Goal: Task Accomplishment & Management: Manage account settings

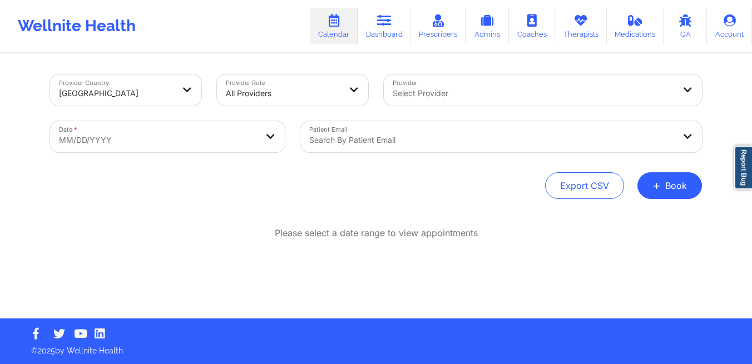
click at [265, 143] on body "Wellnite Health Calendar Dashboard Prescribers Admins Coaches Therapists Medica…" at bounding box center [376, 182] width 752 height 364
select select "2025-8"
select select "2025-9"
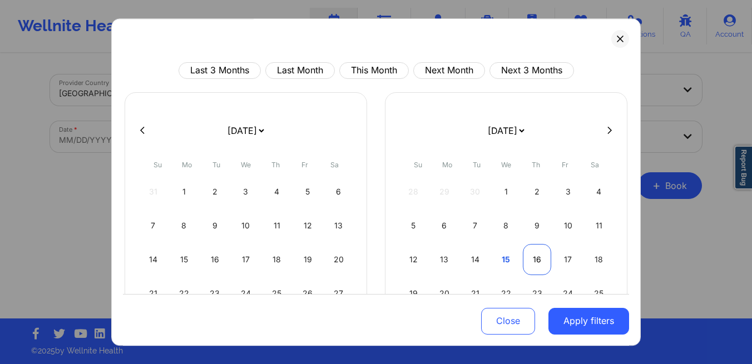
click at [523, 256] on div "16" at bounding box center [537, 259] width 28 height 31
select select "2025-9"
select select "2025-10"
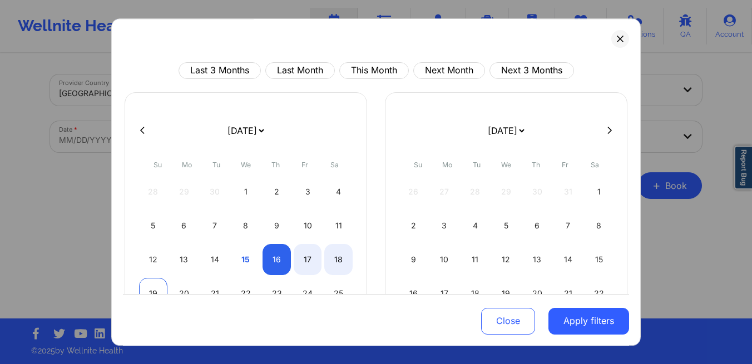
select select "2025-9"
select select "2025-10"
select select "2025-9"
select select "2025-10"
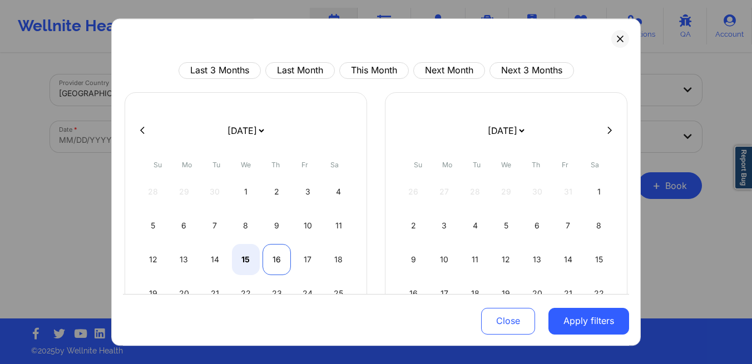
select select "2025-9"
select select "2025-10"
click at [272, 268] on div "16" at bounding box center [276, 259] width 28 height 31
select select "2025-9"
select select "2025-10"
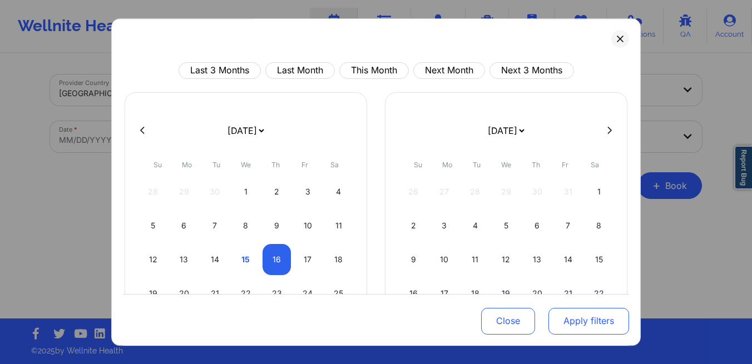
click at [600, 326] on button "Apply filters" at bounding box center [588, 320] width 81 height 27
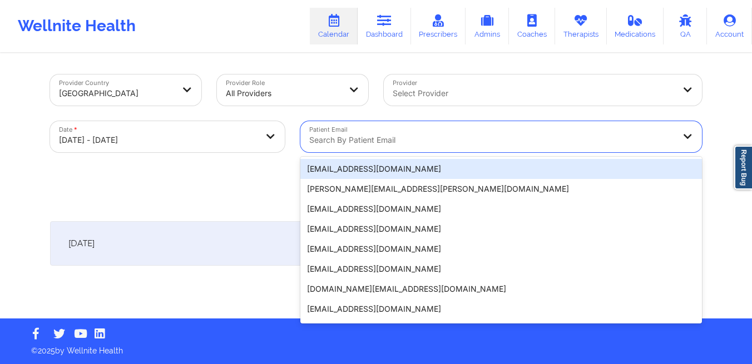
click at [387, 146] on div at bounding box center [491, 139] width 365 height 13
paste input "[EMAIL_ADDRESS][DOMAIN_NAME]"
type input "[EMAIL_ADDRESS][DOMAIN_NAME]"
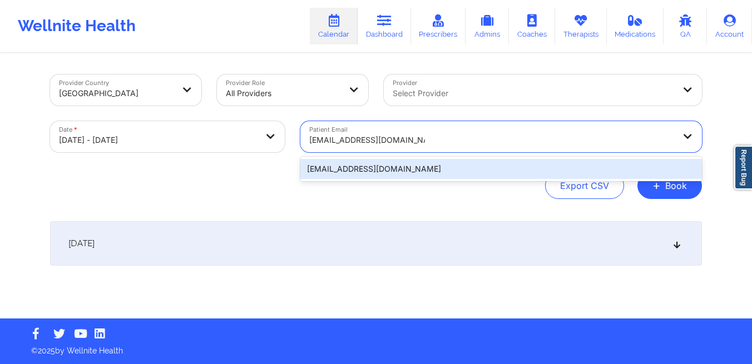
click at [381, 176] on div "[EMAIL_ADDRESS][DOMAIN_NAME]" at bounding box center [500, 169] width 401 height 20
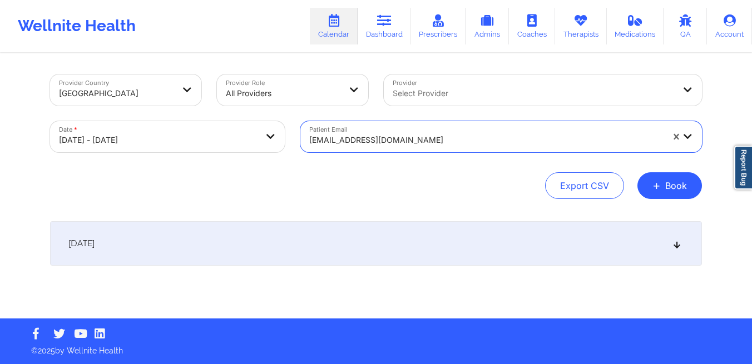
click at [463, 241] on div "[DATE]" at bounding box center [376, 243] width 652 height 44
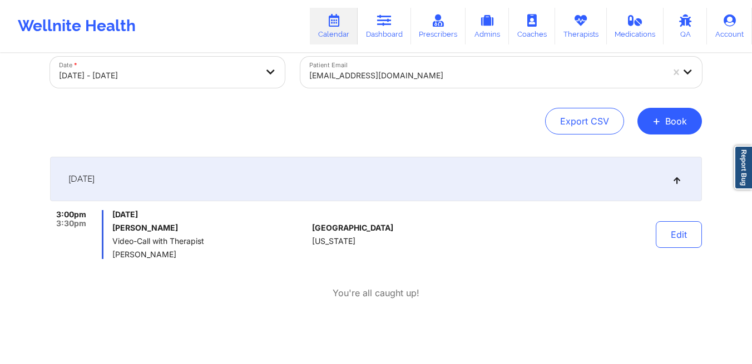
scroll to position [65, 0]
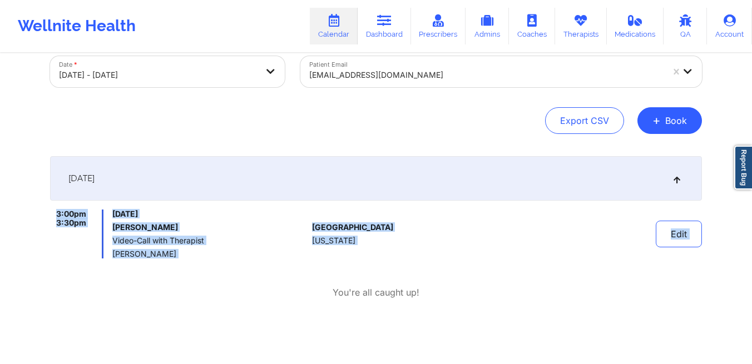
drag, startPoint x: 202, startPoint y: 262, endPoint x: 69, endPoint y: 206, distance: 144.0
click at [69, 206] on div "[DATE] 3:00pm 3:30pm [DATE] [PERSON_NAME] Video-Call with Therapist [PERSON_NAM…" at bounding box center [376, 241] width 652 height 171
copy div "3:00pm 3:30pm [DATE] [PERSON_NAME] Video-Call with Therapist [PERSON_NAME] [GEO…"
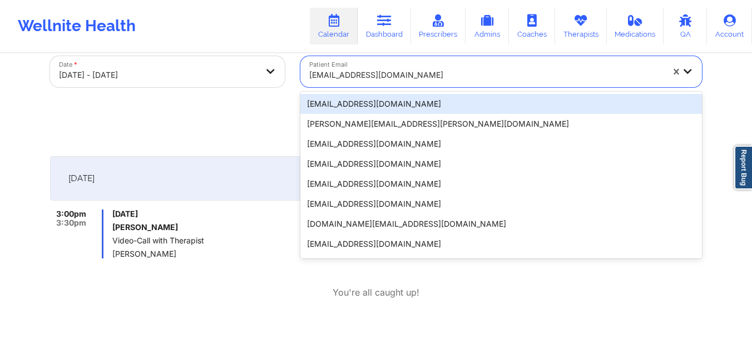
click at [448, 75] on div at bounding box center [486, 74] width 354 height 13
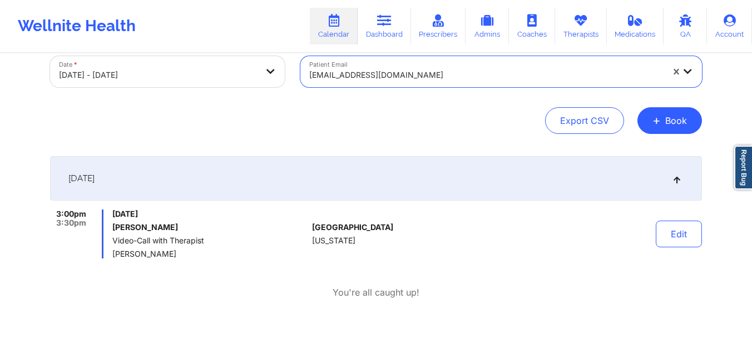
click at [448, 75] on div at bounding box center [486, 74] width 354 height 13
click at [392, 28] on link "Dashboard" at bounding box center [383, 26] width 53 height 37
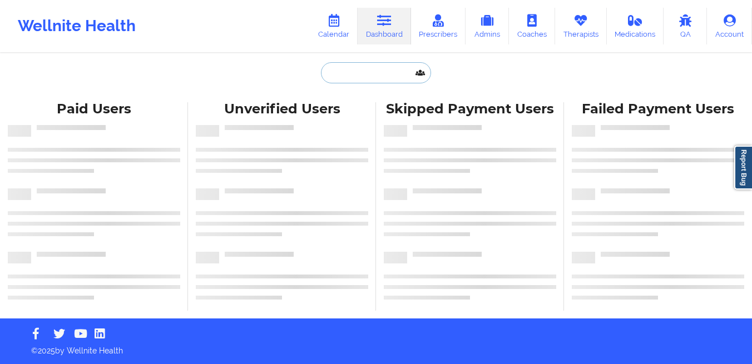
click at [340, 78] on input "text" at bounding box center [376, 72] width 110 height 21
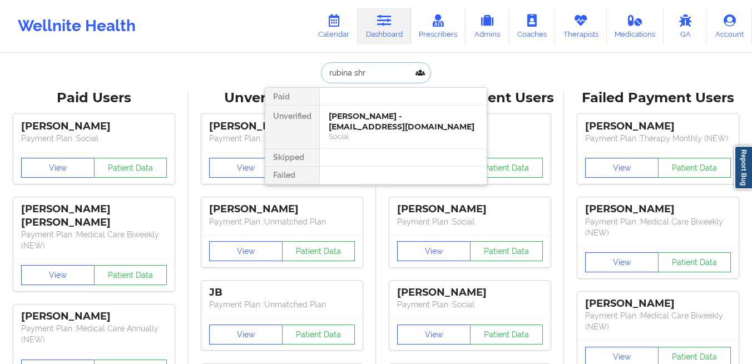
type input "rubina shre"
click at [366, 118] on div "[PERSON_NAME] - [EMAIL_ADDRESS][DOMAIN_NAME]" at bounding box center [403, 121] width 149 height 21
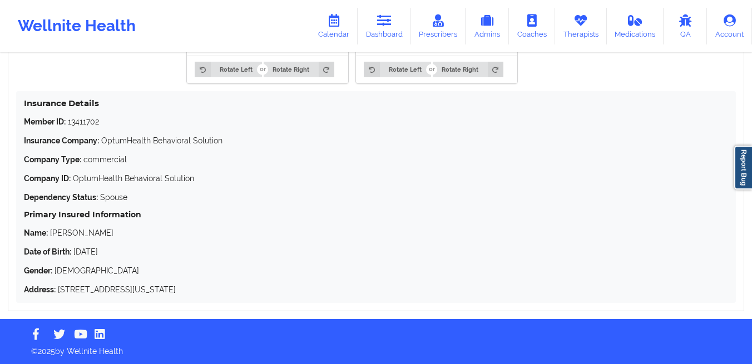
scroll to position [966, 0]
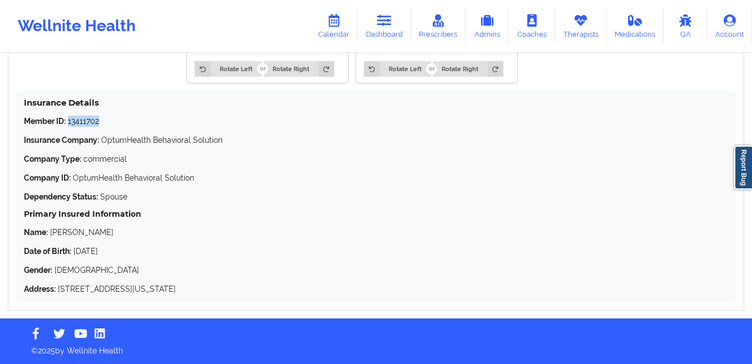
drag, startPoint x: 98, startPoint y: 122, endPoint x: 69, endPoint y: 125, distance: 29.0
click at [69, 125] on p "Member ID: 13411702" at bounding box center [376, 121] width 704 height 11
copy p "13411702"
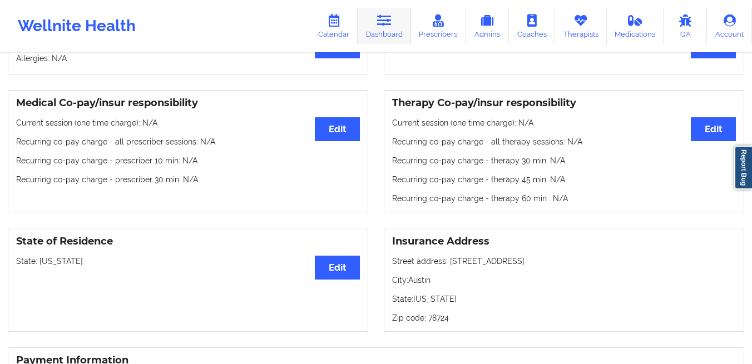
scroll to position [242, 0]
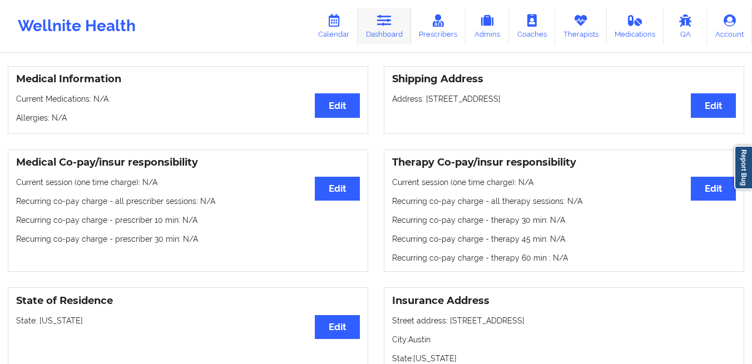
click at [379, 36] on link "Dashboard" at bounding box center [383, 26] width 53 height 37
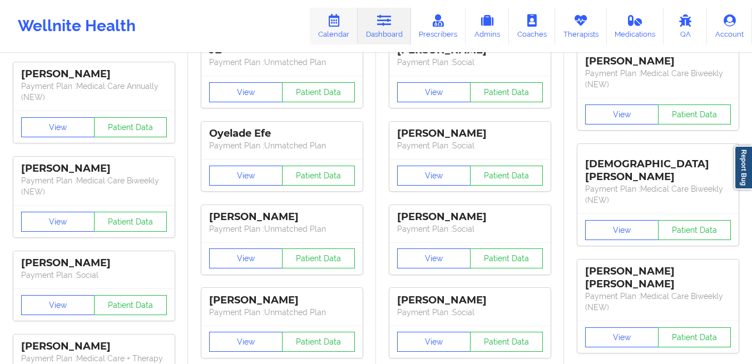
click at [346, 31] on link "Calendar" at bounding box center [334, 26] width 48 height 37
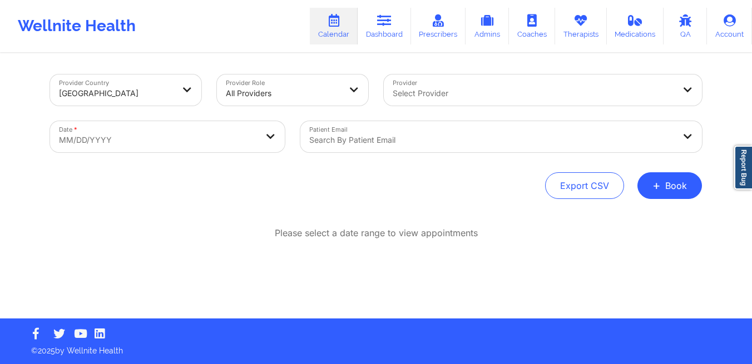
select select "2025-8"
select select "2025-9"
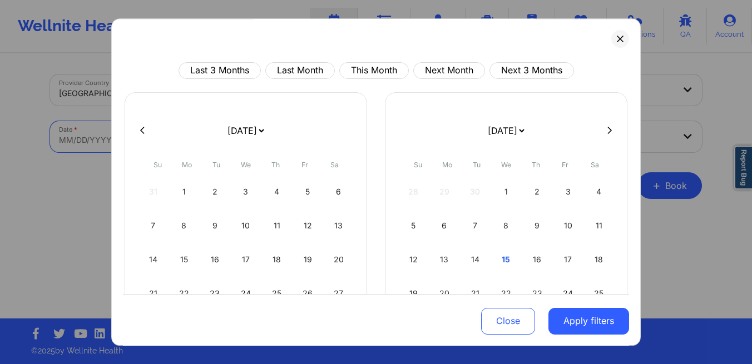
click at [181, 123] on body "Wellnite Health Calendar Dashboard Prescribers Admins Coaches Therapists Medica…" at bounding box center [376, 182] width 752 height 364
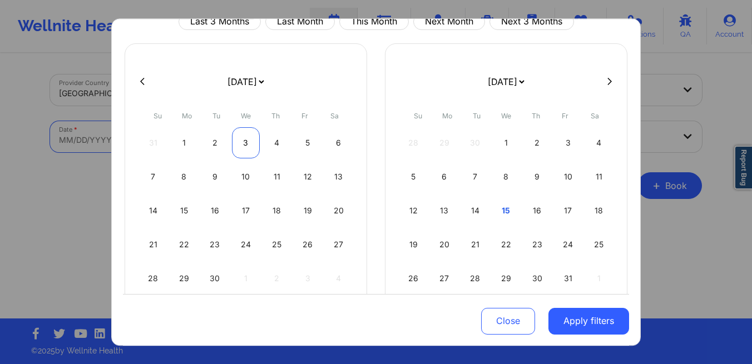
scroll to position [67, 0]
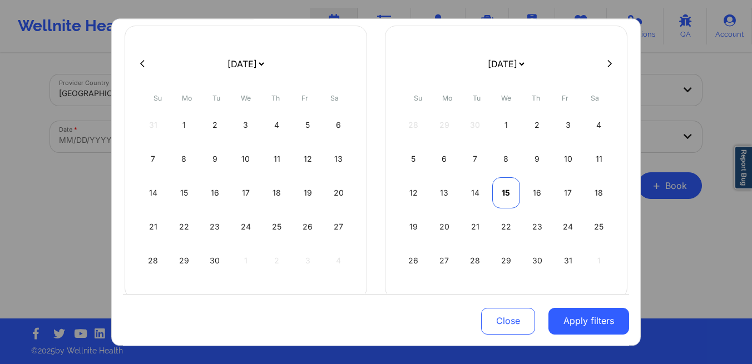
click at [510, 197] on div "15" at bounding box center [506, 192] width 28 height 31
select select "2025-9"
select select "2025-10"
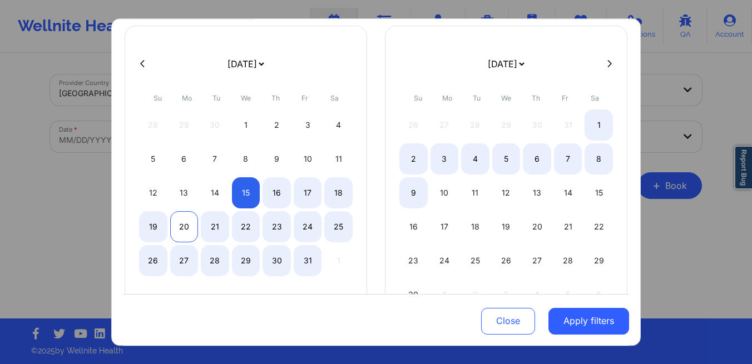
select select "2025-9"
select select "2025-10"
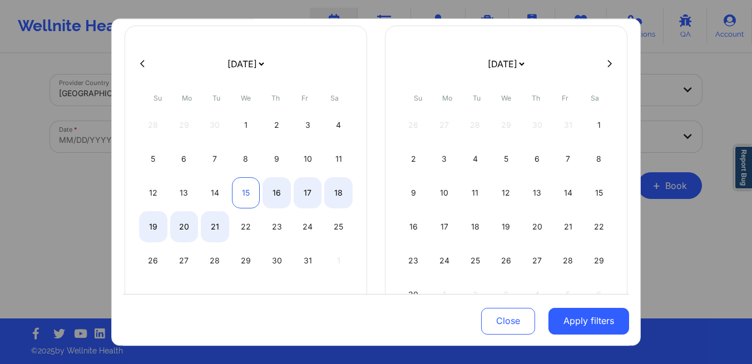
select select "2025-9"
select select "2025-10"
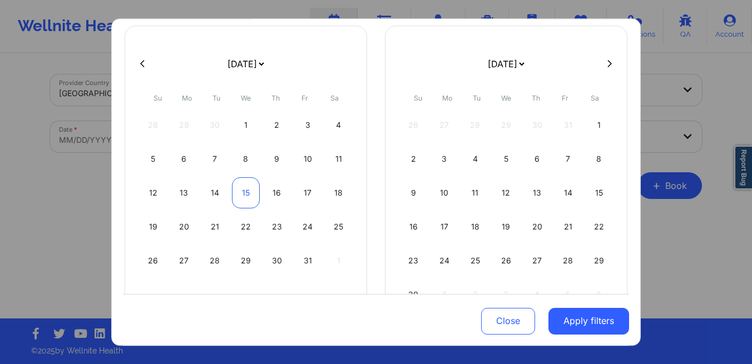
click at [240, 201] on div "15" at bounding box center [246, 192] width 28 height 31
select select "2025-9"
select select "2025-10"
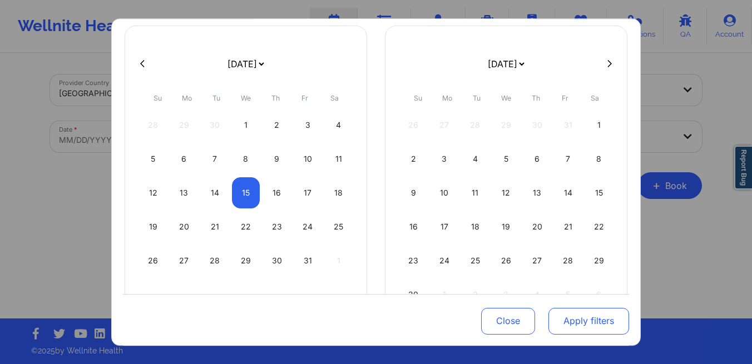
click at [570, 329] on button "Apply filters" at bounding box center [588, 320] width 81 height 27
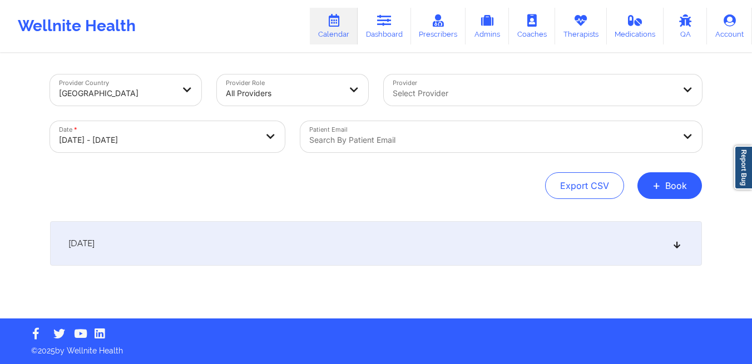
click at [425, 97] on div at bounding box center [532, 93] width 281 height 13
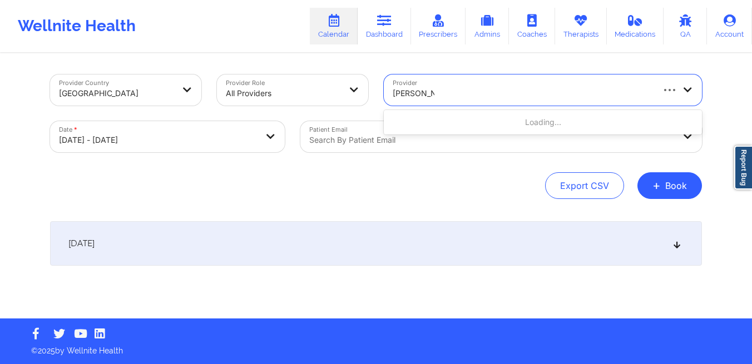
type input "[PERSON_NAME]"
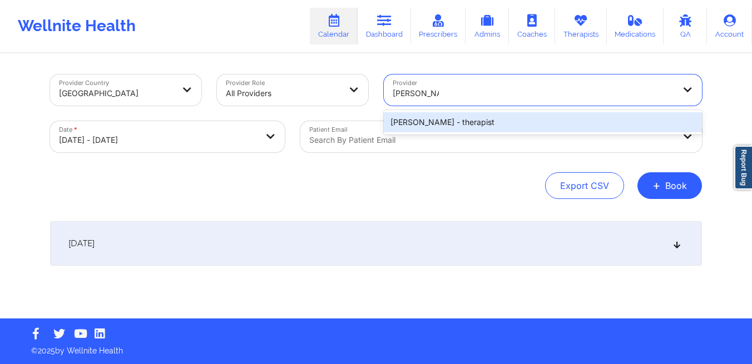
click at [441, 119] on div "[PERSON_NAME] - therapist" at bounding box center [543, 122] width 318 height 20
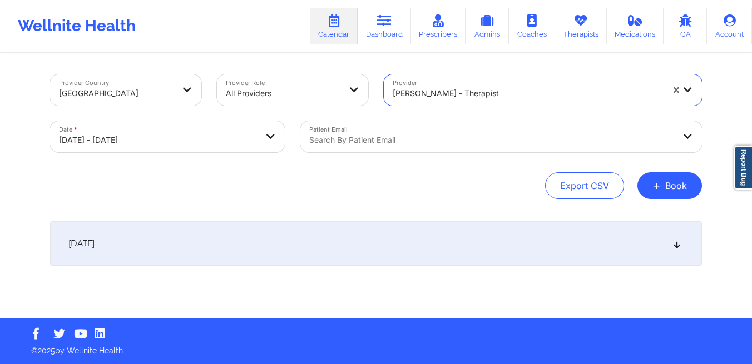
click at [389, 239] on div "[DATE]" at bounding box center [376, 243] width 652 height 44
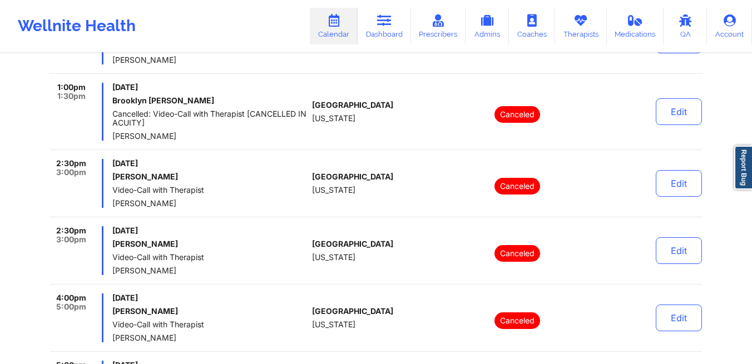
scroll to position [0, 0]
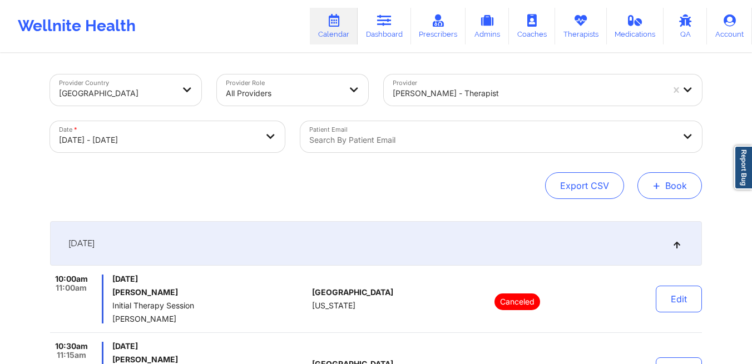
click at [675, 187] on button "+ Book" at bounding box center [669, 185] width 64 height 27
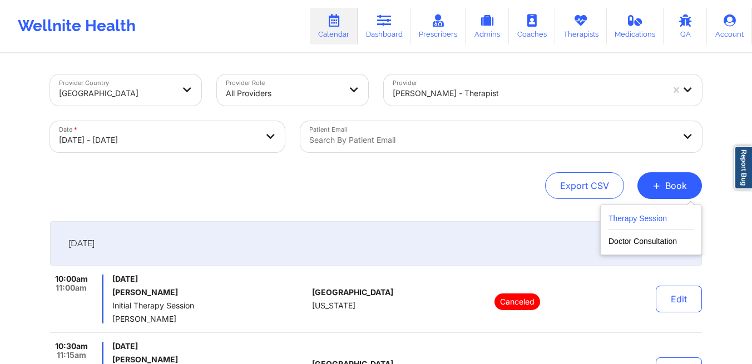
click at [662, 221] on button "Therapy Session" at bounding box center [650, 221] width 85 height 18
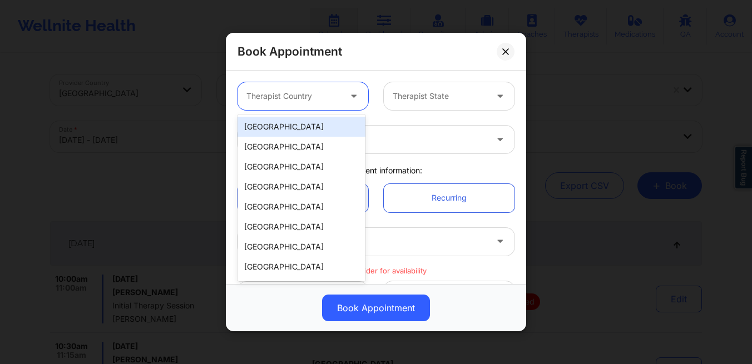
click at [311, 88] on div "Therapist Country" at bounding box center [289, 96] width 104 height 28
click at [299, 123] on div "[GEOGRAPHIC_DATA]" at bounding box center [301, 127] width 128 height 20
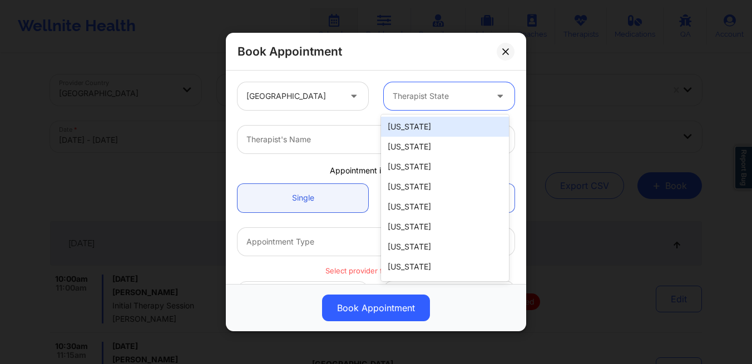
click at [416, 102] on div at bounding box center [439, 96] width 94 height 13
type input "miss"
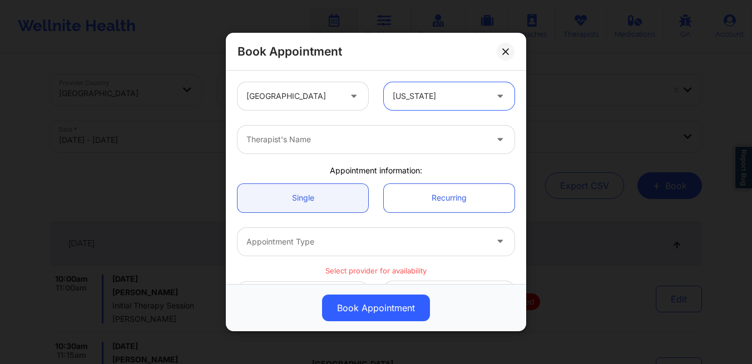
click at [291, 140] on div at bounding box center [366, 139] width 240 height 13
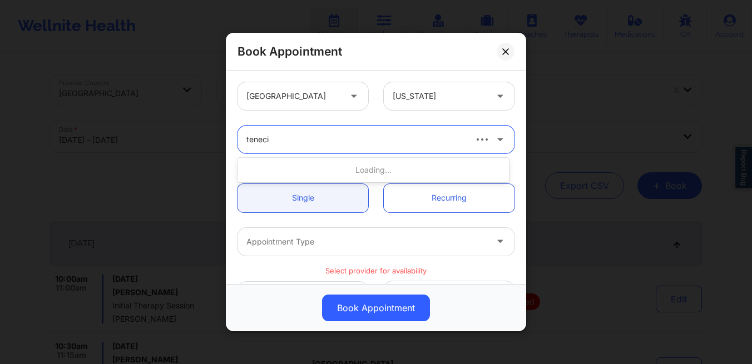
type input "[PERSON_NAME]"
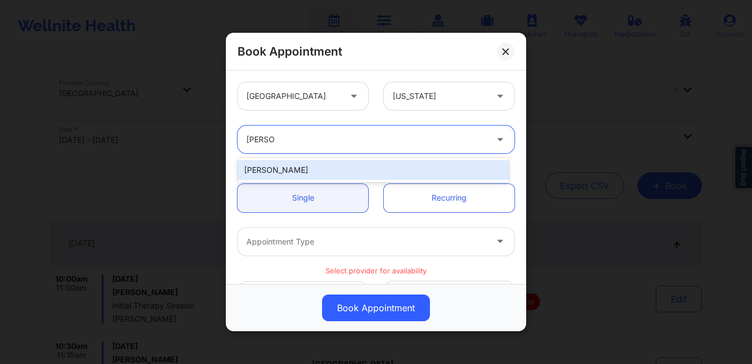
click at [273, 168] on div "[PERSON_NAME]" at bounding box center [372, 170] width 271 height 20
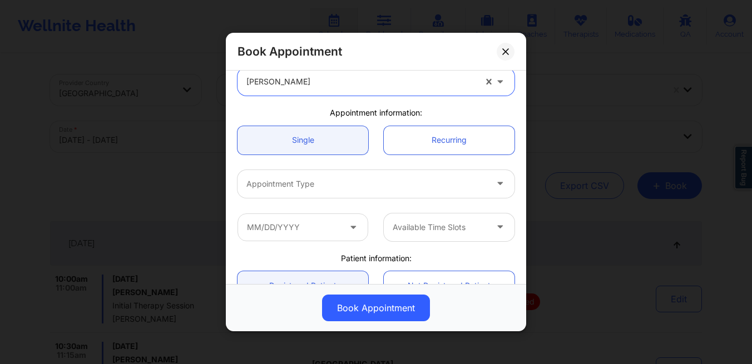
scroll to position [59, 0]
click at [275, 188] on div "Appointment Type" at bounding box center [362, 182] width 250 height 28
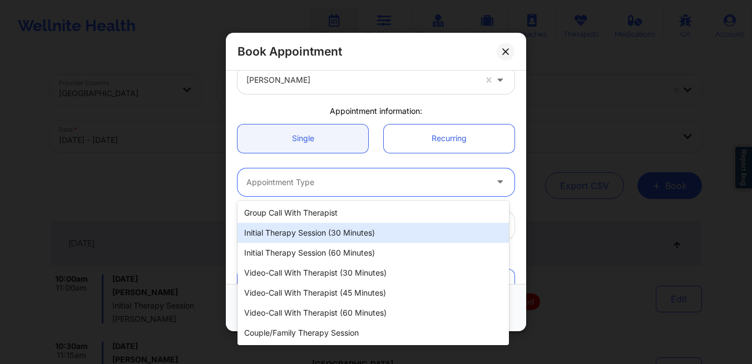
click at [284, 232] on div "Initial Therapy Session (30 minutes)" at bounding box center [372, 233] width 271 height 20
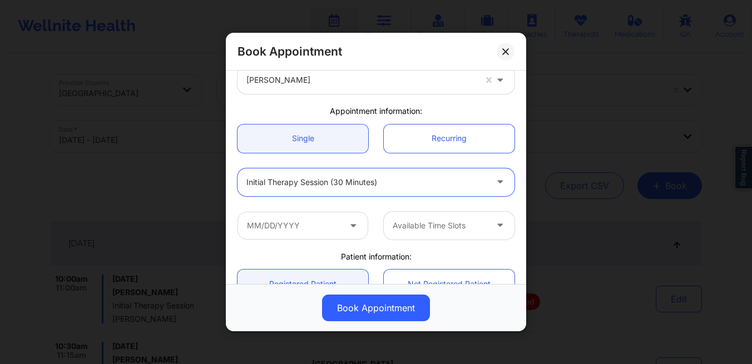
scroll to position [100, 0]
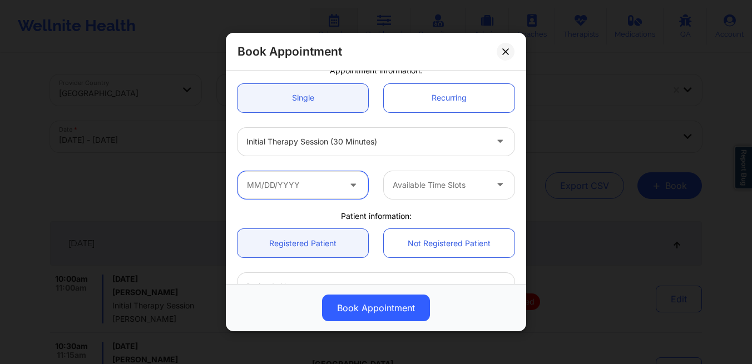
click at [279, 184] on input "text" at bounding box center [302, 185] width 131 height 28
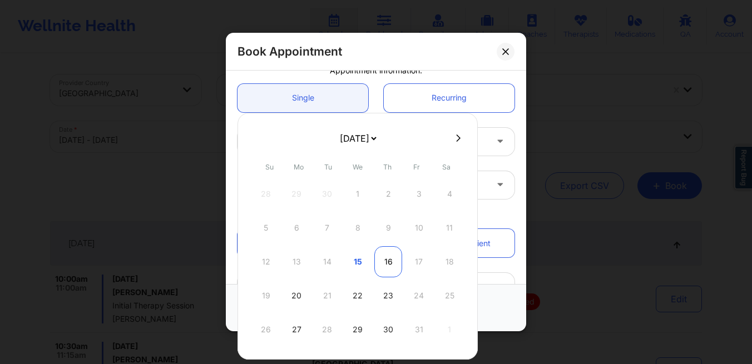
click at [380, 257] on div "16" at bounding box center [388, 261] width 28 height 31
type input "[DATE]"
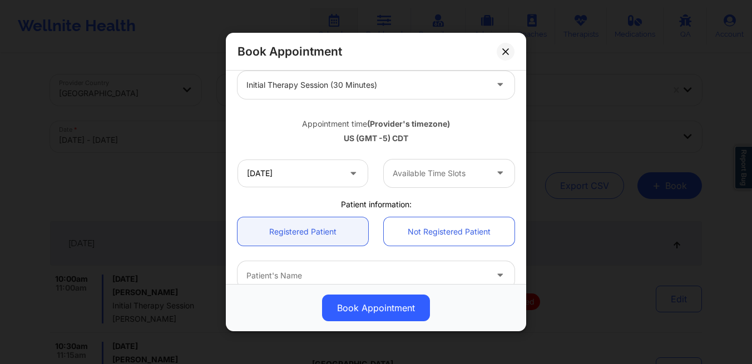
scroll to position [165, 0]
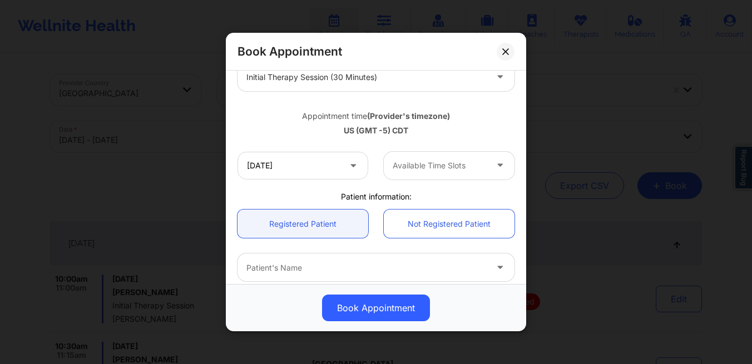
click at [414, 168] on div at bounding box center [439, 165] width 94 height 13
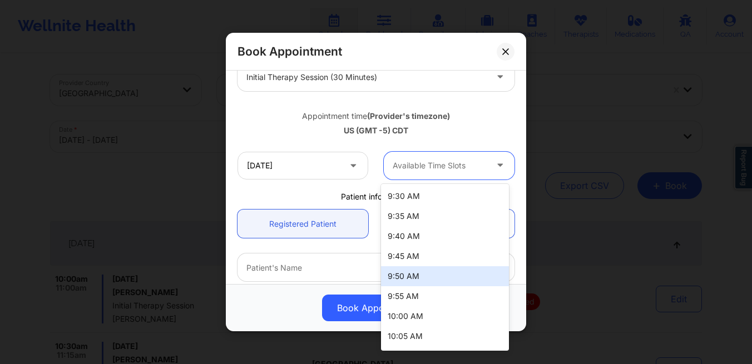
scroll to position [198, 0]
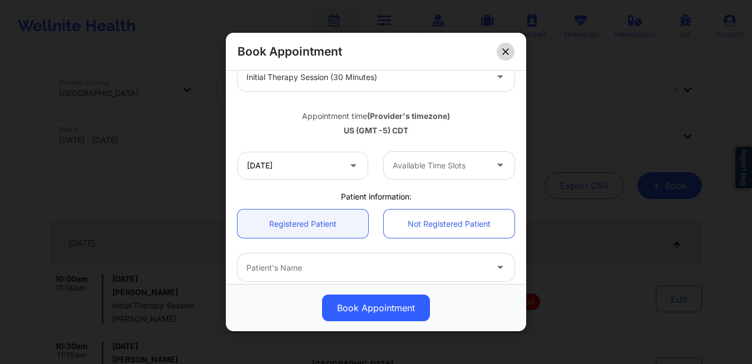
click at [505, 52] on icon at bounding box center [505, 51] width 6 height 6
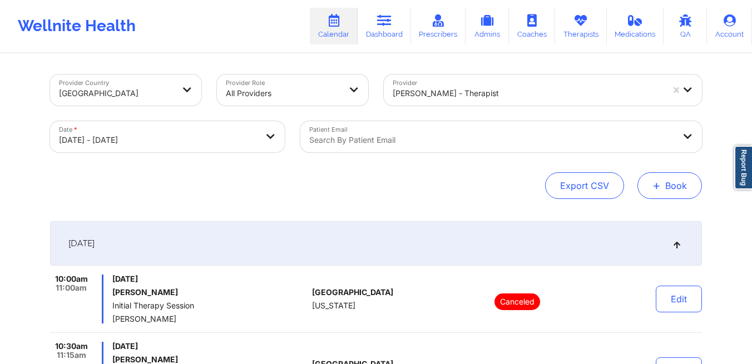
click at [657, 188] on span "+" at bounding box center [656, 185] width 8 height 6
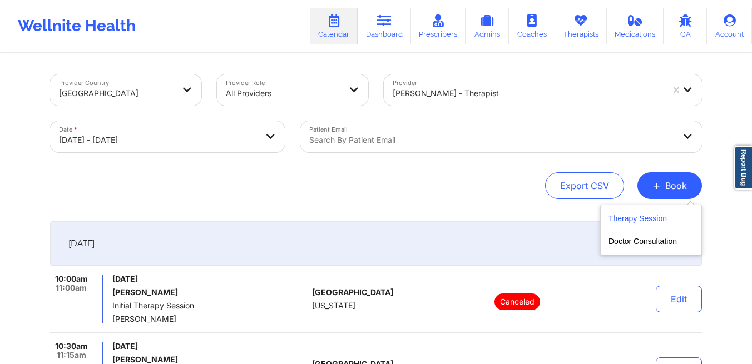
click at [639, 222] on button "Therapy Session" at bounding box center [650, 221] width 85 height 18
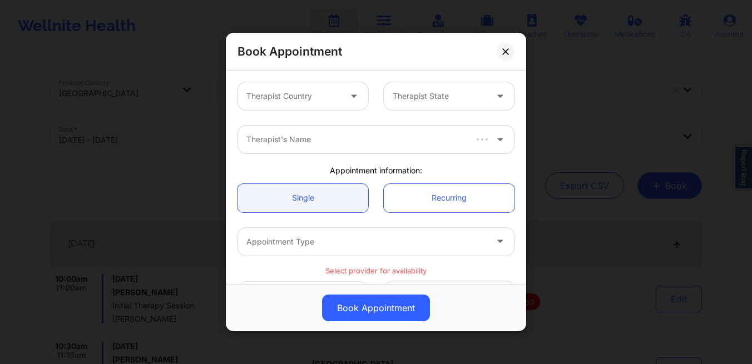
click at [341, 95] on div at bounding box center [354, 96] width 27 height 28
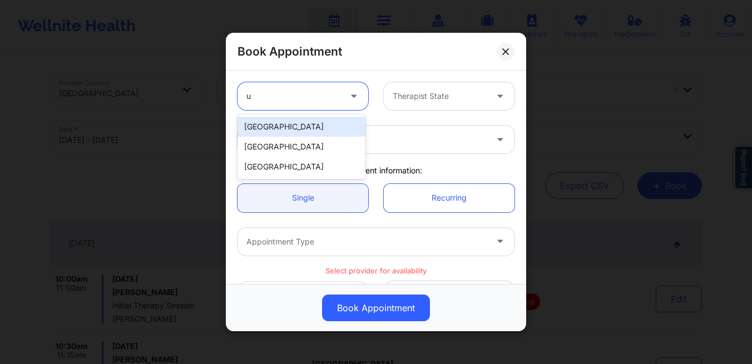
type input "un"
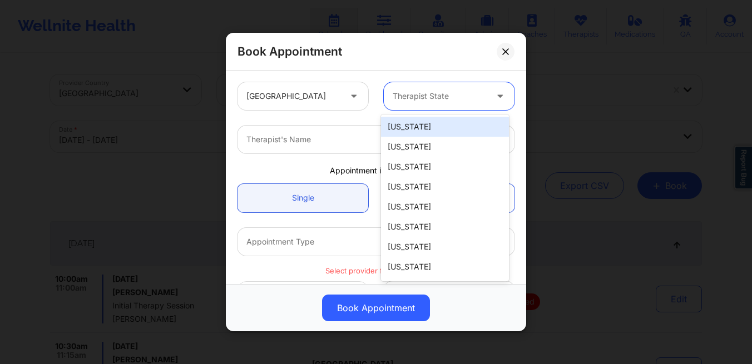
click at [427, 100] on div at bounding box center [439, 96] width 94 height 13
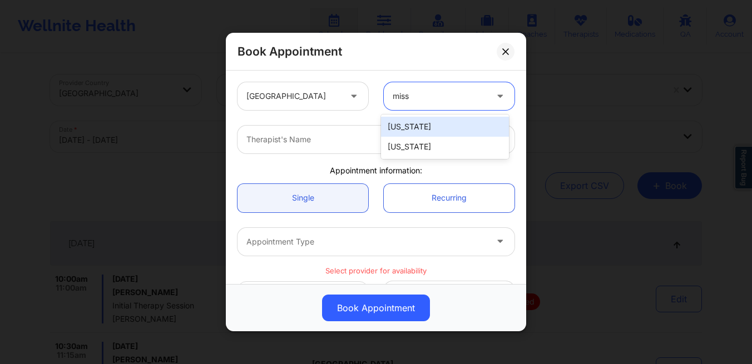
type input "missi"
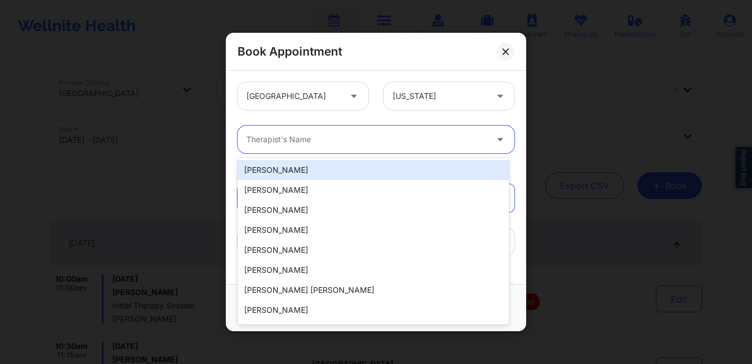
click at [350, 140] on div at bounding box center [366, 139] width 240 height 13
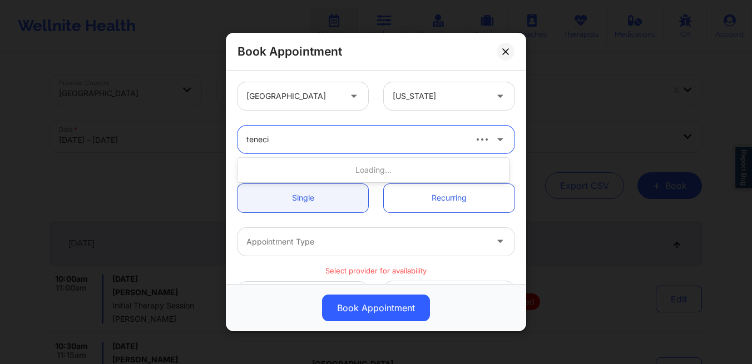
type input "[PERSON_NAME]"
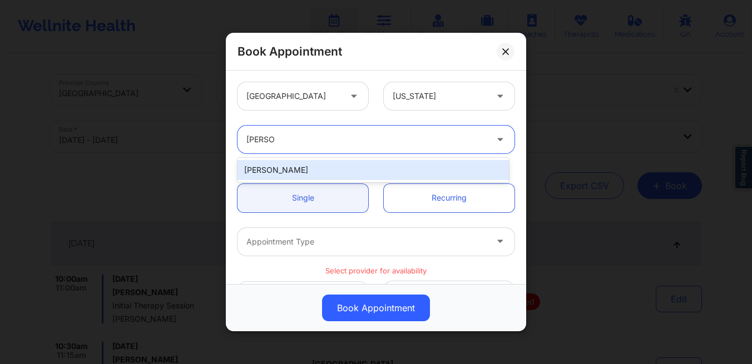
click at [282, 166] on div "[PERSON_NAME]" at bounding box center [372, 170] width 271 height 20
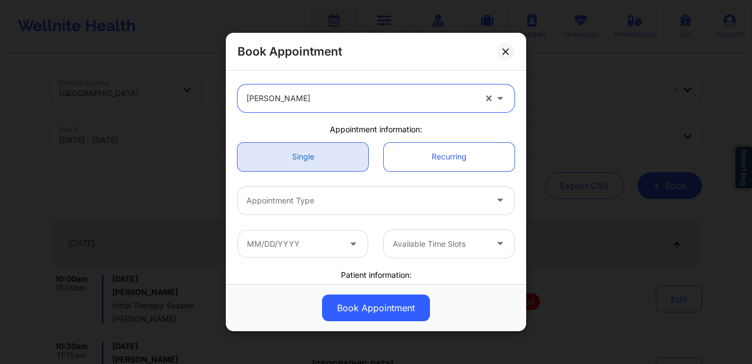
scroll to position [42, 0]
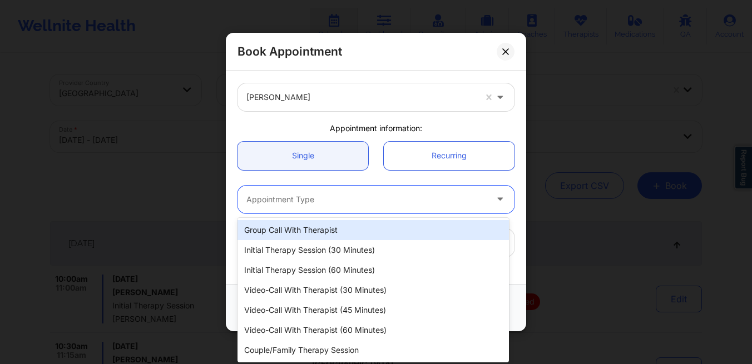
click at [291, 201] on div at bounding box center [366, 199] width 240 height 13
click at [275, 152] on link "Single" at bounding box center [302, 156] width 131 height 28
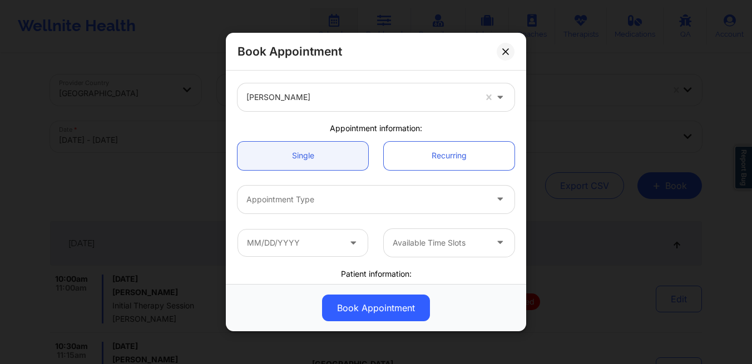
click at [305, 199] on div at bounding box center [366, 199] width 240 height 13
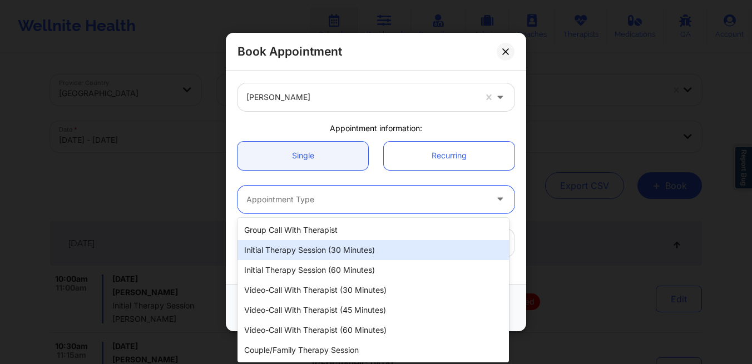
click at [299, 244] on div "Initial Therapy Session (30 minutes)" at bounding box center [372, 250] width 271 height 20
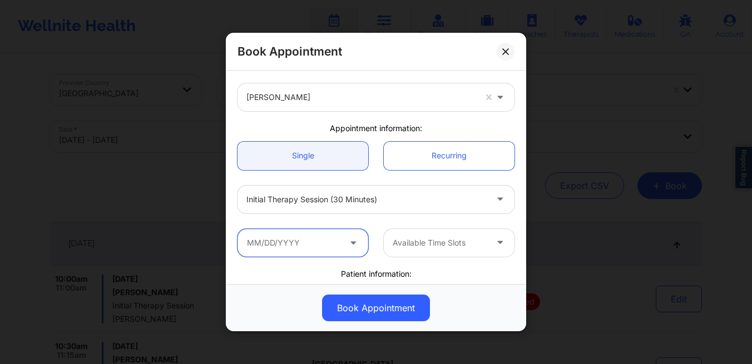
click at [299, 244] on input "text" at bounding box center [302, 243] width 131 height 28
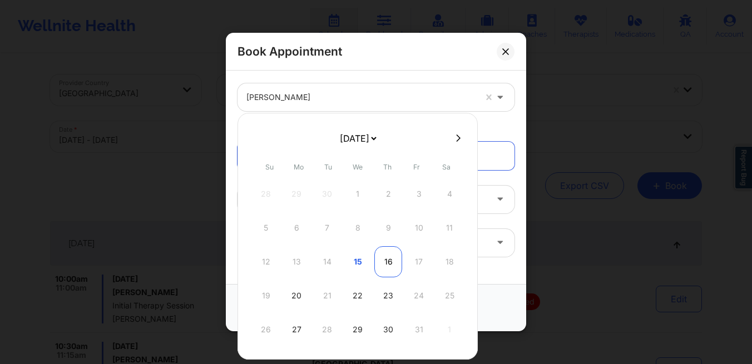
click at [389, 263] on div "16" at bounding box center [388, 261] width 28 height 31
type input "[DATE]"
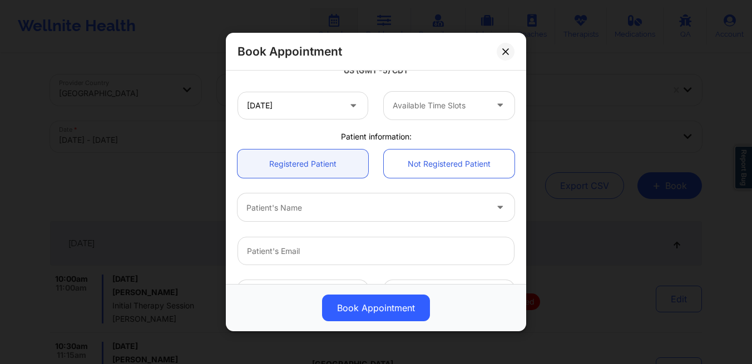
scroll to position [225, 0]
click at [356, 209] on div at bounding box center [366, 207] width 240 height 13
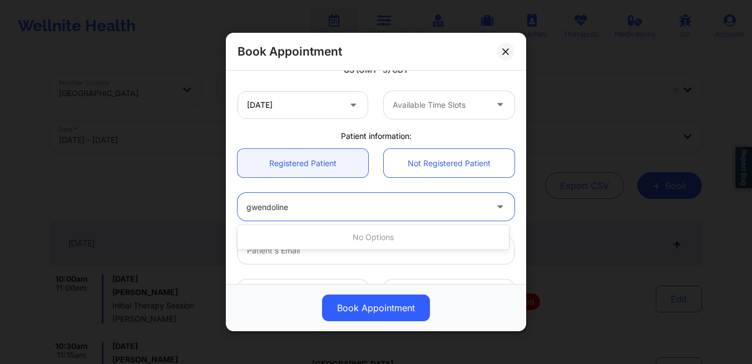
type input "gwendoline"
type input "[PERSON_NAME]"
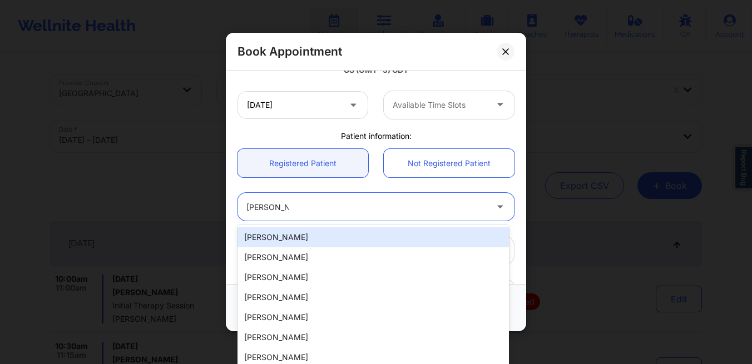
type input "[EMAIL_ADDRESS][DOMAIN_NAME]"
type input "[PHONE_NUMBER]"
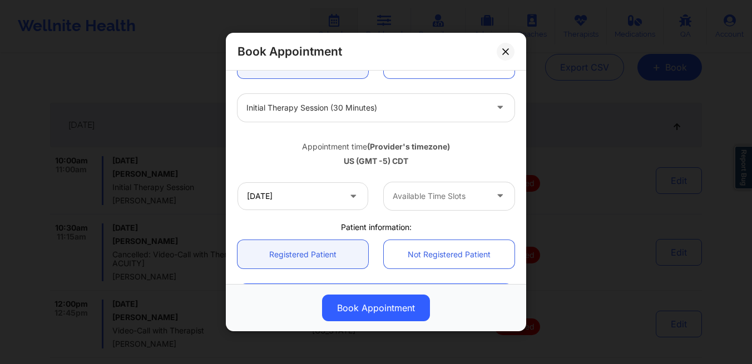
scroll to position [161, 0]
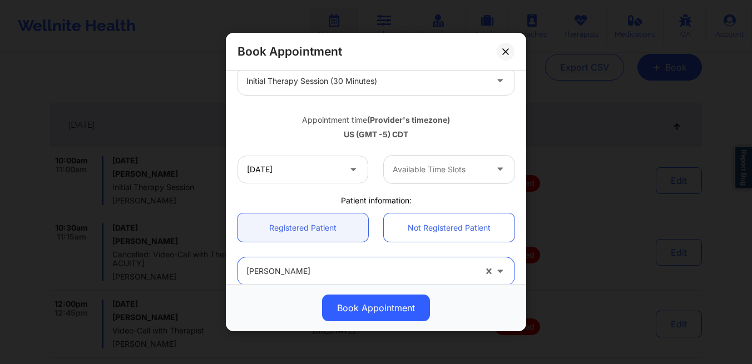
click at [430, 179] on div "Available Time Slots" at bounding box center [436, 170] width 104 height 28
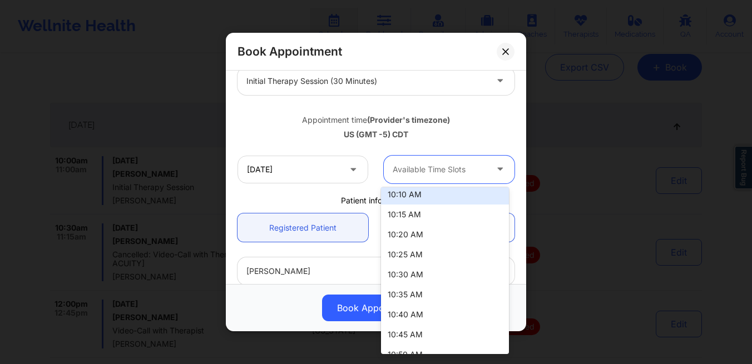
scroll to position [198, 0]
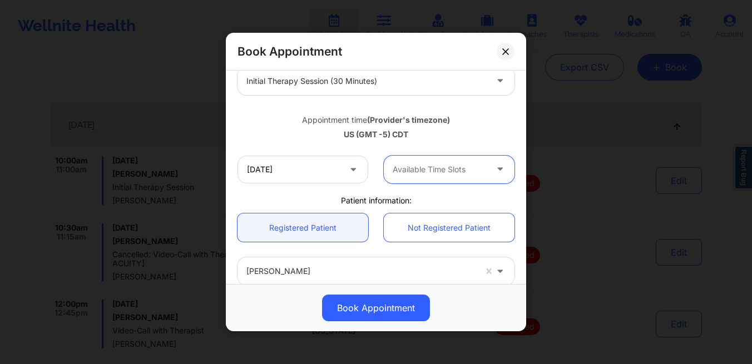
click at [450, 175] on div at bounding box center [439, 169] width 94 height 13
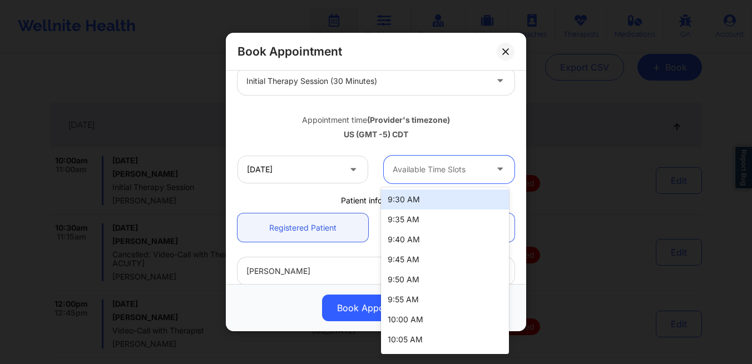
click at [438, 200] on div "9:30 AM" at bounding box center [445, 200] width 128 height 20
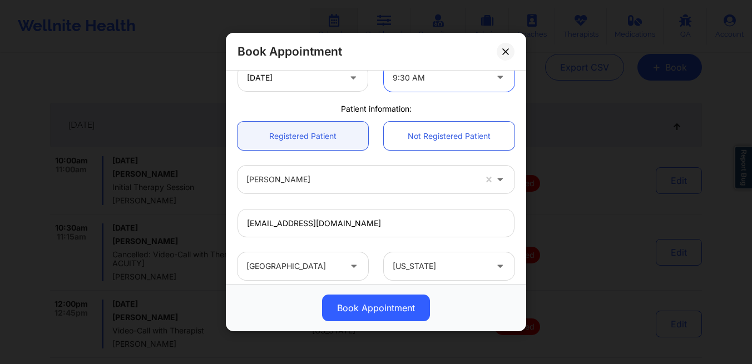
scroll to position [171, 0]
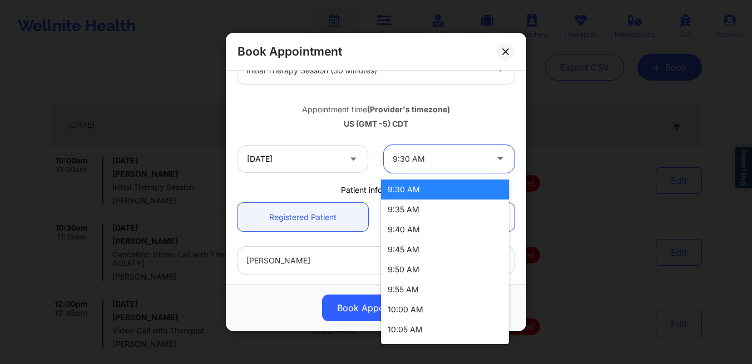
click at [445, 166] on div "9:30 AM" at bounding box center [439, 159] width 94 height 28
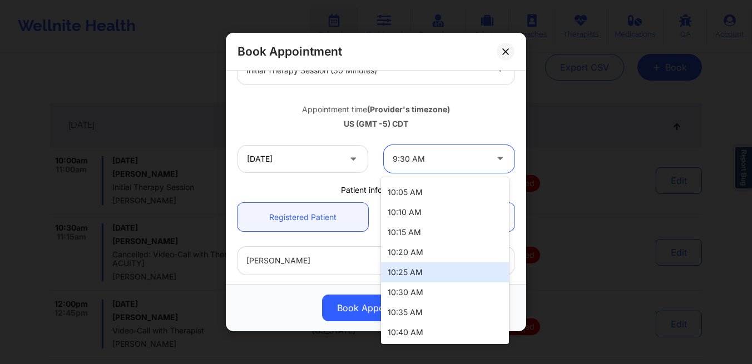
scroll to position [198, 0]
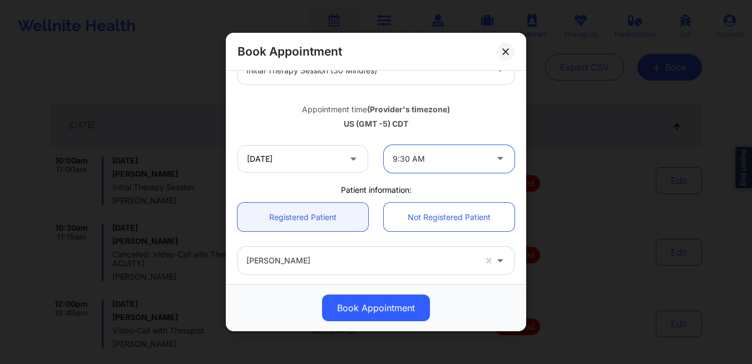
click at [434, 157] on div at bounding box center [439, 158] width 94 height 13
click at [433, 160] on div at bounding box center [439, 158] width 94 height 13
click at [323, 157] on input "[DATE]" at bounding box center [302, 159] width 131 height 28
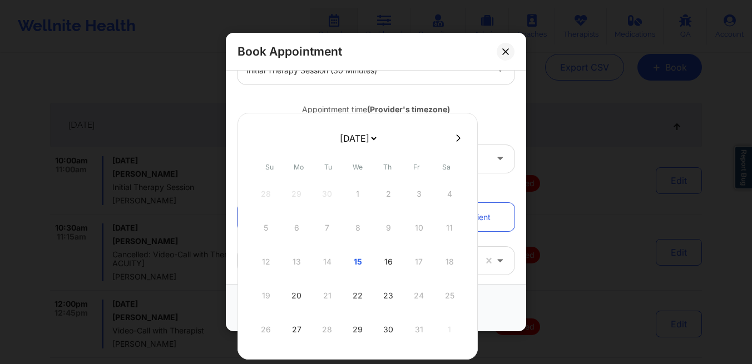
click at [323, 157] on div "Tu" at bounding box center [328, 167] width 27 height 22
click at [297, 291] on div "20" at bounding box center [296, 295] width 28 height 31
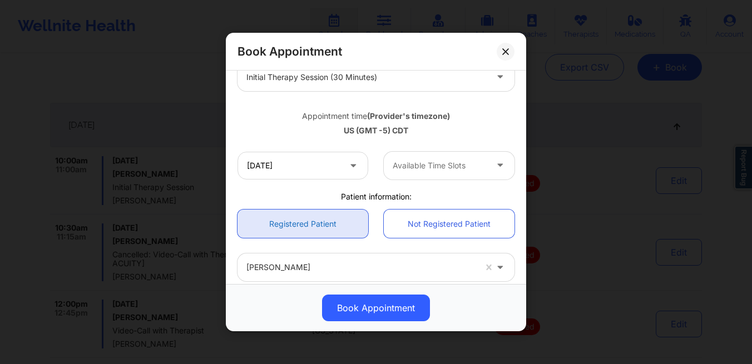
scroll to position [127, 0]
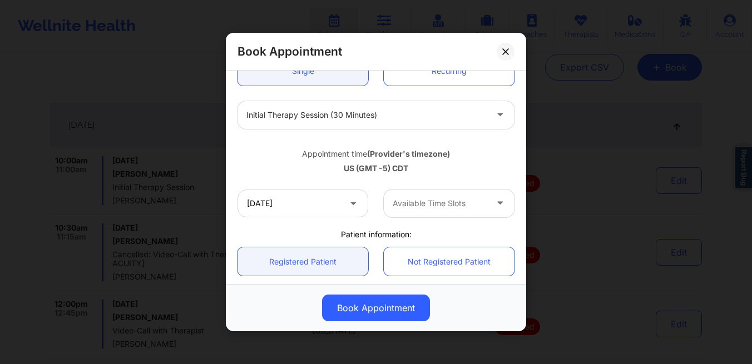
click at [403, 202] on div at bounding box center [439, 203] width 94 height 13
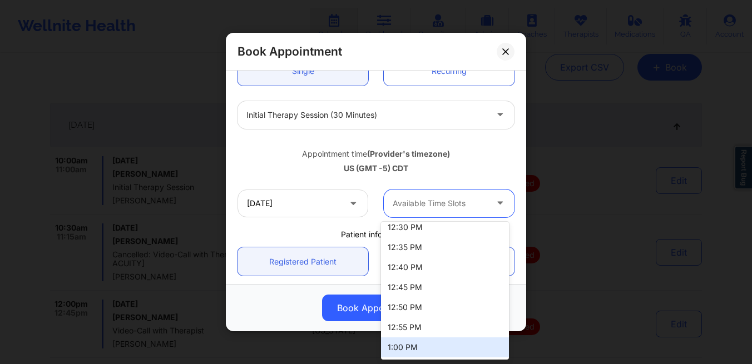
click at [426, 349] on div "1:00 PM" at bounding box center [445, 347] width 128 height 20
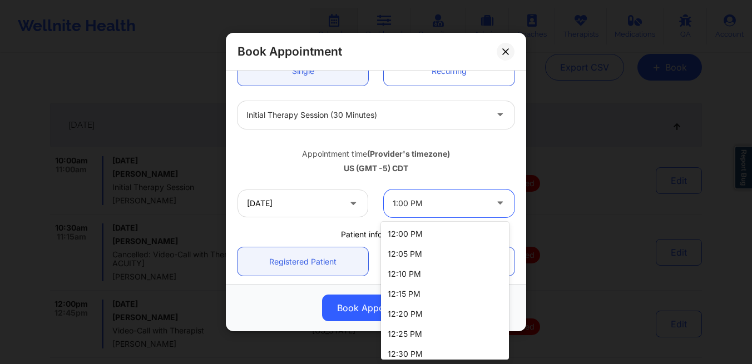
click at [442, 202] on div at bounding box center [439, 203] width 94 height 13
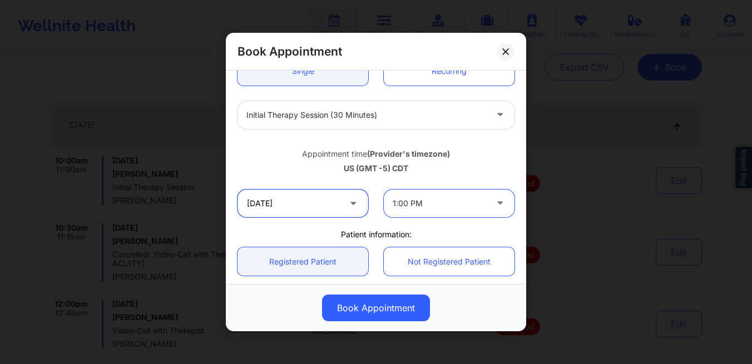
click at [322, 201] on input "[DATE]" at bounding box center [302, 204] width 131 height 28
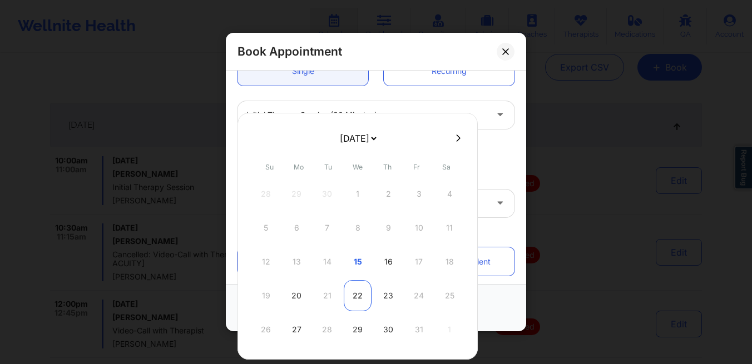
click at [355, 295] on div "22" at bounding box center [358, 295] width 28 height 31
type input "[DATE]"
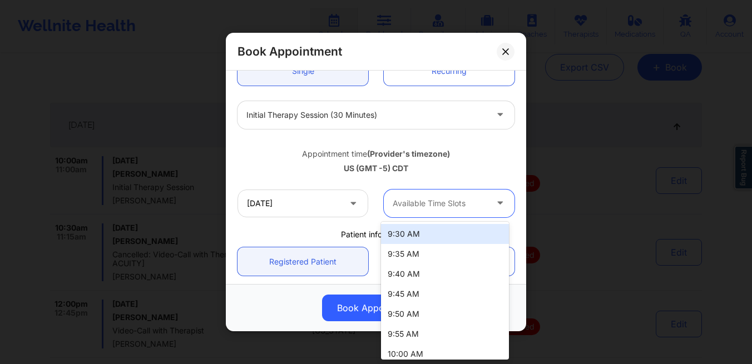
click at [420, 201] on div at bounding box center [439, 203] width 94 height 13
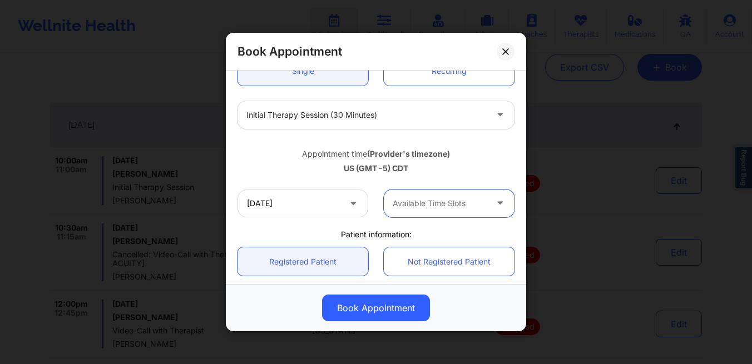
click at [414, 195] on div "Available Time Slots" at bounding box center [436, 204] width 104 height 28
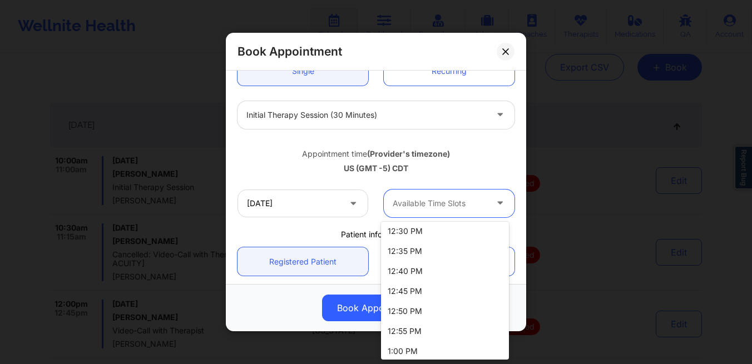
scroll to position [727, 0]
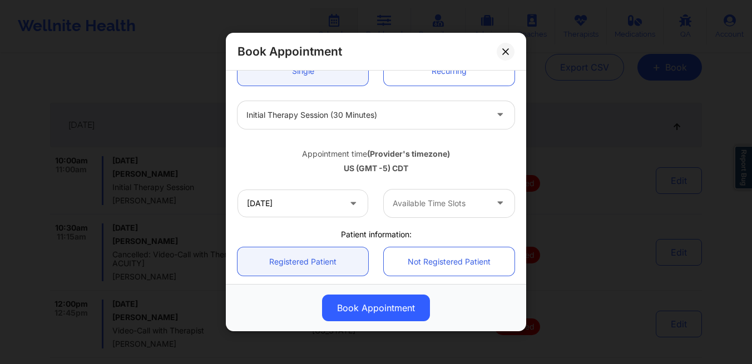
click at [595, 296] on div "Book Appointment [GEOGRAPHIC_DATA] [US_STATE] [PERSON_NAME] Appointment informa…" at bounding box center [376, 182] width 752 height 364
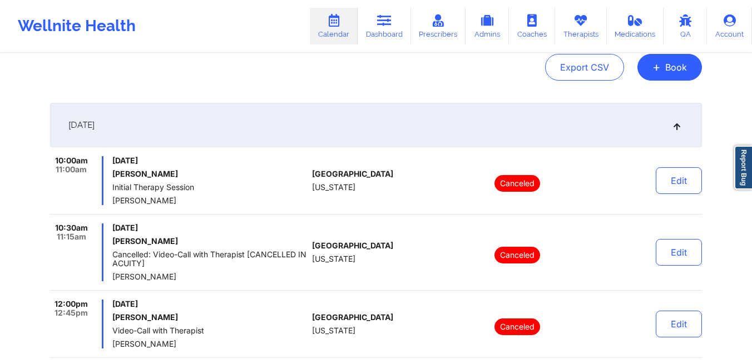
scroll to position [0, 0]
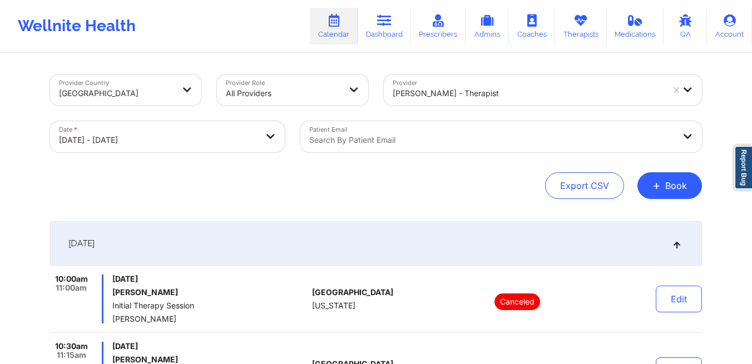
click at [217, 147] on body "Wellnite Health Calendar Dashboard Prescribers Admins Coaches Therapists Medica…" at bounding box center [376, 182] width 752 height 364
select select "2025-9"
select select "2025-10"
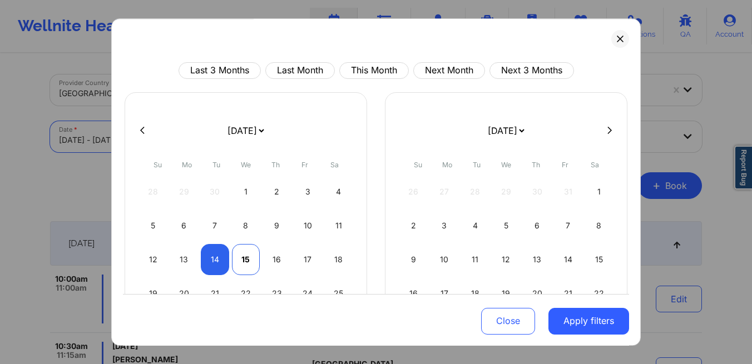
click at [249, 257] on div "15" at bounding box center [246, 259] width 28 height 31
select select "2025-9"
select select "2025-10"
select select "2025-9"
select select "2025-10"
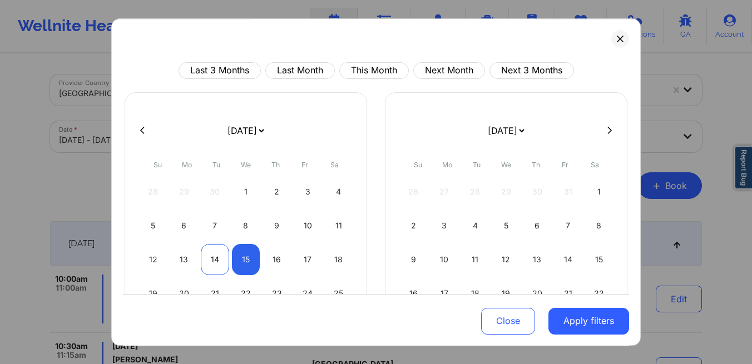
click at [211, 258] on div "14" at bounding box center [215, 259] width 28 height 31
select select "2025-9"
select select "2025-10"
select select "2025-9"
select select "2025-10"
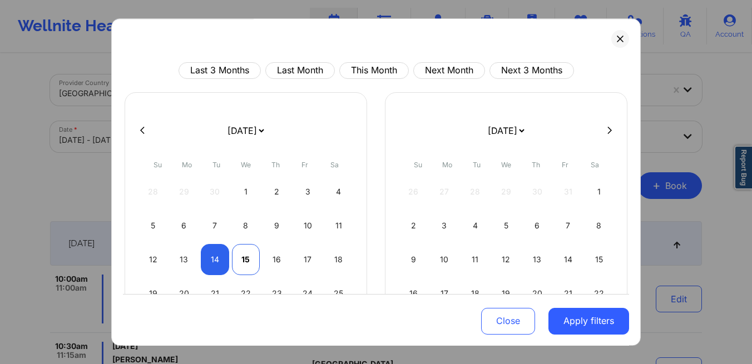
click at [241, 267] on div "15" at bounding box center [246, 259] width 28 height 31
select select "2025-9"
select select "2025-10"
click at [251, 266] on div "15" at bounding box center [246, 259] width 28 height 31
select select "2025-9"
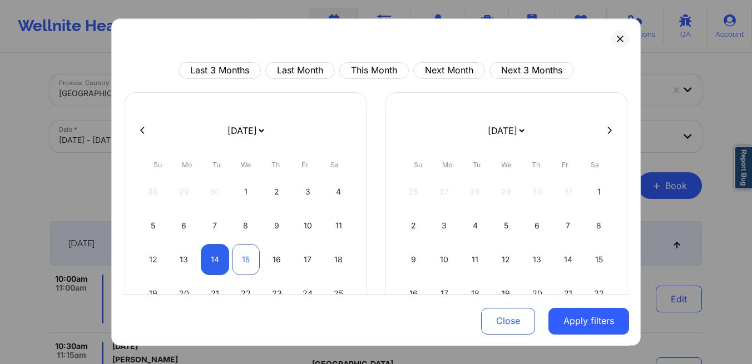
select select "2025-10"
select select "2025-9"
select select "2025-10"
select select "2025-9"
select select "2025-10"
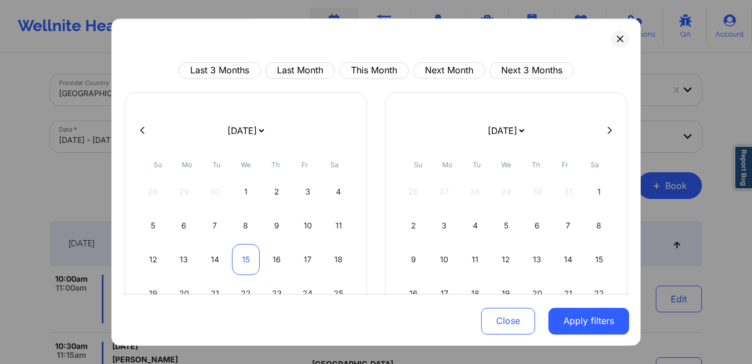
click at [250, 264] on div "15" at bounding box center [246, 259] width 28 height 31
select select "2025-9"
select select "2025-10"
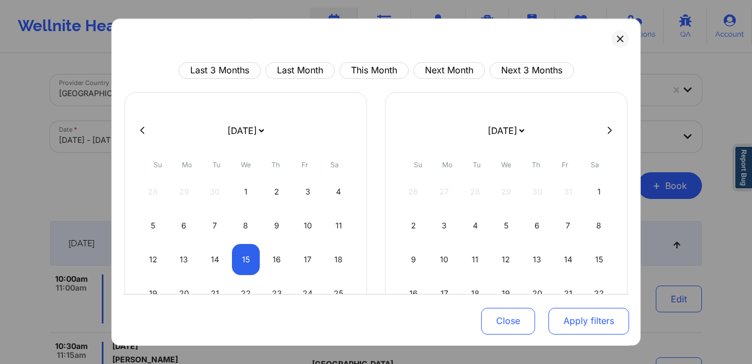
click at [555, 327] on button "Apply filters" at bounding box center [588, 320] width 81 height 27
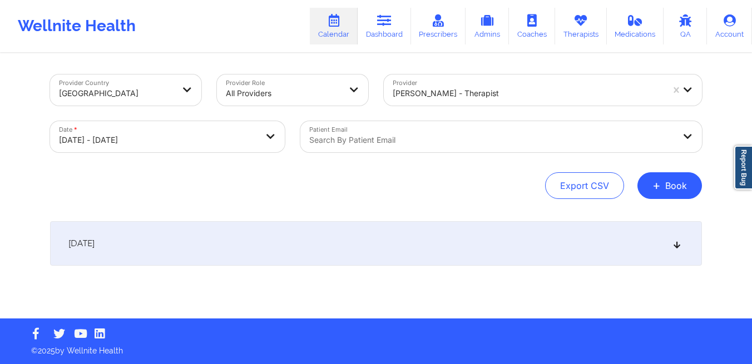
click at [466, 151] on div "Search by patient email" at bounding box center [487, 136] width 375 height 31
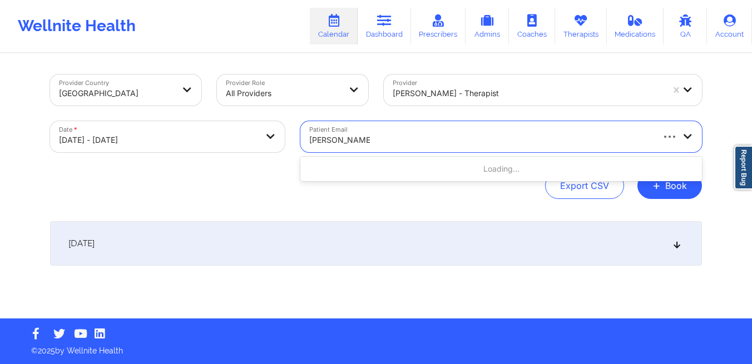
type input "[PERSON_NAME]"
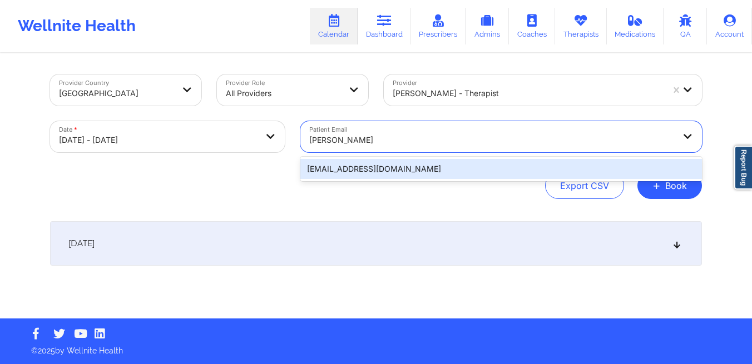
click at [473, 170] on div "[EMAIL_ADDRESS][DOMAIN_NAME]" at bounding box center [500, 169] width 401 height 20
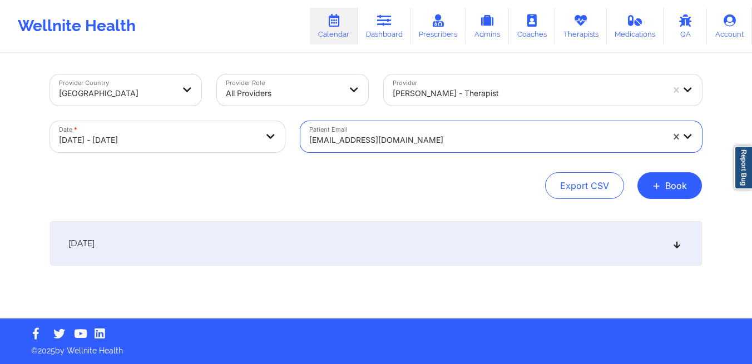
click at [624, 232] on div "[DATE]" at bounding box center [376, 243] width 652 height 44
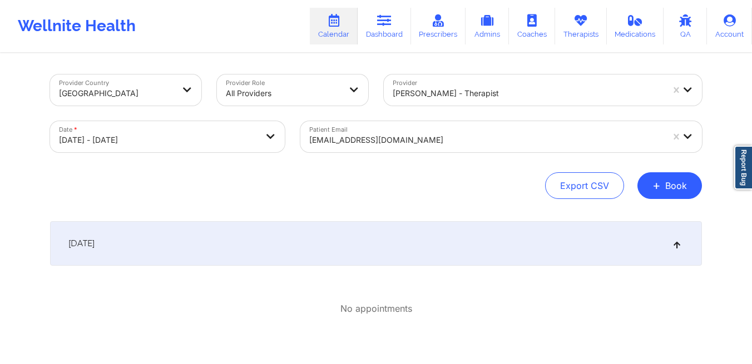
click at [184, 249] on div "[DATE]" at bounding box center [376, 243] width 652 height 44
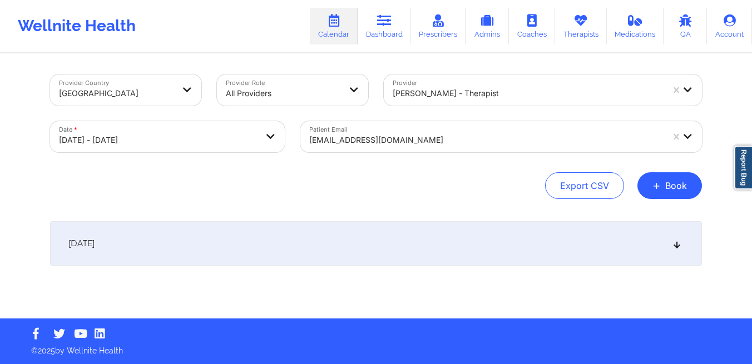
click at [184, 249] on div "[DATE]" at bounding box center [376, 243] width 652 height 44
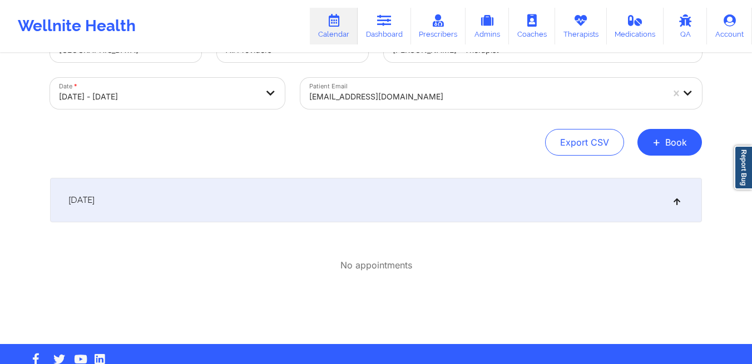
scroll to position [46, 0]
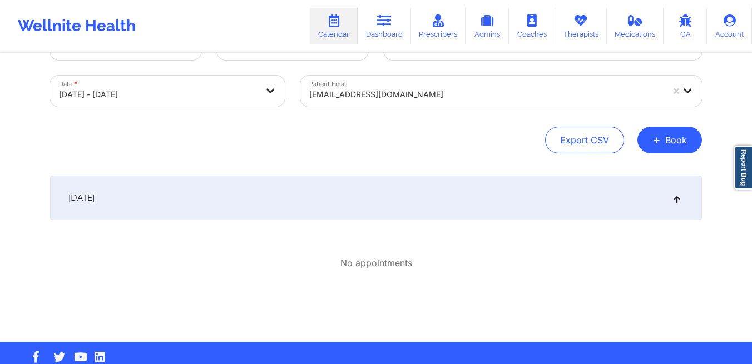
select select "2025-9"
select select "2025-10"
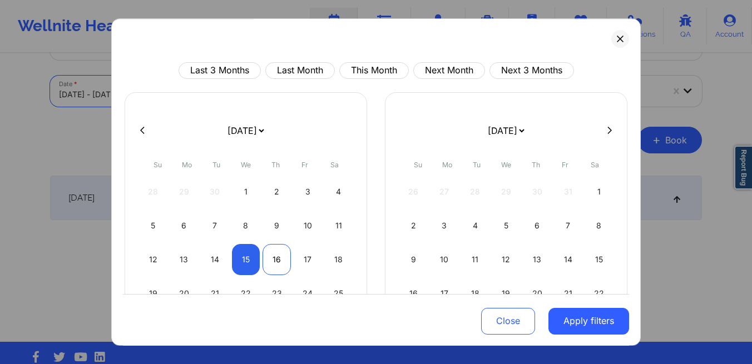
click at [270, 262] on div "16" at bounding box center [276, 259] width 28 height 31
select select "2025-9"
select select "2025-10"
click at [270, 262] on div "16" at bounding box center [276, 259] width 28 height 31
select select "2025-9"
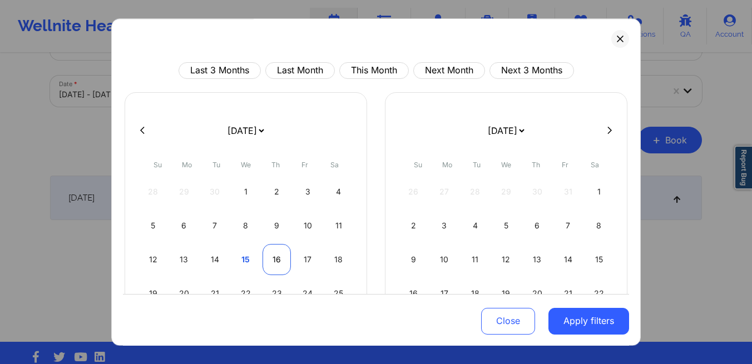
select select "2025-10"
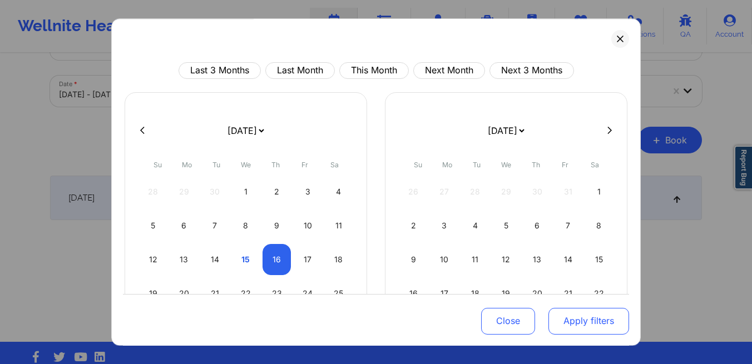
click at [577, 322] on button "Apply filters" at bounding box center [588, 320] width 81 height 27
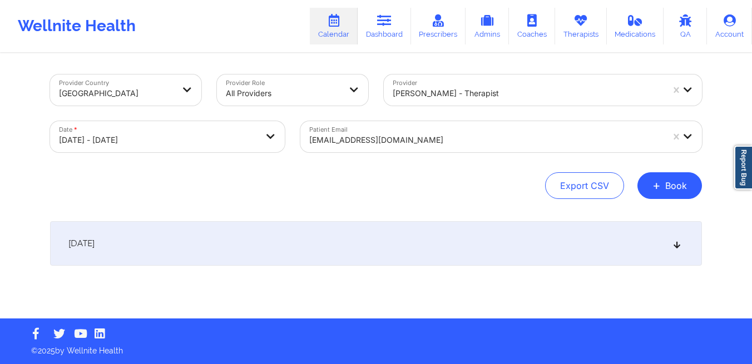
scroll to position [0, 0]
click at [488, 147] on div "[EMAIL_ADDRESS][DOMAIN_NAME]" at bounding box center [486, 140] width 354 height 24
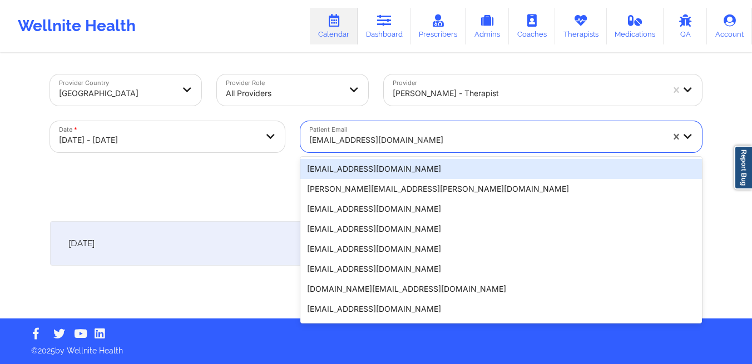
paste input "[PERSON_NAME][EMAIL_ADDRESS][PERSON_NAME][DOMAIN_NAME]"
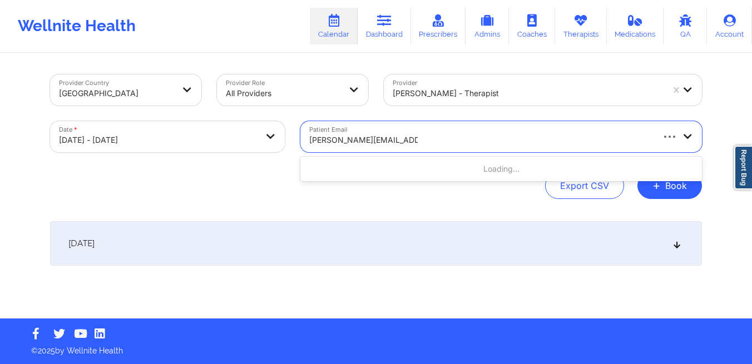
type input "[PERSON_NAME][EMAIL_ADDRESS][PERSON_NAME][DOMAIN_NAME]"
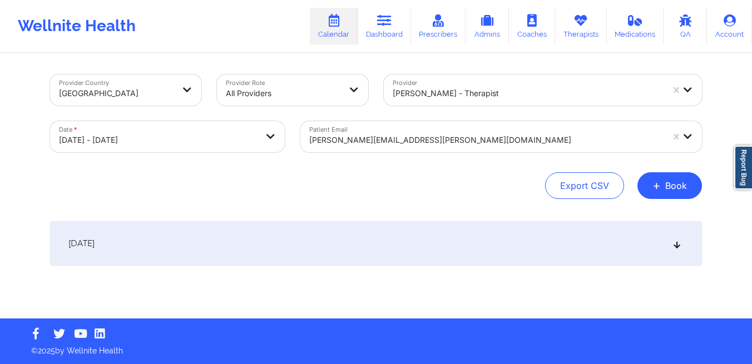
click at [399, 264] on div "[DATE]" at bounding box center [376, 243] width 652 height 44
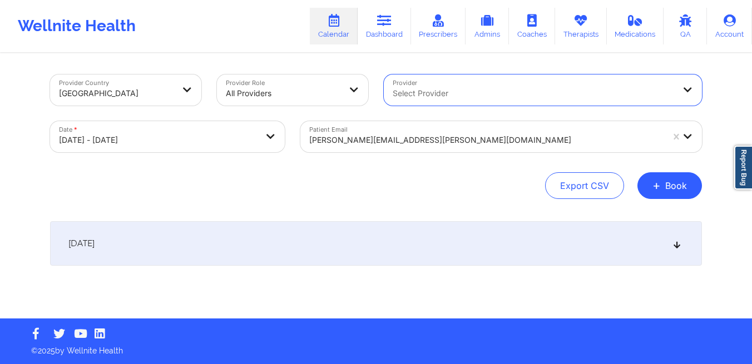
click at [486, 262] on div "[DATE]" at bounding box center [376, 243] width 652 height 44
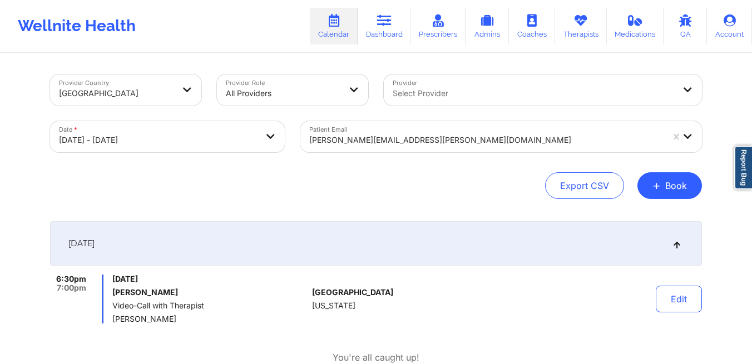
click at [446, 140] on div at bounding box center [486, 139] width 354 height 13
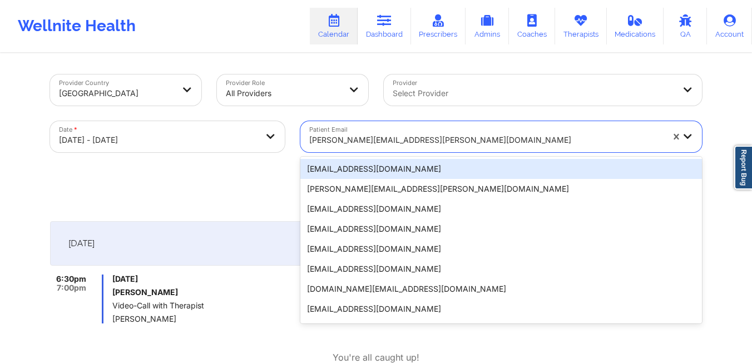
click at [194, 140] on body "Wellnite Health Calendar Dashboard Prescribers Admins Coaches Therapists Medica…" at bounding box center [376, 182] width 752 height 364
select select "2025-9"
select select "2025-10"
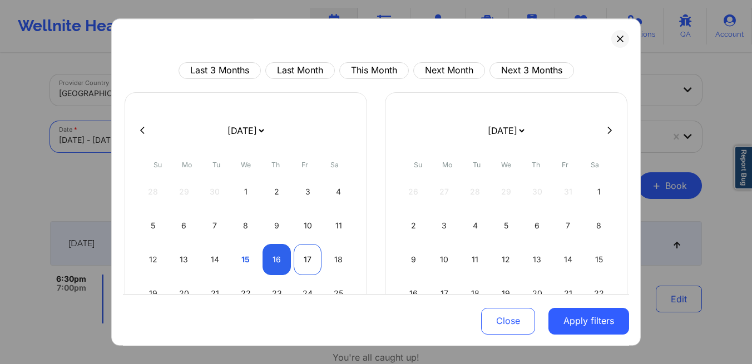
click at [294, 257] on div "17" at bounding box center [308, 259] width 28 height 31
select select "2025-9"
select select "2025-10"
click at [294, 257] on div "17" at bounding box center [308, 259] width 28 height 31
select select "2025-9"
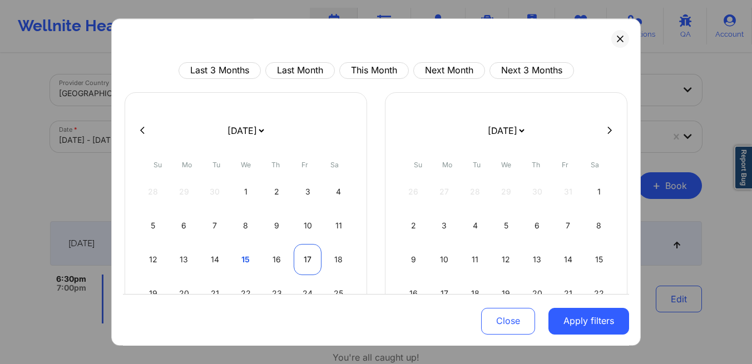
select select "2025-10"
click at [294, 257] on div "17" at bounding box center [308, 259] width 28 height 31
select select "2025-9"
select select "2025-10"
select select "2025-9"
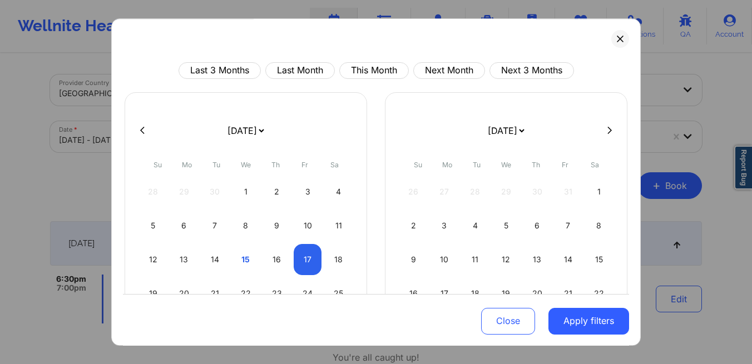
select select "2025-10"
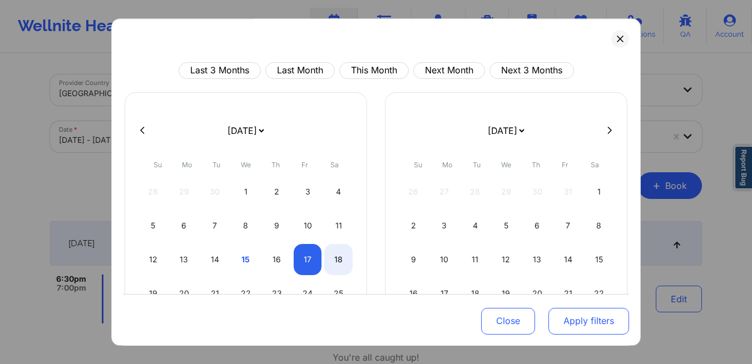
click at [589, 319] on button "Apply filters" at bounding box center [588, 320] width 81 height 27
select select "2025-9"
select select "2025-10"
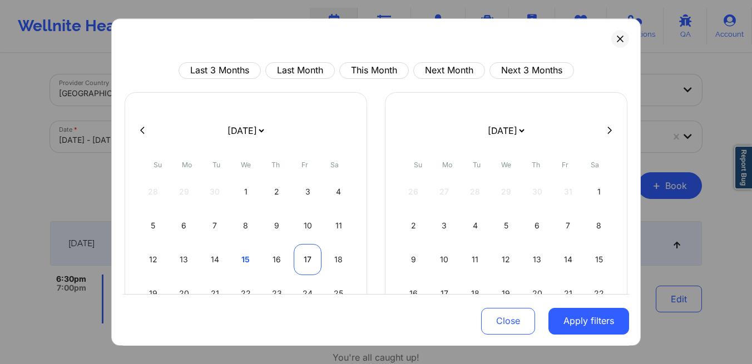
click at [308, 261] on div "17" at bounding box center [308, 259] width 28 height 31
select select "2025-9"
select select "2025-10"
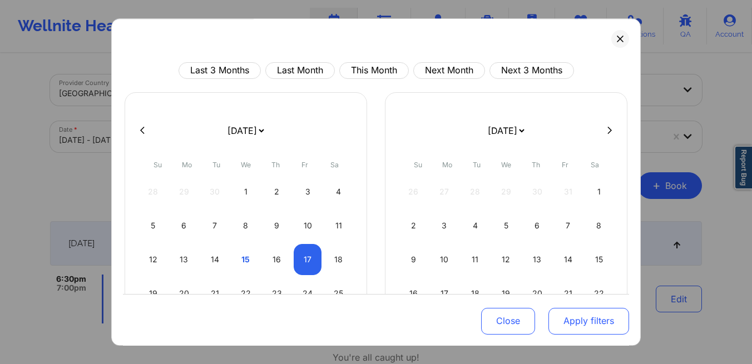
click at [597, 322] on button "Apply filters" at bounding box center [588, 320] width 81 height 27
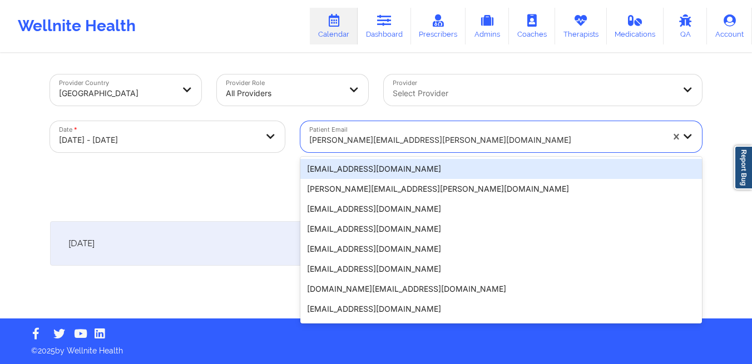
click at [433, 143] on div at bounding box center [486, 139] width 354 height 13
paste input "[EMAIL_ADDRESS][DOMAIN_NAME]"
type input "[EMAIL_ADDRESS][DOMAIN_NAME]"
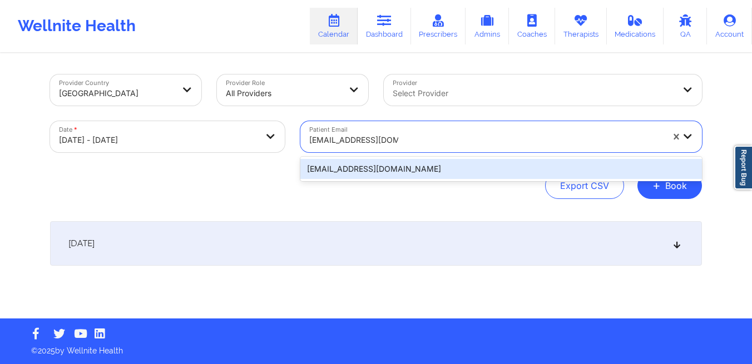
click at [427, 175] on div "[EMAIL_ADDRESS][DOMAIN_NAME]" at bounding box center [500, 169] width 401 height 20
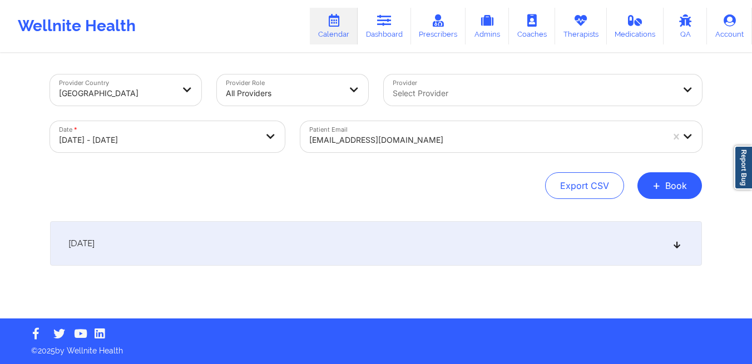
click at [552, 243] on div "[DATE]" at bounding box center [376, 243] width 652 height 44
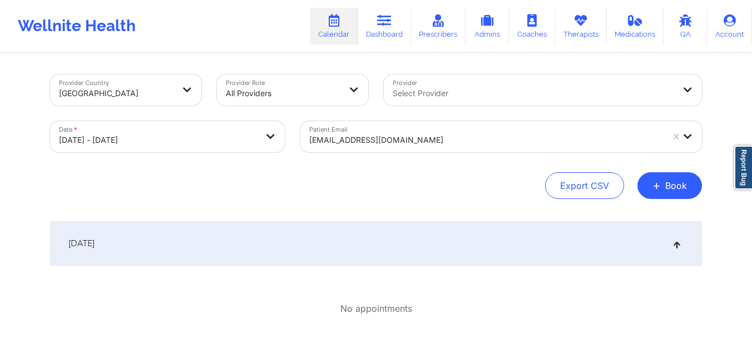
click at [346, 252] on div "[DATE]" at bounding box center [376, 243] width 652 height 44
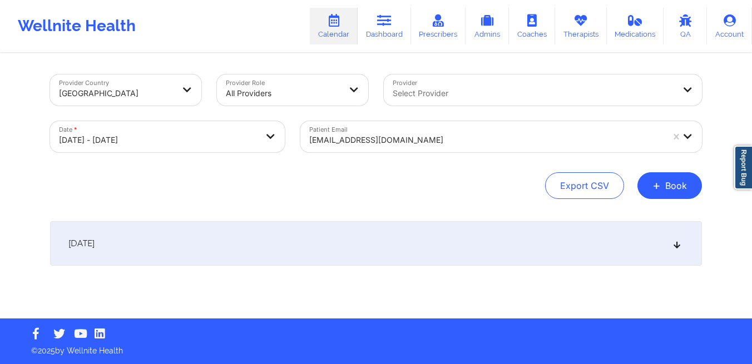
click at [346, 252] on div "[DATE]" at bounding box center [376, 243] width 652 height 44
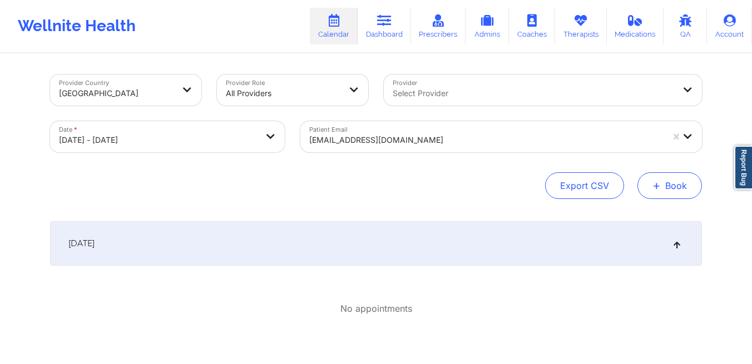
click at [664, 185] on button "+ Book" at bounding box center [669, 185] width 64 height 27
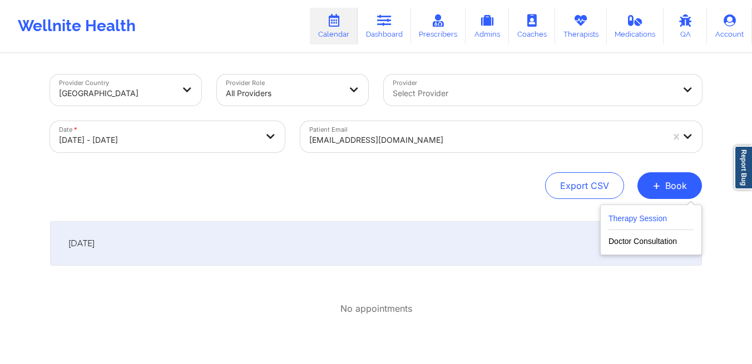
click at [635, 218] on button "Therapy Session" at bounding box center [650, 221] width 85 height 18
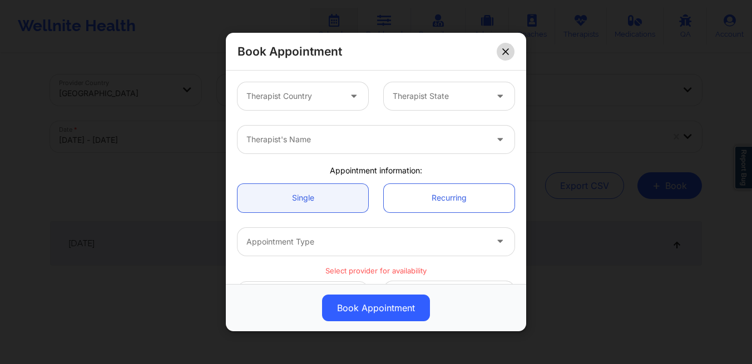
click at [510, 51] on button at bounding box center [505, 52] width 18 height 18
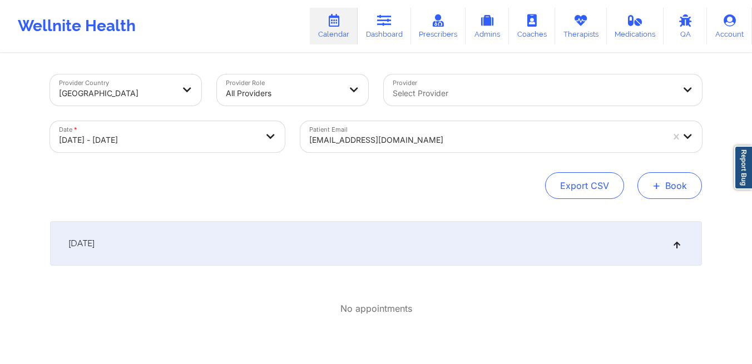
click at [675, 186] on button "+ Book" at bounding box center [669, 185] width 64 height 27
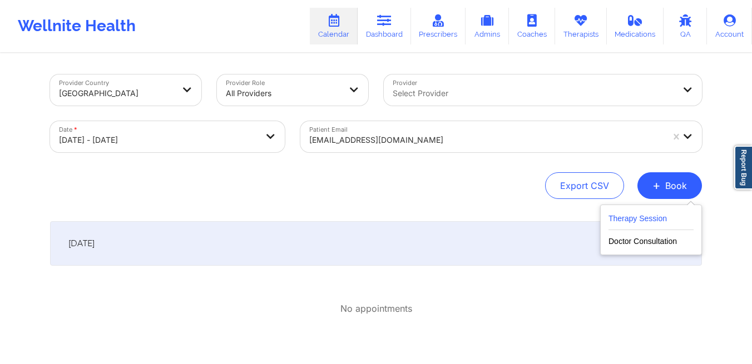
click at [637, 219] on button "Therapy Session" at bounding box center [650, 221] width 85 height 18
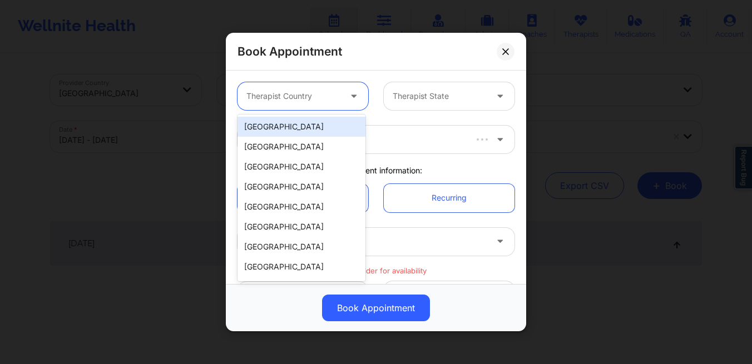
click at [333, 102] on div at bounding box center [293, 96] width 94 height 13
click at [302, 126] on div "[GEOGRAPHIC_DATA]" at bounding box center [301, 127] width 128 height 20
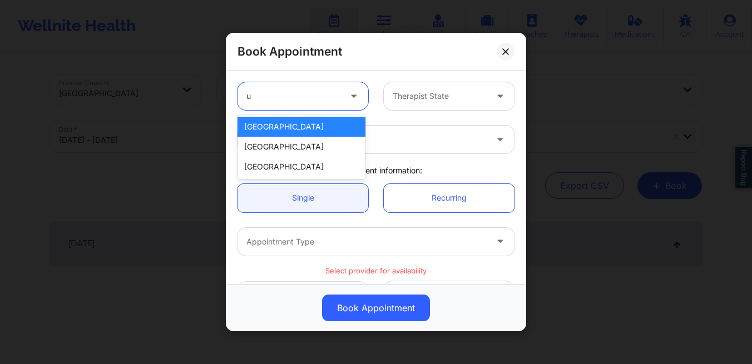
type input "un"
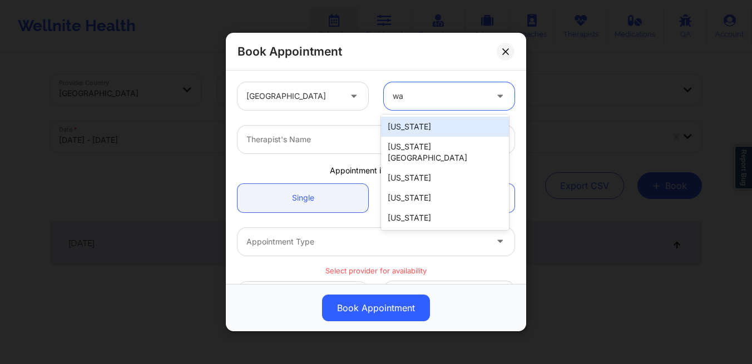
type input "was"
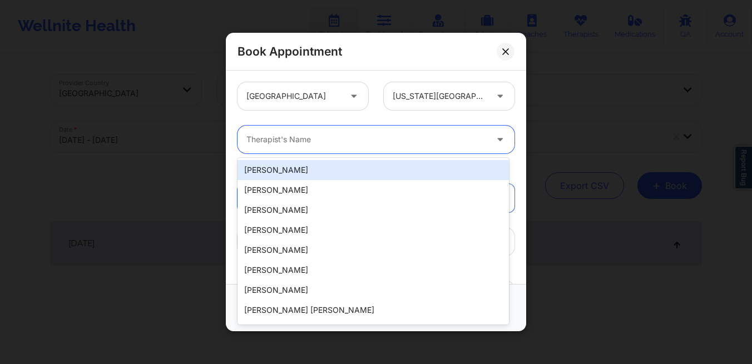
click at [261, 131] on div "Therapist's Name" at bounding box center [362, 140] width 250 height 28
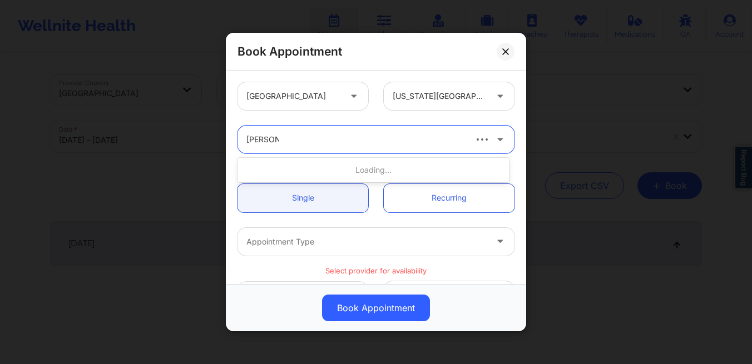
type input "[PERSON_NAME] sm"
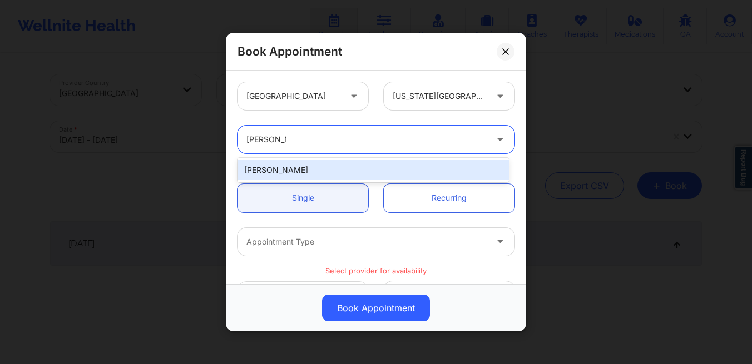
click at [259, 171] on div "[PERSON_NAME]" at bounding box center [372, 170] width 271 height 20
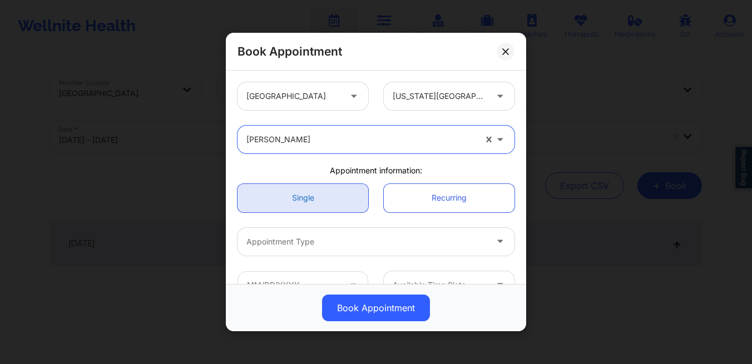
click at [271, 206] on link "Single" at bounding box center [302, 198] width 131 height 28
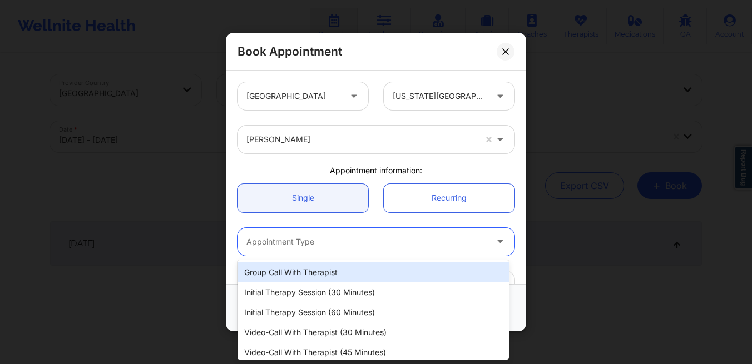
click at [291, 237] on div at bounding box center [366, 241] width 240 height 13
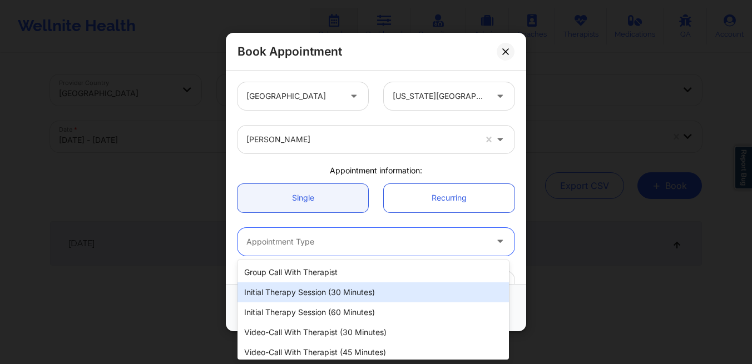
click at [294, 287] on div "Initial Therapy Session (30 minutes)" at bounding box center [372, 292] width 271 height 20
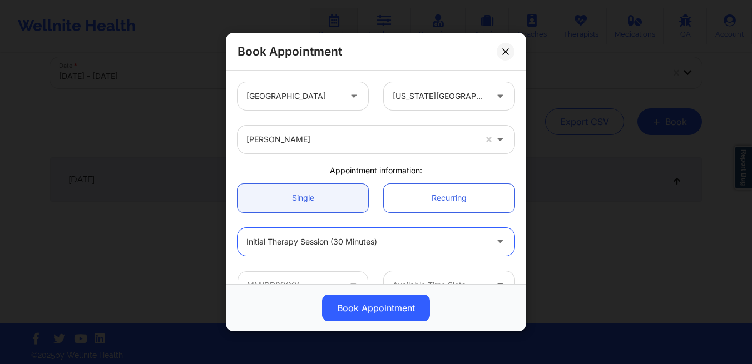
scroll to position [66, 0]
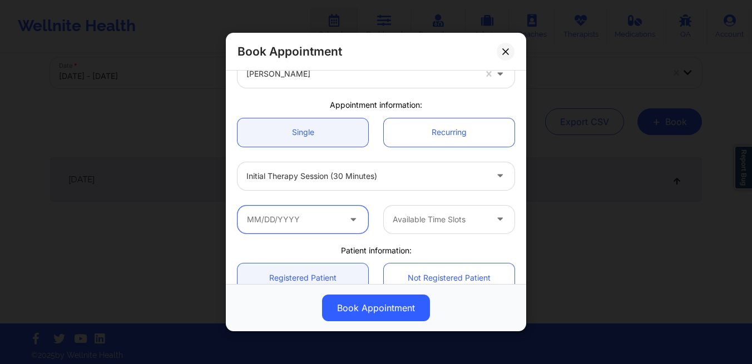
click at [303, 231] on input "text" at bounding box center [302, 220] width 131 height 28
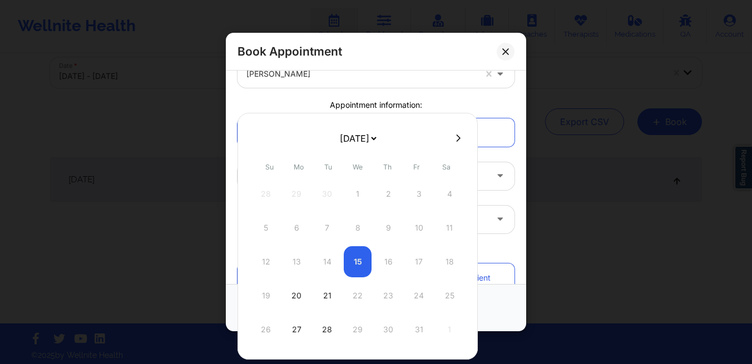
click at [417, 264] on div "12 13 14 15 16 17 18" at bounding box center [357, 261] width 211 height 31
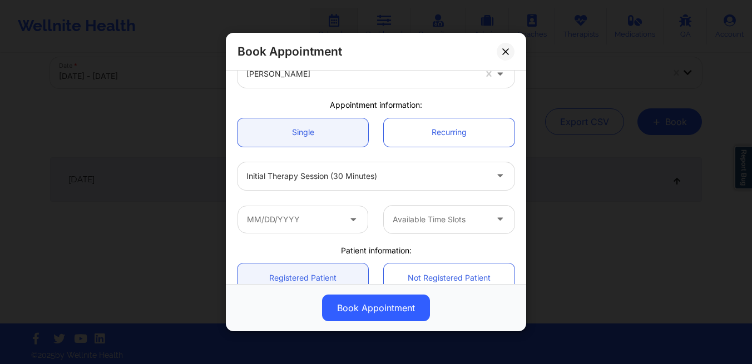
click at [585, 194] on div "Book Appointment [GEOGRAPHIC_DATA] [US_STATE] [GEOGRAPHIC_DATA] [PERSON_NAME] A…" at bounding box center [376, 182] width 752 height 364
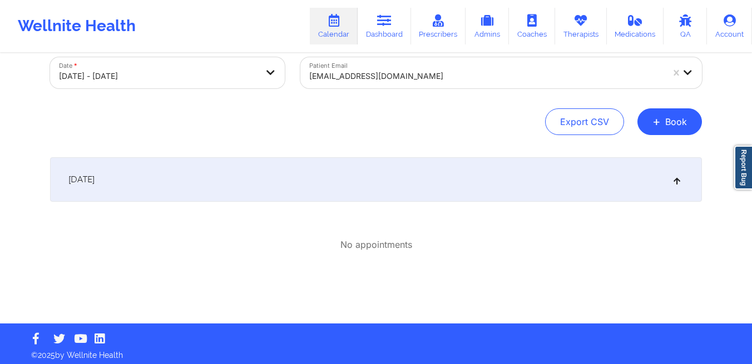
click at [242, 70] on body "Wellnite Health Calendar Dashboard Prescribers Admins Coaches Therapists Medica…" at bounding box center [376, 118] width 752 height 364
select select "2025-9"
select select "2025-10"
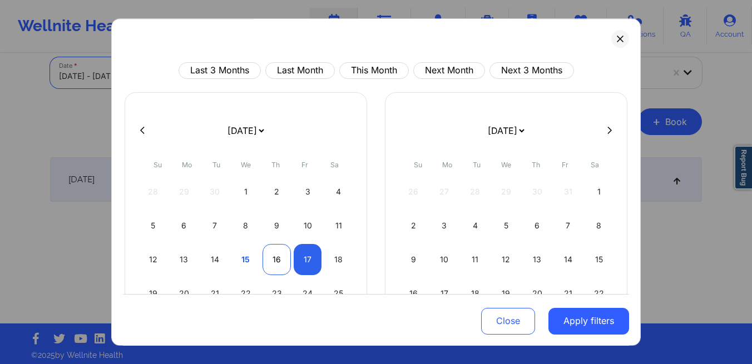
click at [282, 262] on div "16" at bounding box center [276, 259] width 28 height 31
select select "2025-9"
select select "2025-10"
click at [282, 262] on div "16" at bounding box center [276, 259] width 28 height 31
select select "2025-9"
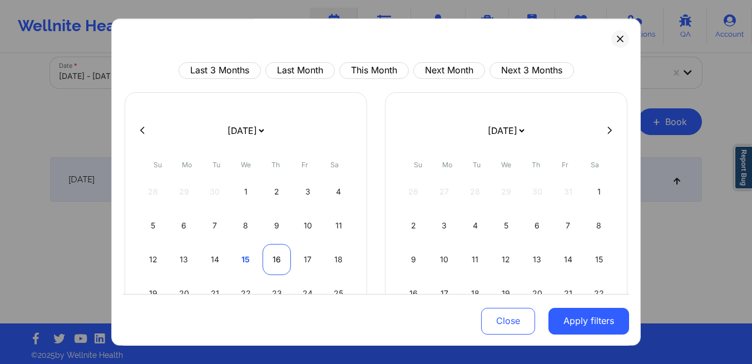
select select "2025-10"
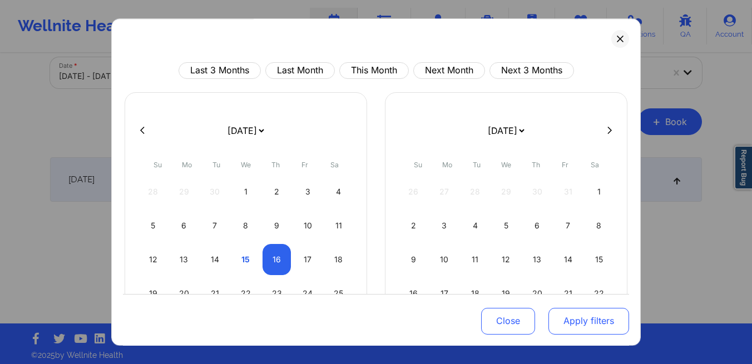
click at [553, 319] on button "Apply filters" at bounding box center [588, 320] width 81 height 27
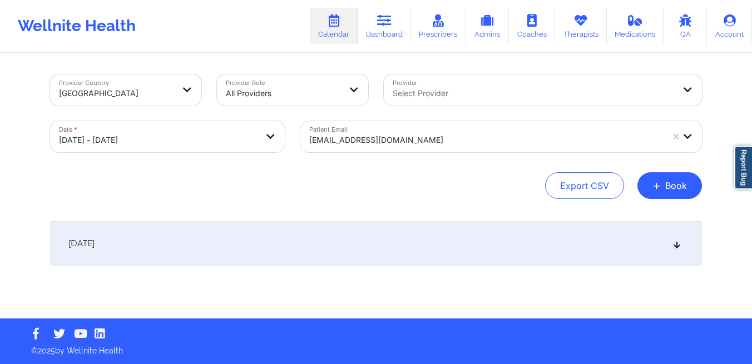
click at [416, 145] on div at bounding box center [486, 139] width 354 height 13
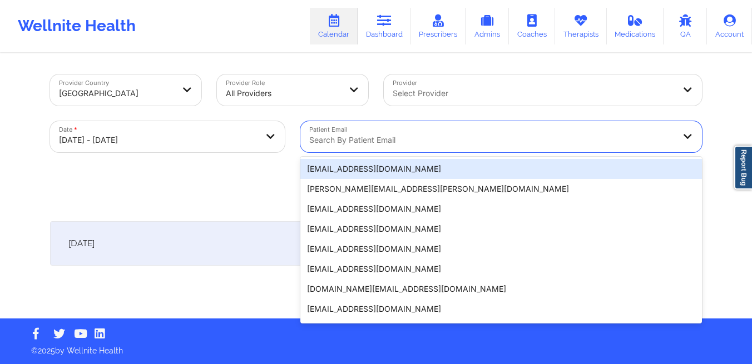
paste input "[EMAIL_ADDRESS][DOMAIN_NAME]"
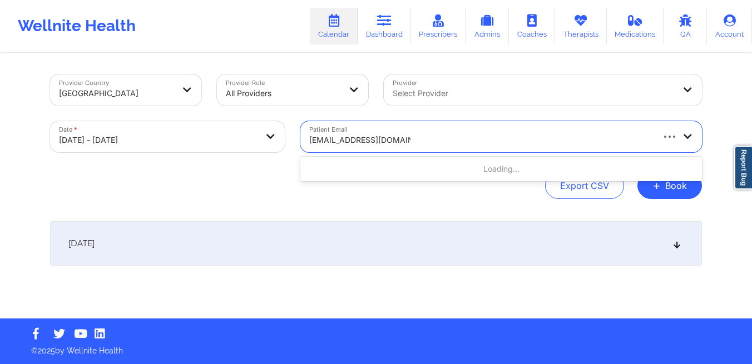
type input "[EMAIL_ADDRESS][DOMAIN_NAME]"
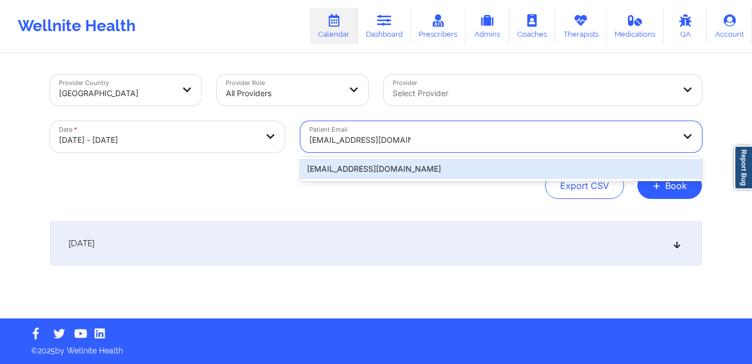
click at [447, 176] on div "[EMAIL_ADDRESS][DOMAIN_NAME]" at bounding box center [500, 169] width 401 height 20
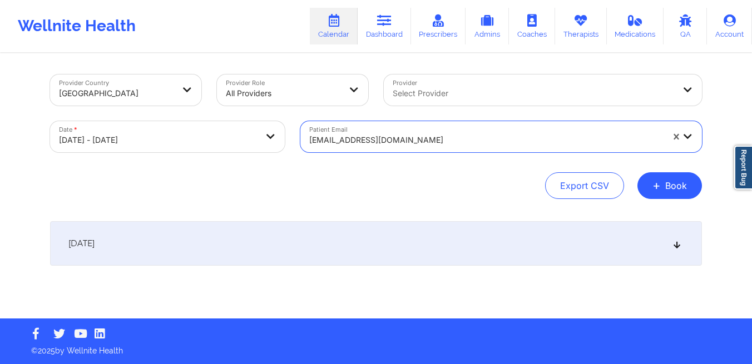
click at [447, 233] on div "[DATE]" at bounding box center [376, 243] width 652 height 44
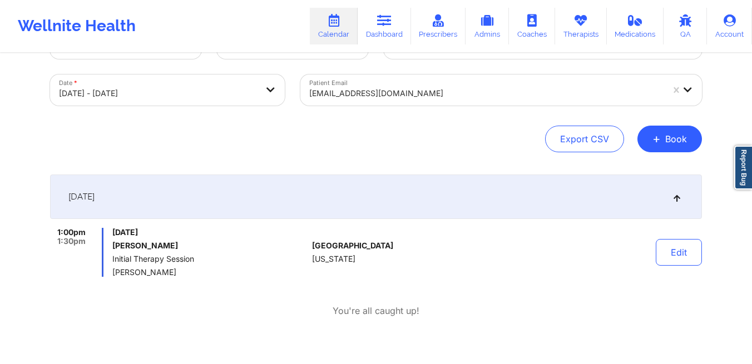
scroll to position [44, 0]
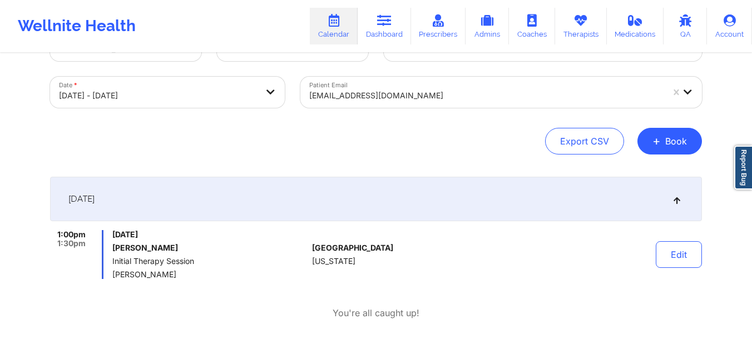
click at [425, 98] on div at bounding box center [486, 95] width 354 height 13
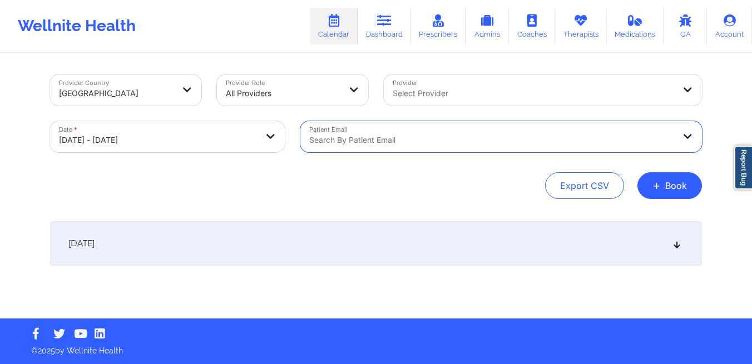
click at [579, 87] on div at bounding box center [532, 93] width 281 height 13
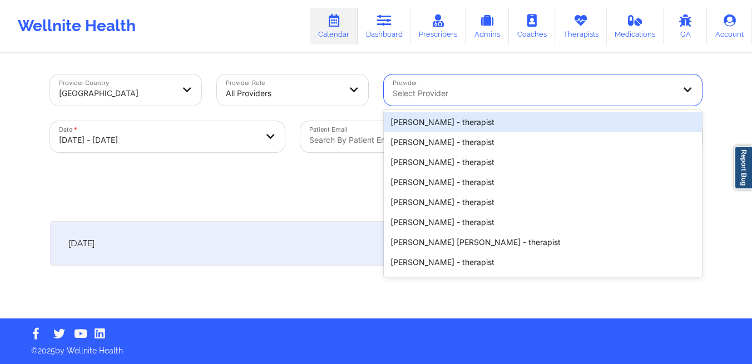
paste input "[PHONE_NUMBER]"
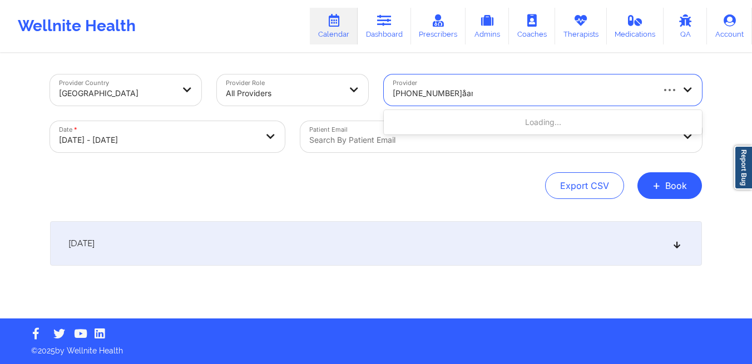
type input "[PHONE_NUMBER]åandre"
click at [505, 97] on div at bounding box center [532, 93] width 281 height 13
type input "andressa"
click at [226, 126] on body "Wellnite Health Calendar Dashboard Prescribers Admins Coaches Therapists Medica…" at bounding box center [376, 182] width 752 height 364
select select "2025-9"
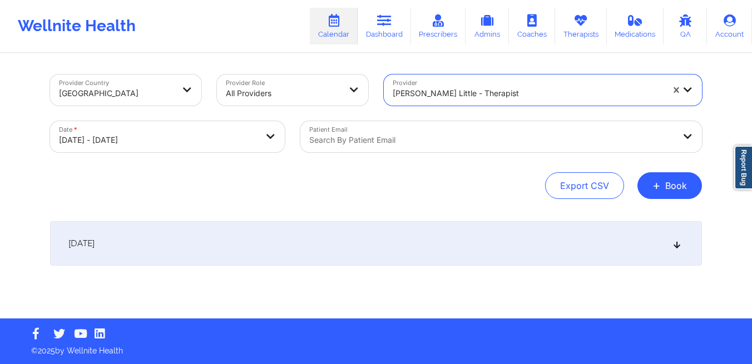
select select "2025-10"
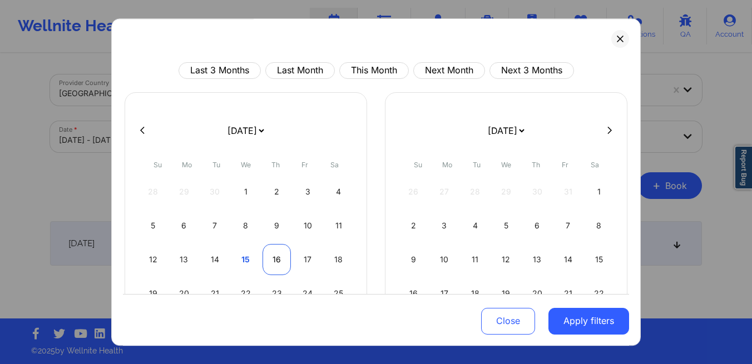
click at [267, 262] on div "16" at bounding box center [276, 259] width 28 height 31
select select "2025-9"
select select "2025-10"
select select "2025-9"
select select "2025-10"
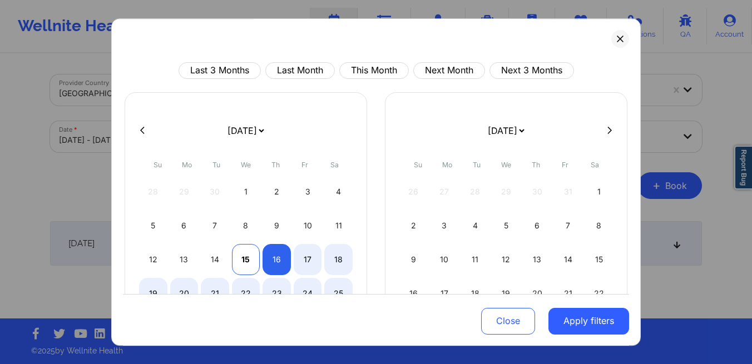
select select "2025-9"
select select "2025-10"
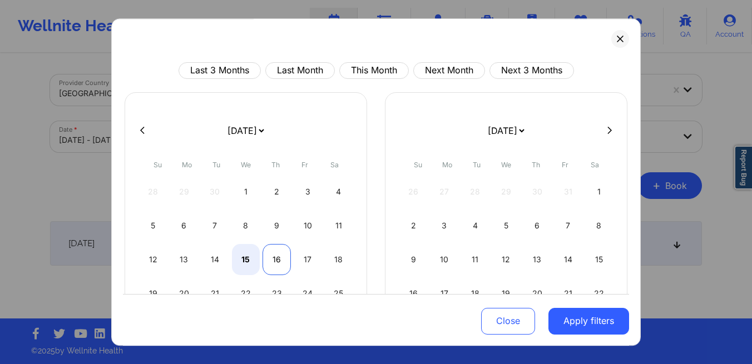
select select "2025-9"
select select "2025-10"
click at [276, 265] on div "16" at bounding box center [276, 259] width 28 height 31
select select "2025-9"
select select "2025-10"
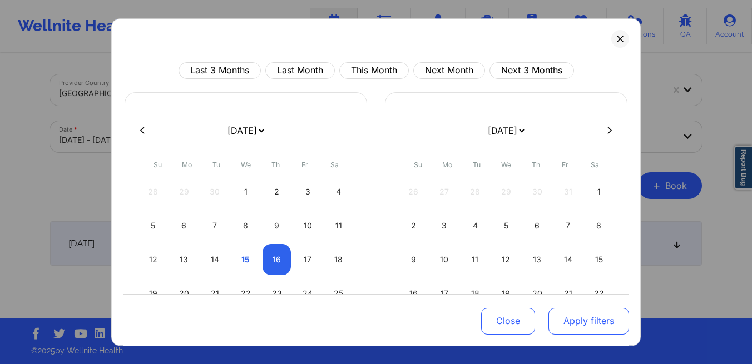
click at [569, 322] on button "Apply filters" at bounding box center [588, 320] width 81 height 27
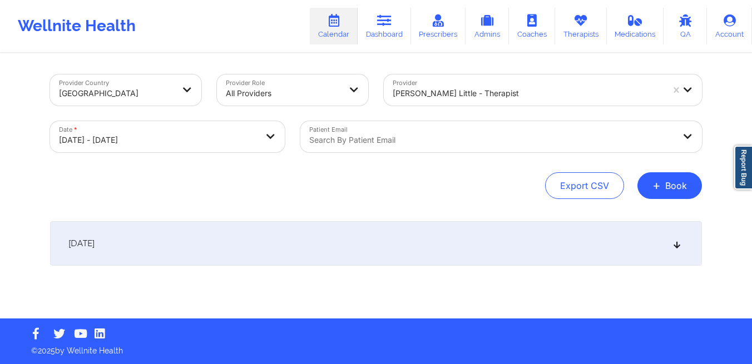
click at [227, 240] on div "[DATE]" at bounding box center [376, 243] width 652 height 44
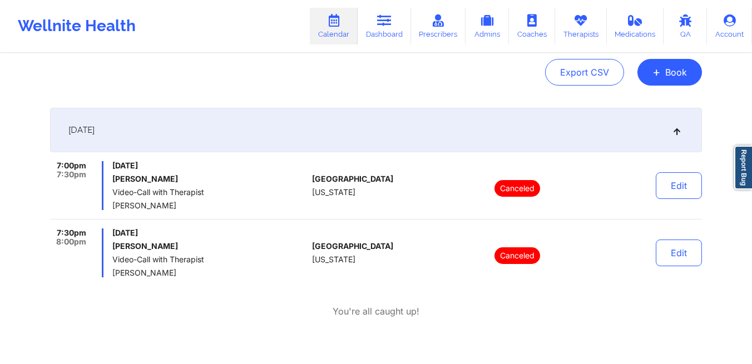
scroll to position [113, 0]
drag, startPoint x: 183, startPoint y: 247, endPoint x: 107, endPoint y: 247, distance: 75.6
click at [107, 247] on div "7:30pm 8:00pm [DATE] [PERSON_NAME] Video-Call with Therapist [PERSON_NAME]" at bounding box center [178, 253] width 257 height 49
click at [176, 248] on h6 "[PERSON_NAME]" at bounding box center [209, 246] width 195 height 9
drag, startPoint x: 176, startPoint y: 248, endPoint x: 112, endPoint y: 248, distance: 64.5
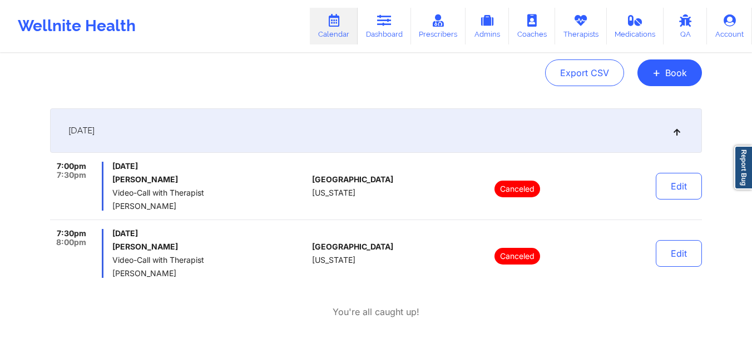
click at [112, 248] on h6 "[PERSON_NAME]" at bounding box center [209, 246] width 195 height 9
copy h6 "[PERSON_NAME]"
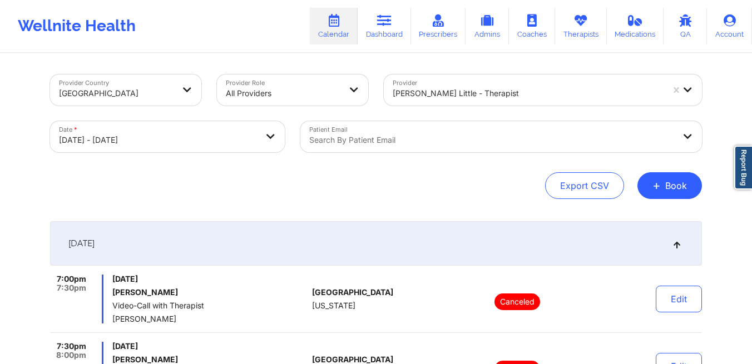
select select "2025-9"
select select "2025-10"
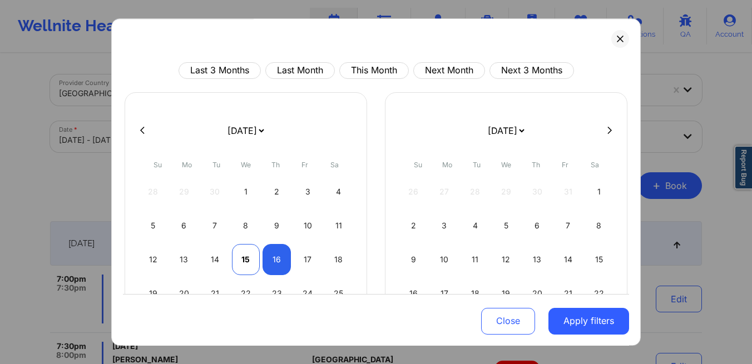
click at [247, 266] on div "15" at bounding box center [246, 259] width 28 height 31
select select "2025-9"
select select "2025-10"
select select "2025-9"
select select "2025-10"
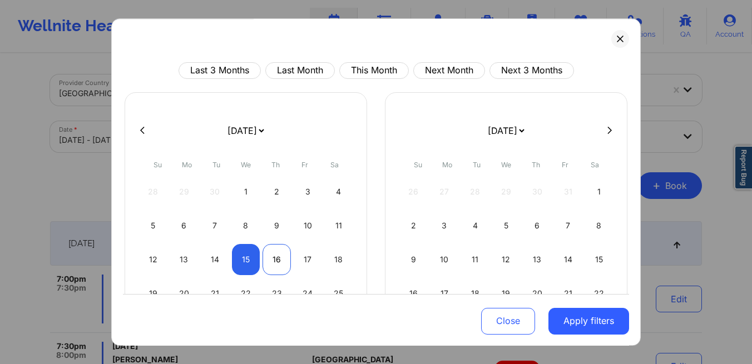
click at [271, 263] on div "16" at bounding box center [276, 259] width 28 height 31
select select "2025-9"
select select "2025-10"
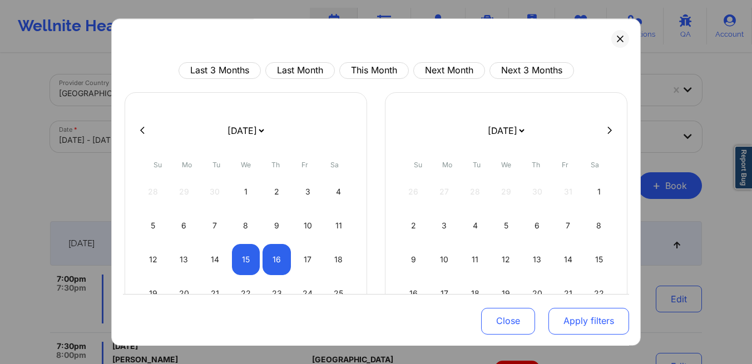
click at [561, 319] on button "Apply filters" at bounding box center [588, 320] width 81 height 27
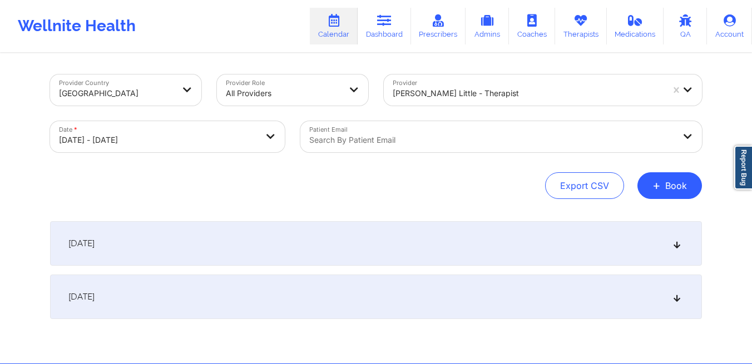
click at [280, 252] on div "[DATE]" at bounding box center [376, 243] width 652 height 44
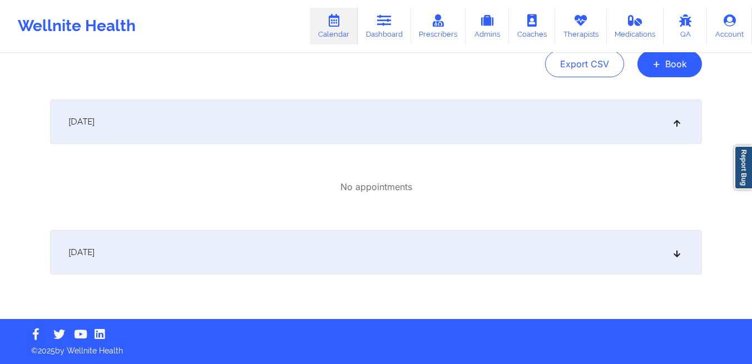
click at [266, 262] on div "[DATE]" at bounding box center [376, 252] width 652 height 44
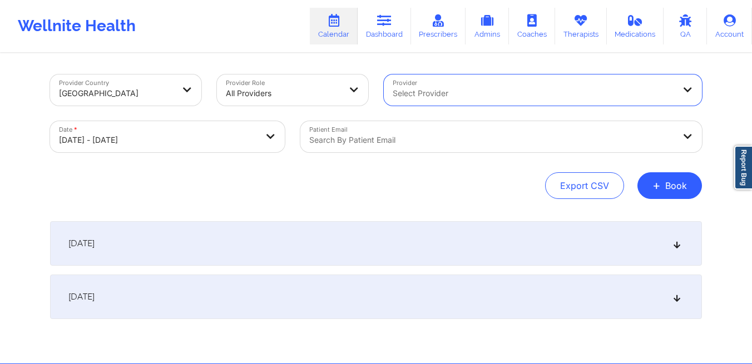
click at [500, 139] on div at bounding box center [491, 139] width 365 height 13
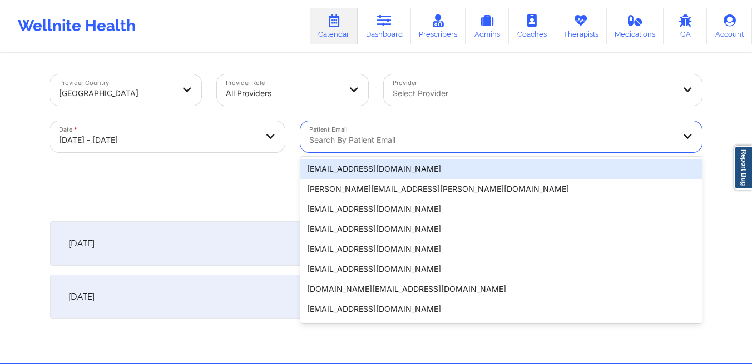
paste input "[EMAIL_ADDRESS][DOMAIN_NAME]"
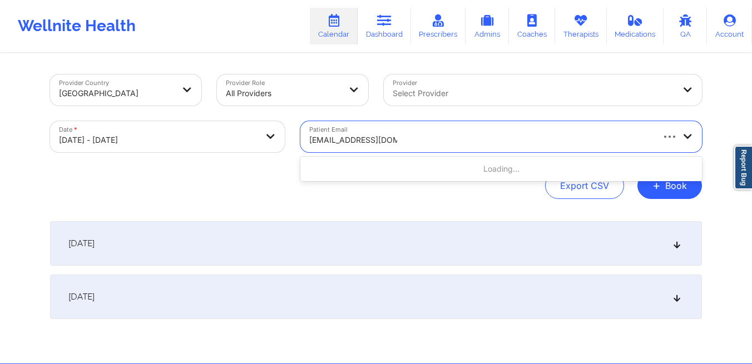
type input "[EMAIL_ADDRESS][DOMAIN_NAME]"
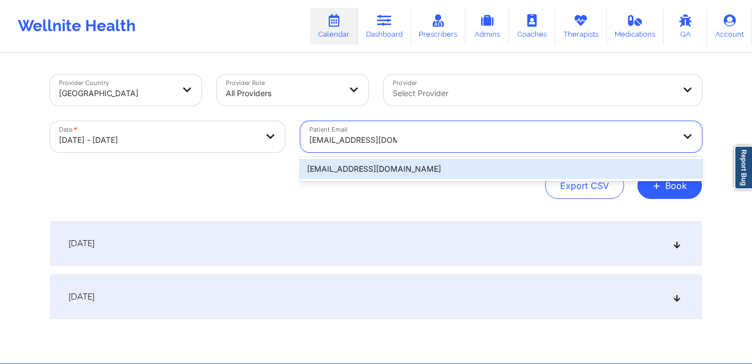
click at [319, 172] on div "[EMAIL_ADDRESS][DOMAIN_NAME]" at bounding box center [500, 169] width 401 height 20
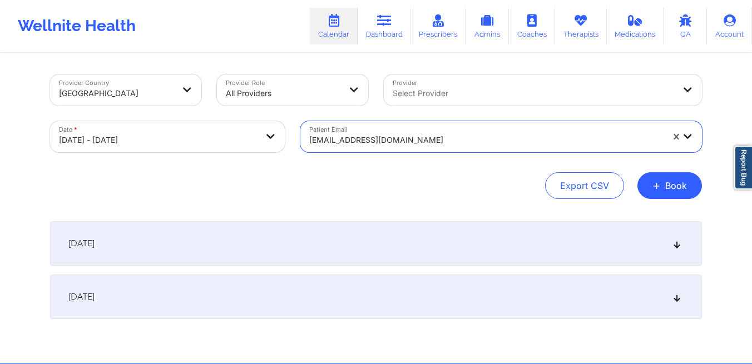
click at [535, 300] on div "[DATE]" at bounding box center [376, 297] width 652 height 44
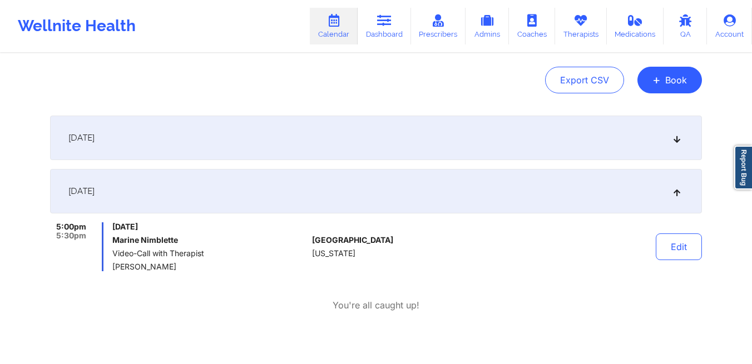
scroll to position [107, 0]
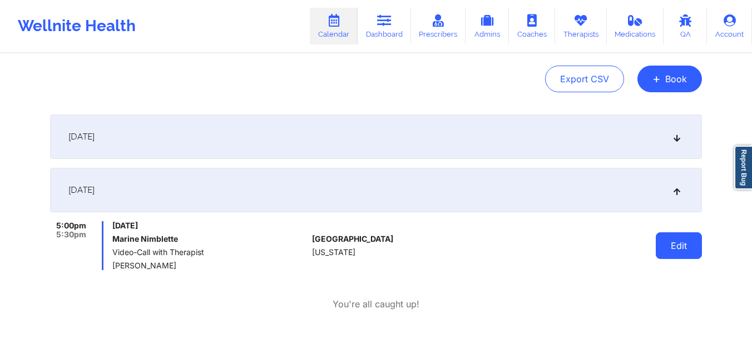
click at [675, 248] on button "Edit" at bounding box center [678, 245] width 46 height 27
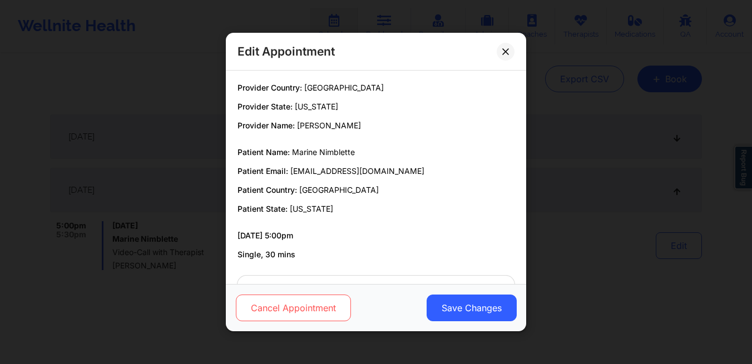
click at [261, 304] on button "Cancel Appointment" at bounding box center [293, 308] width 115 height 27
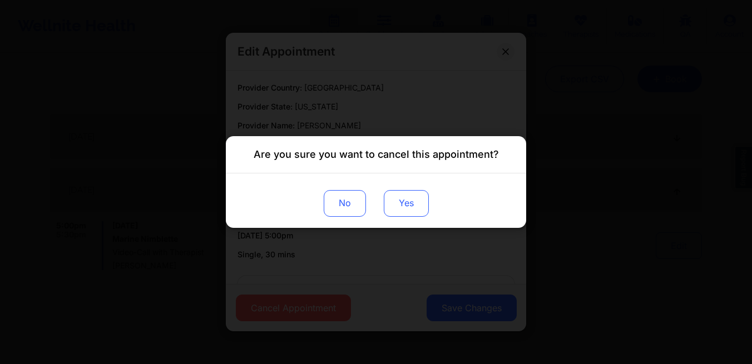
click at [401, 208] on button "Yes" at bounding box center [406, 203] width 45 height 27
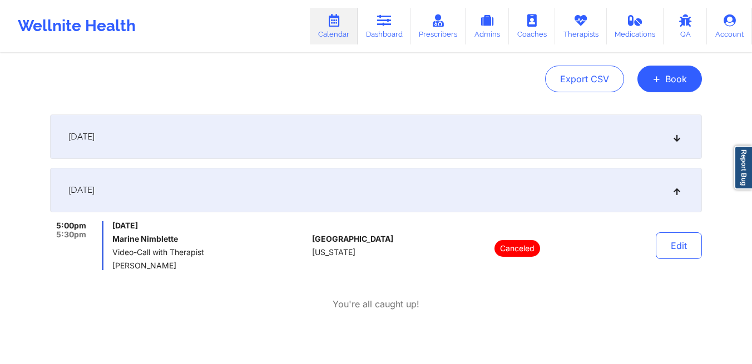
scroll to position [0, 0]
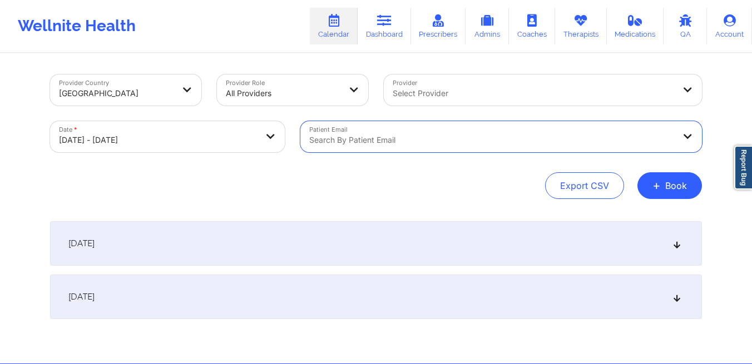
select select "2025-9"
select select "2025-10"
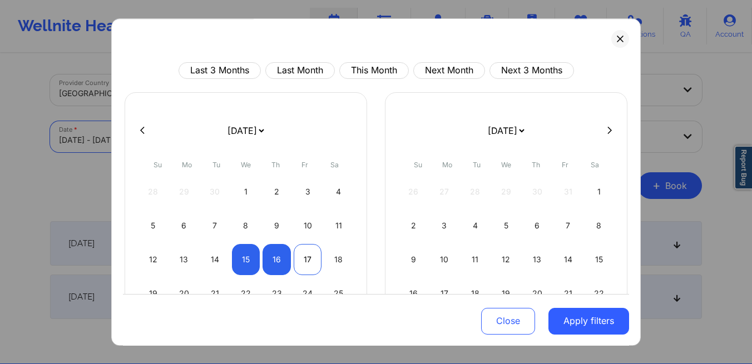
click at [299, 258] on div "17" at bounding box center [308, 259] width 28 height 31
select select "2025-9"
select select "2025-10"
click at [299, 258] on div "17" at bounding box center [308, 259] width 28 height 31
select select "2025-9"
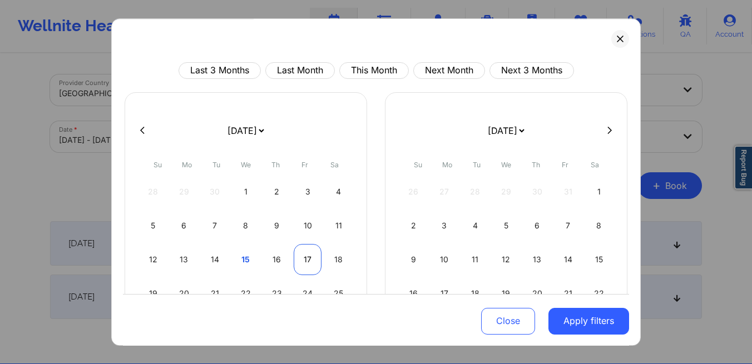
select select "2025-10"
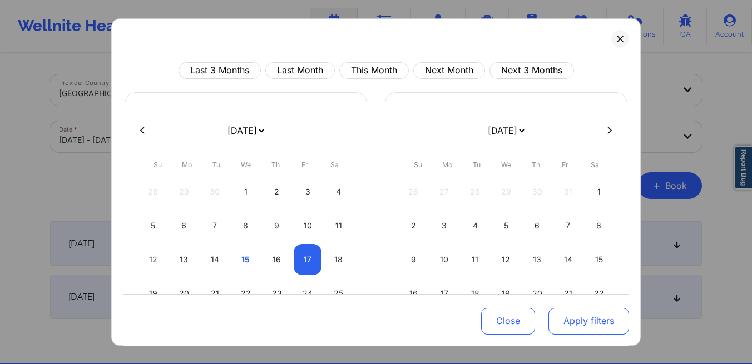
click at [574, 320] on button "Apply filters" at bounding box center [588, 320] width 81 height 27
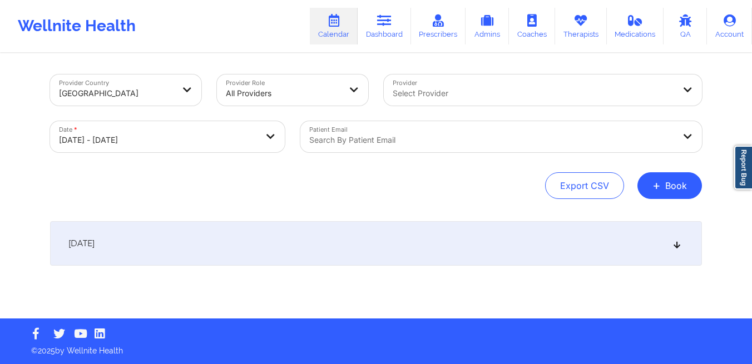
click at [441, 90] on div at bounding box center [532, 93] width 281 height 13
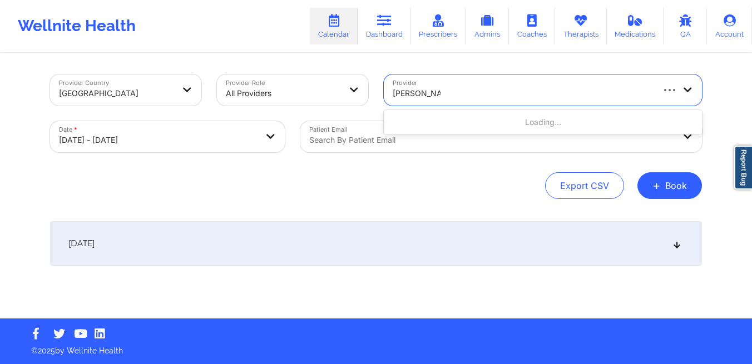
type input "[PERSON_NAME]"
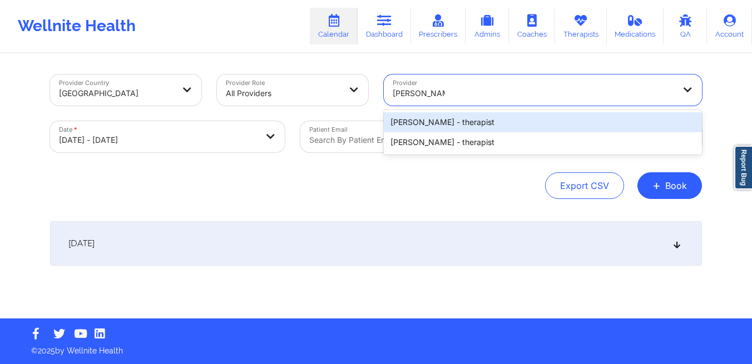
click at [443, 120] on div "[PERSON_NAME] - therapist" at bounding box center [543, 122] width 318 height 20
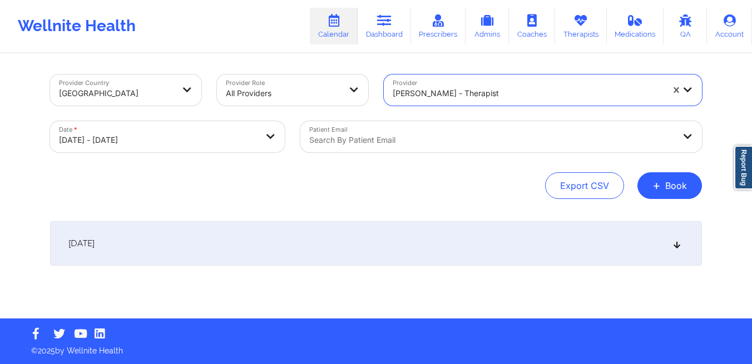
click at [407, 246] on div "[DATE]" at bounding box center [376, 243] width 652 height 44
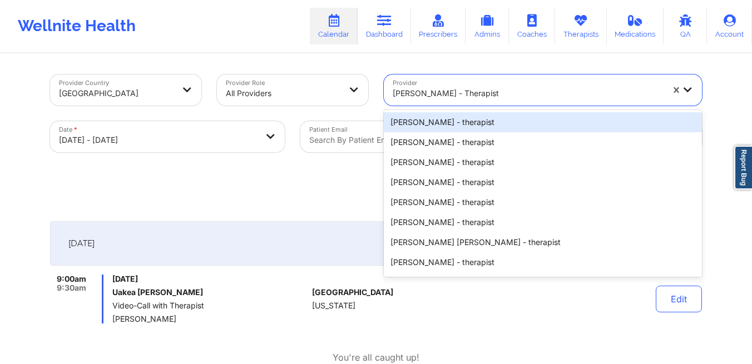
click at [481, 95] on div at bounding box center [527, 93] width 270 height 13
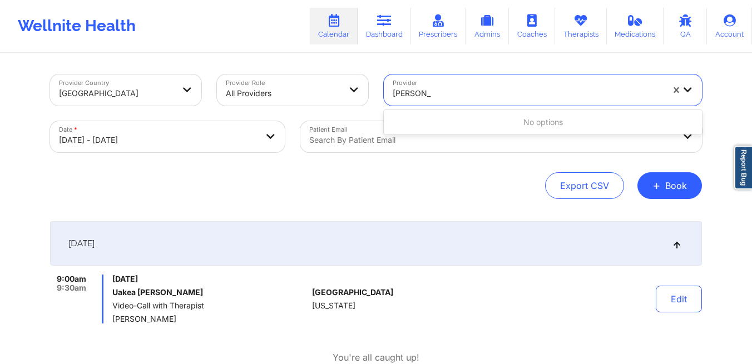
type input "[PERSON_NAME]"
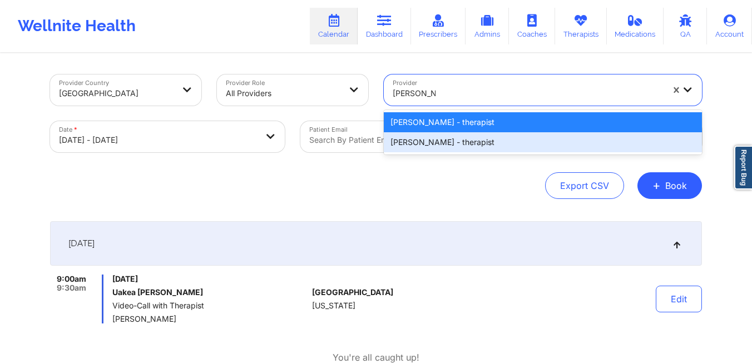
click at [505, 143] on div "[PERSON_NAME] - therapist" at bounding box center [543, 142] width 318 height 20
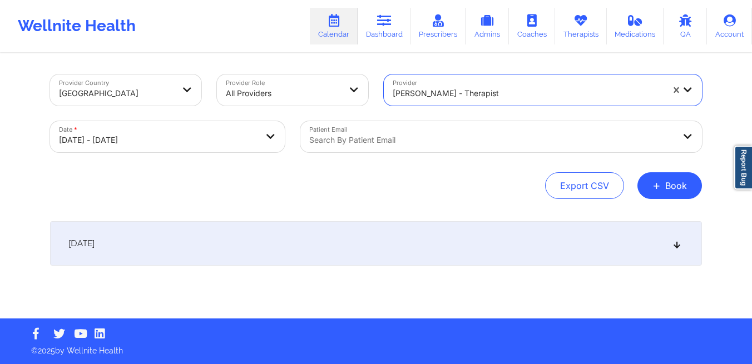
click at [327, 246] on div "[DATE]" at bounding box center [376, 243] width 652 height 44
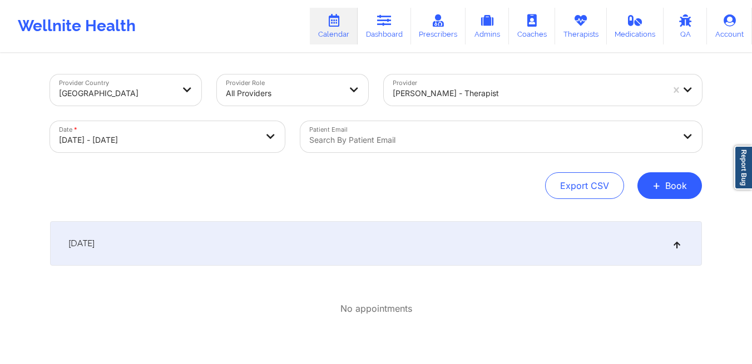
click at [513, 87] on div at bounding box center [527, 93] width 270 height 13
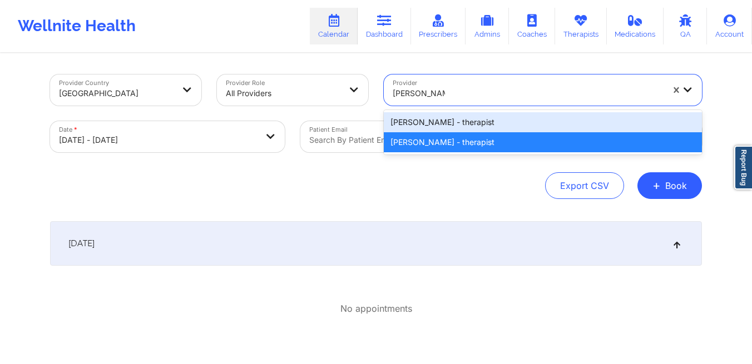
type input "[PERSON_NAME]"
click at [504, 119] on div "[PERSON_NAME] - therapist" at bounding box center [543, 122] width 318 height 20
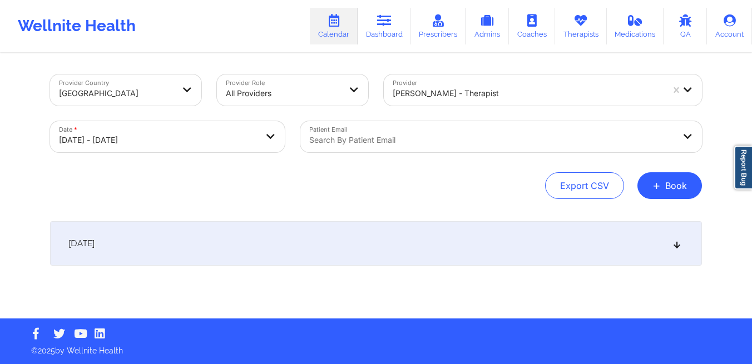
click at [377, 238] on div "[DATE]" at bounding box center [376, 243] width 652 height 44
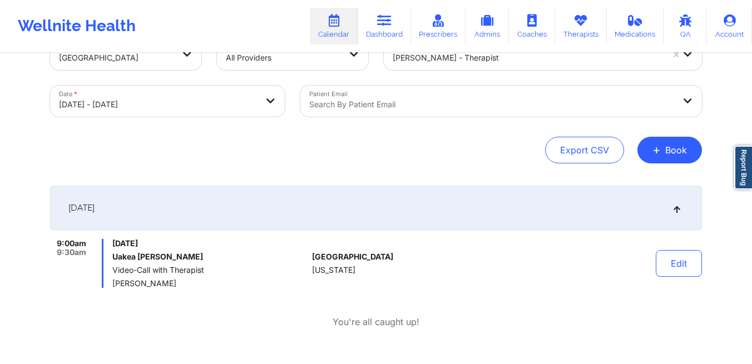
scroll to position [38, 0]
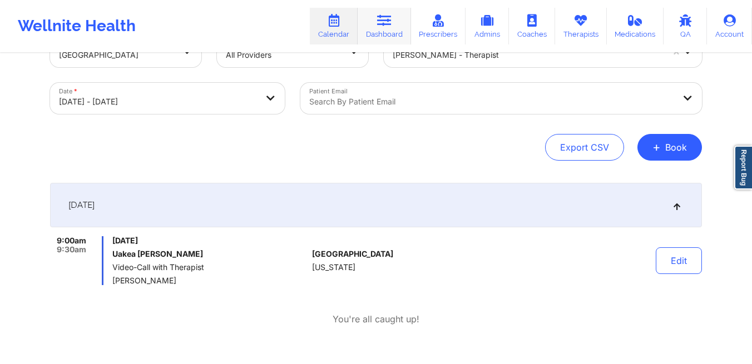
click at [388, 24] on icon at bounding box center [384, 20] width 14 height 12
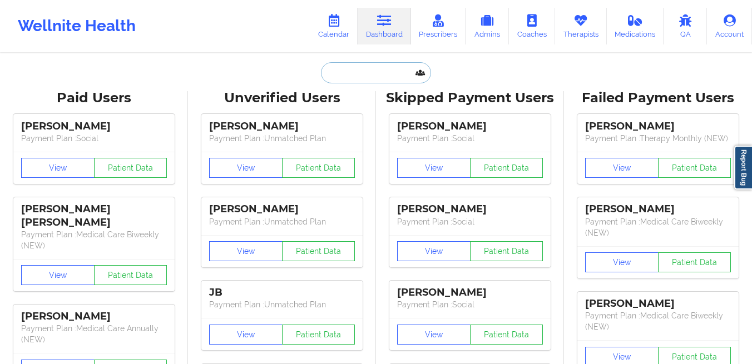
click at [376, 73] on input "text" at bounding box center [376, 72] width 110 height 21
click at [330, 22] on icon at bounding box center [333, 20] width 14 height 12
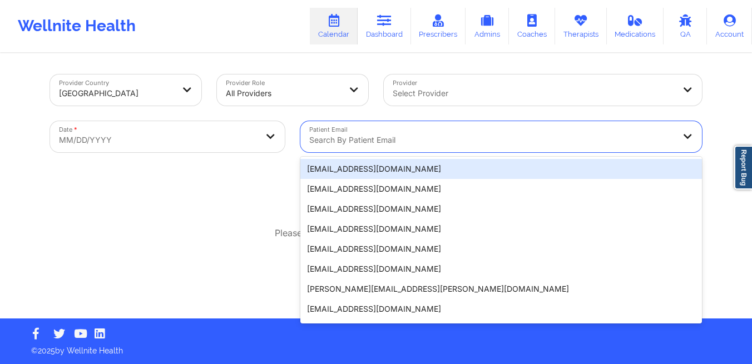
click at [399, 137] on div at bounding box center [491, 139] width 365 height 13
click at [730, 199] on div "Provider Country [GEOGRAPHIC_DATA] Provider Role All Providers Provider Select …" at bounding box center [376, 159] width 752 height 319
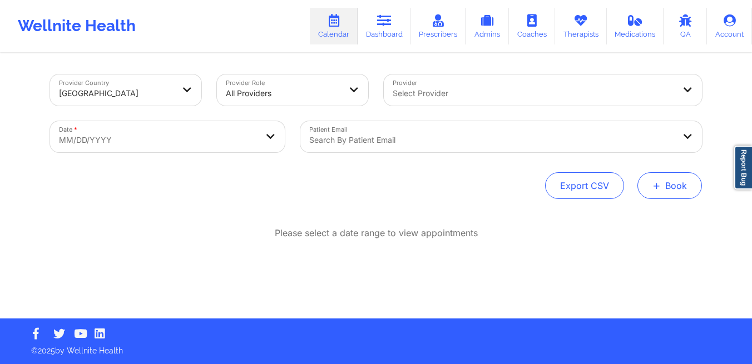
click at [677, 188] on button "+ Book" at bounding box center [669, 185] width 64 height 27
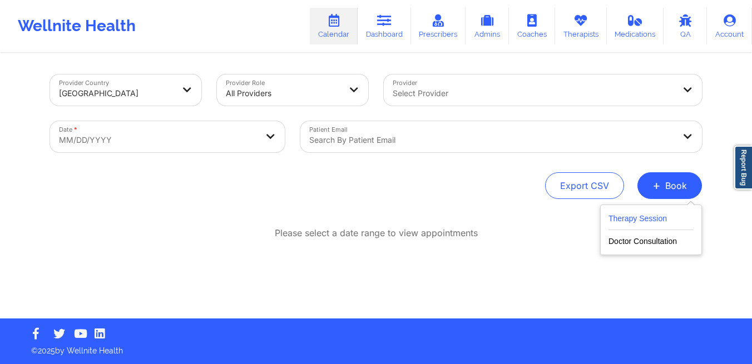
click at [645, 218] on button "Therapy Session" at bounding box center [650, 221] width 85 height 18
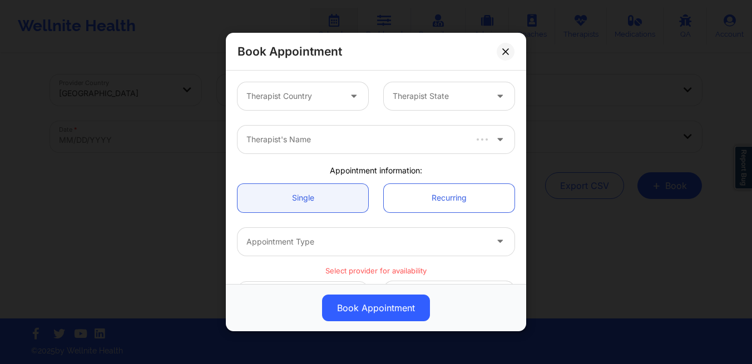
click at [304, 105] on div "Therapist Country" at bounding box center [289, 96] width 104 height 28
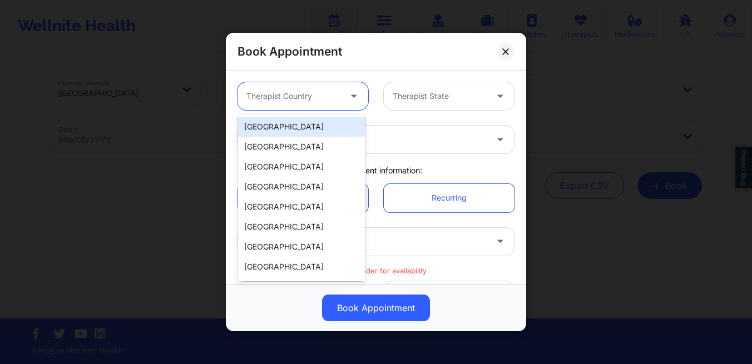
click at [300, 131] on div "[GEOGRAPHIC_DATA]" at bounding box center [301, 127] width 128 height 20
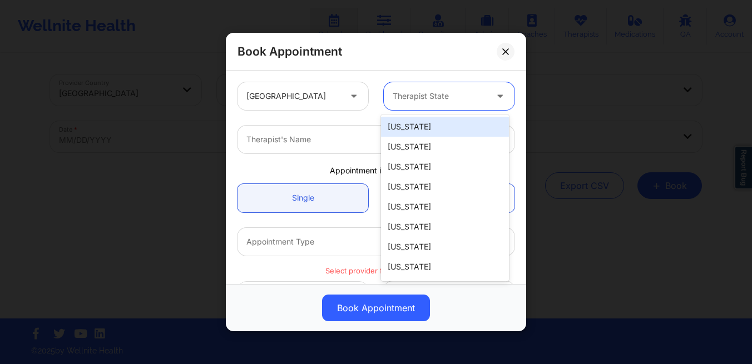
click at [424, 100] on div at bounding box center [439, 96] width 94 height 13
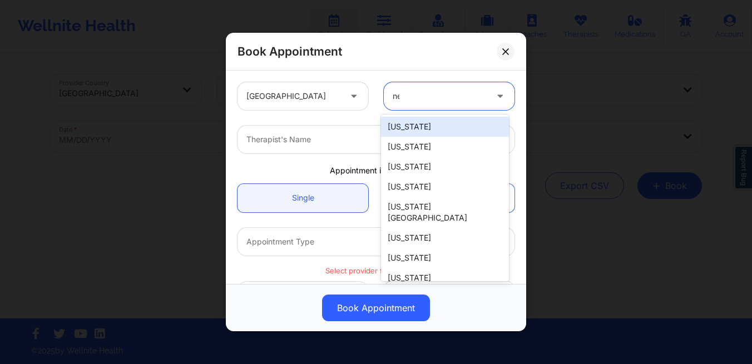
type input "new"
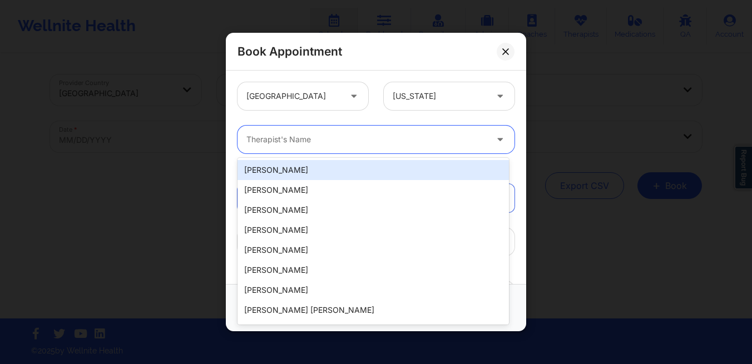
click at [291, 140] on div at bounding box center [366, 139] width 240 height 13
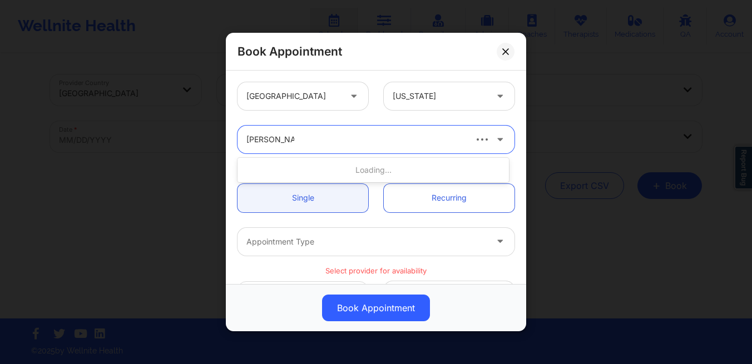
type input "[PERSON_NAME]"
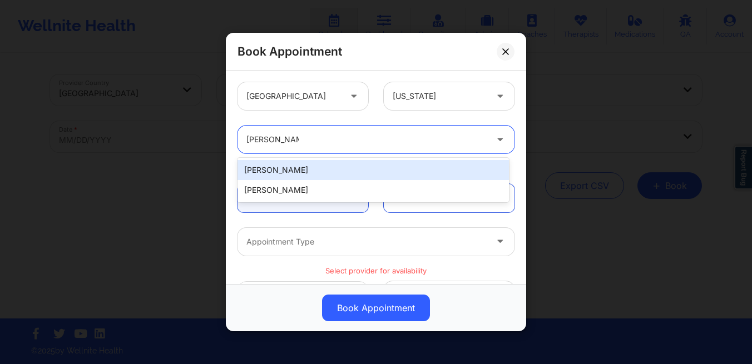
click at [295, 176] on div "[PERSON_NAME]" at bounding box center [372, 170] width 271 height 20
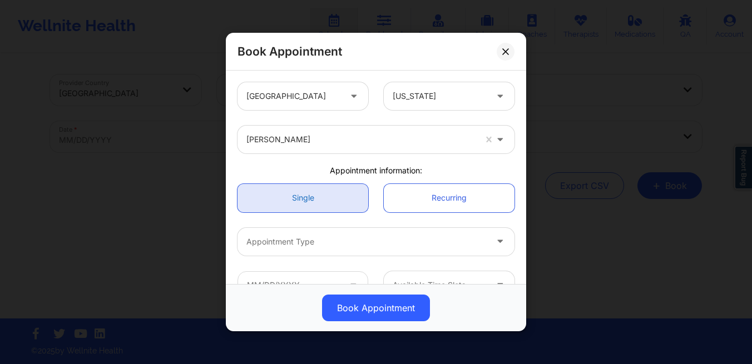
click at [292, 193] on link "Single" at bounding box center [302, 198] width 131 height 28
click at [294, 238] on div at bounding box center [366, 241] width 240 height 13
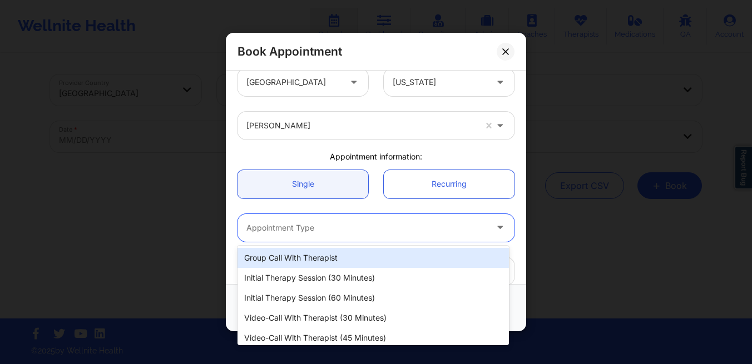
scroll to position [14, 0]
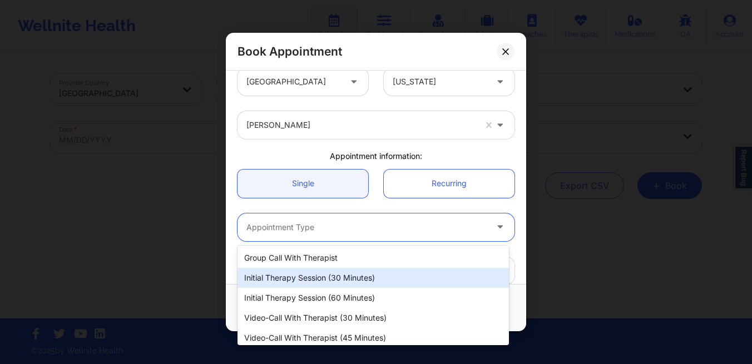
click at [289, 276] on div "Initial Therapy Session (30 minutes)" at bounding box center [372, 278] width 271 height 20
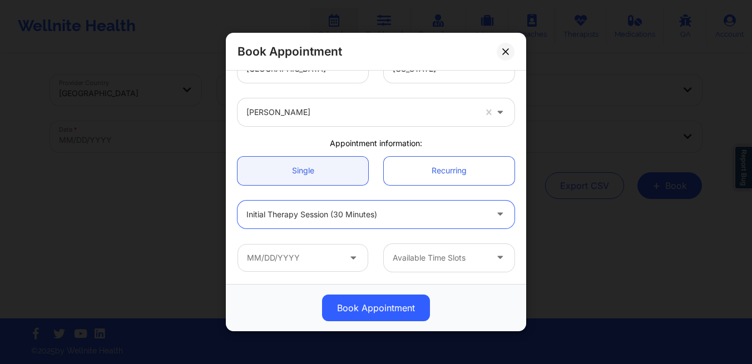
scroll to position [29, 0]
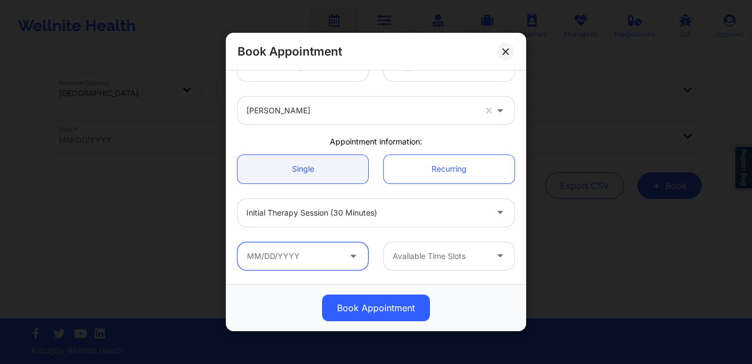
click at [274, 255] on input "text" at bounding box center [302, 256] width 131 height 28
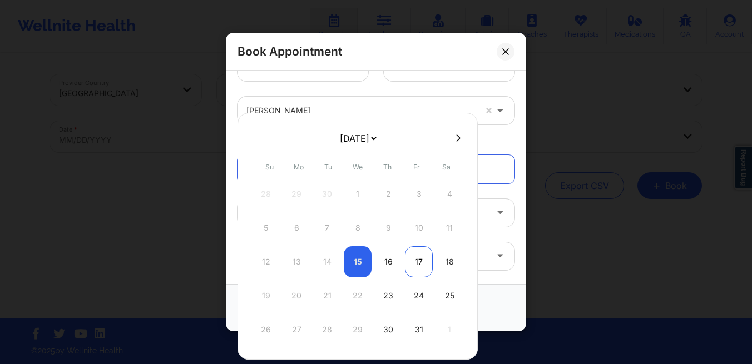
click at [417, 262] on div "17" at bounding box center [419, 261] width 28 height 31
type input "[DATE]"
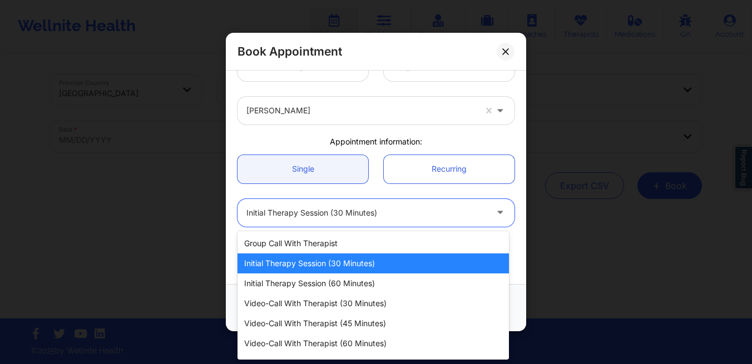
click at [425, 210] on div at bounding box center [366, 212] width 240 height 13
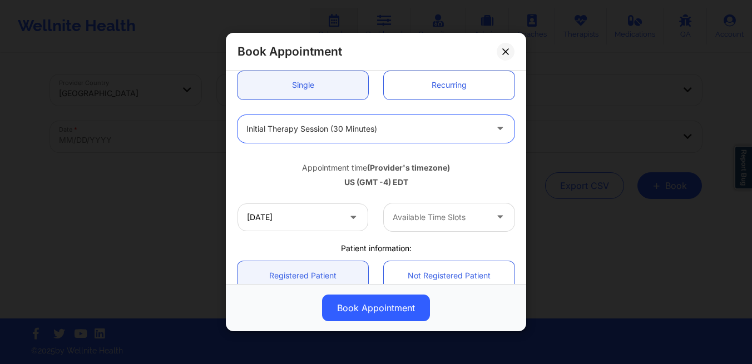
scroll to position [114, 0]
click at [424, 213] on div at bounding box center [439, 216] width 94 height 13
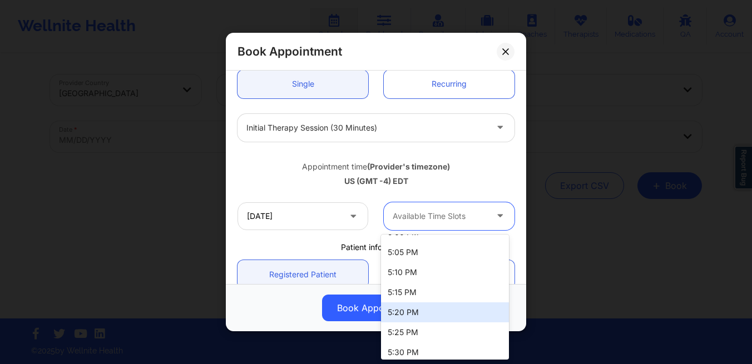
scroll to position [1811, 0]
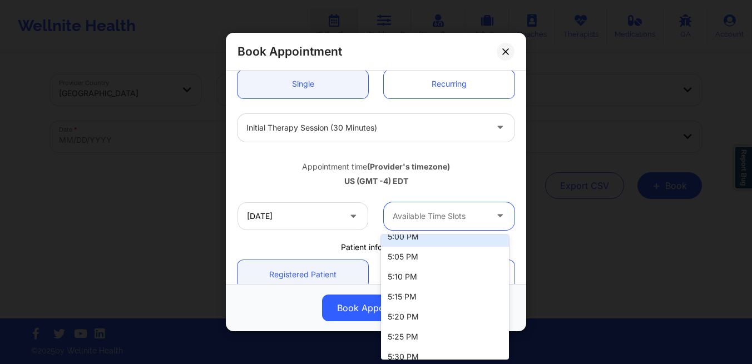
click at [404, 243] on div "5:00 PM" at bounding box center [445, 237] width 128 height 20
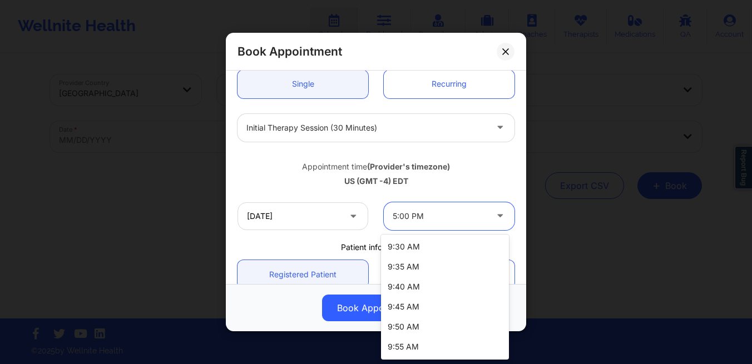
click at [463, 219] on div at bounding box center [439, 216] width 94 height 13
click at [426, 246] on div "7:15 PM" at bounding box center [445, 246] width 128 height 20
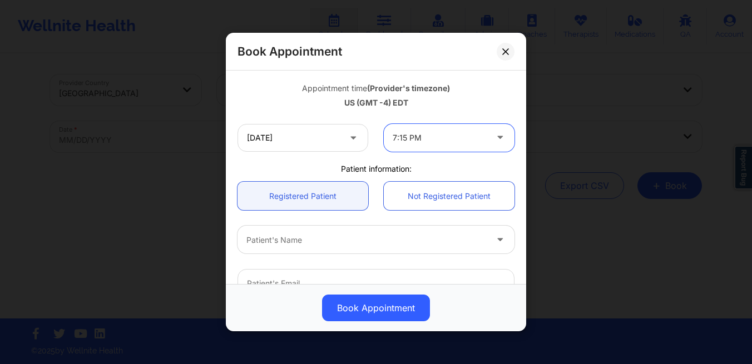
scroll to position [192, 0]
click at [324, 238] on div at bounding box center [366, 240] width 240 height 13
type input "[PERSON_NAME]"
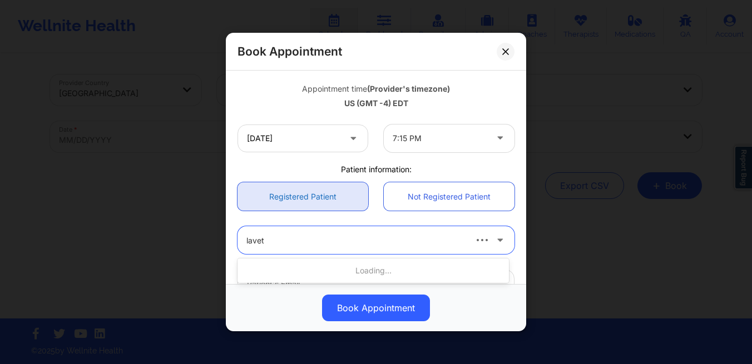
type input "[PERSON_NAME]"
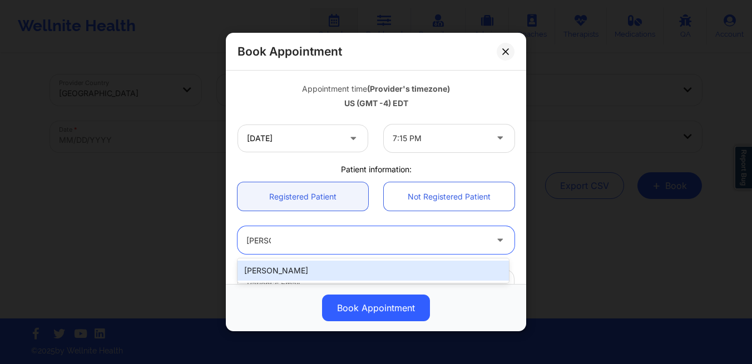
click at [265, 274] on div "[PERSON_NAME]" at bounding box center [372, 271] width 271 height 20
type input "[EMAIL_ADDRESS][DOMAIN_NAME]"
type input "[PHONE_NUMBER]"
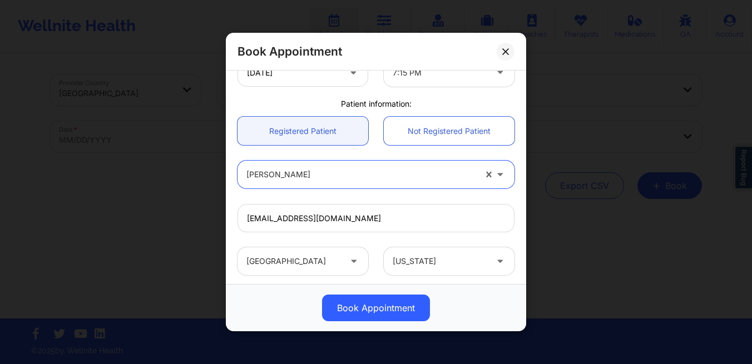
scroll to position [364, 0]
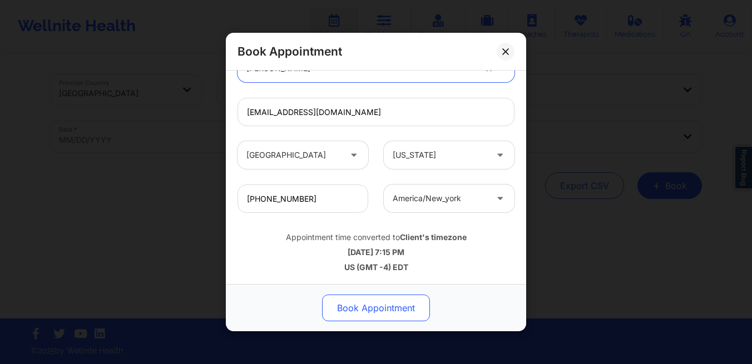
click at [356, 310] on button "Book Appointment" at bounding box center [376, 308] width 108 height 27
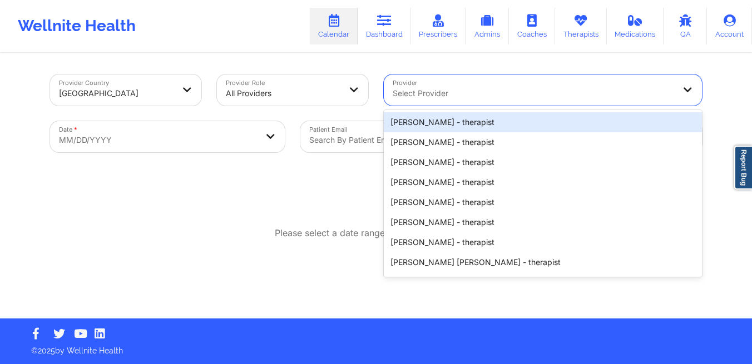
click at [422, 100] on div at bounding box center [532, 93] width 281 height 13
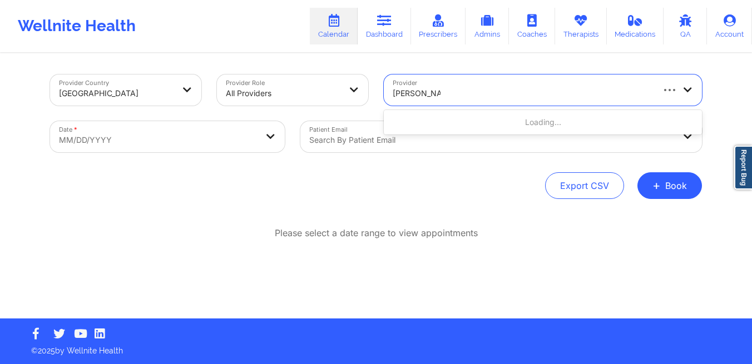
type input "[PERSON_NAME]"
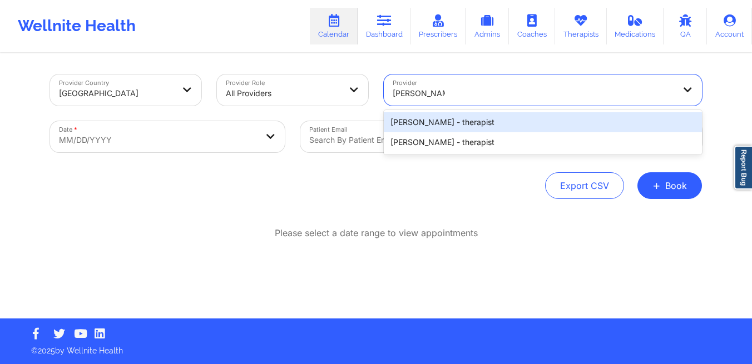
click at [424, 126] on div "[PERSON_NAME] - therapist" at bounding box center [543, 122] width 318 height 20
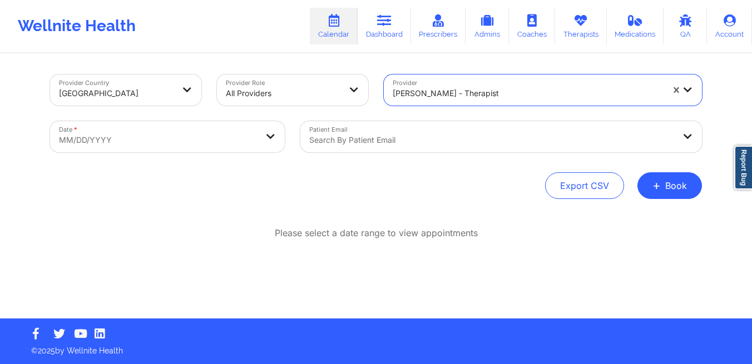
select select "2025-8"
select select "2025-9"
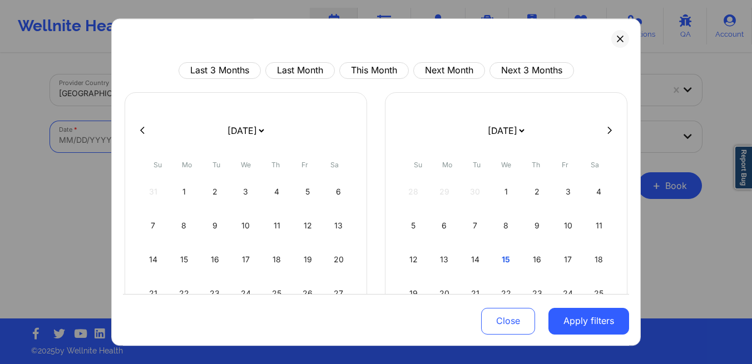
click at [247, 144] on body "Wellnite Health Calendar Dashboard Prescribers Admins Coaches Therapists Medica…" at bounding box center [376, 182] width 752 height 364
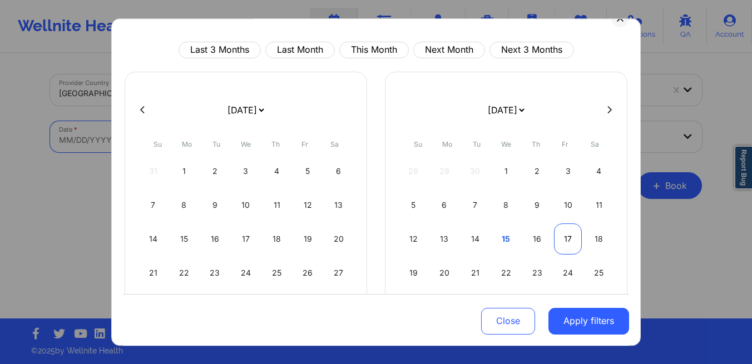
click at [566, 242] on div "17" at bounding box center [568, 238] width 28 height 31
select select "2025-9"
select select "2025-10"
select select "2025-9"
select select "2025-10"
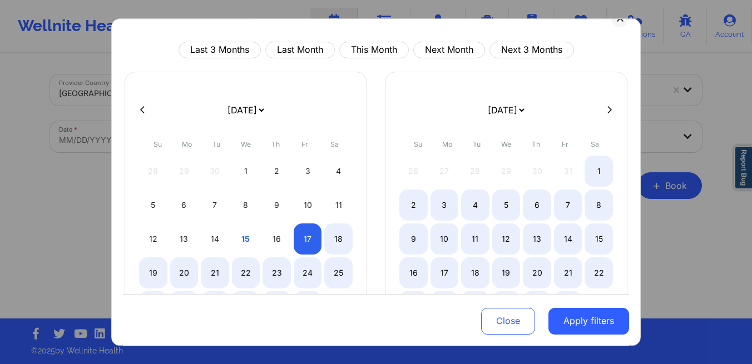
select select "2025-9"
select select "2025-10"
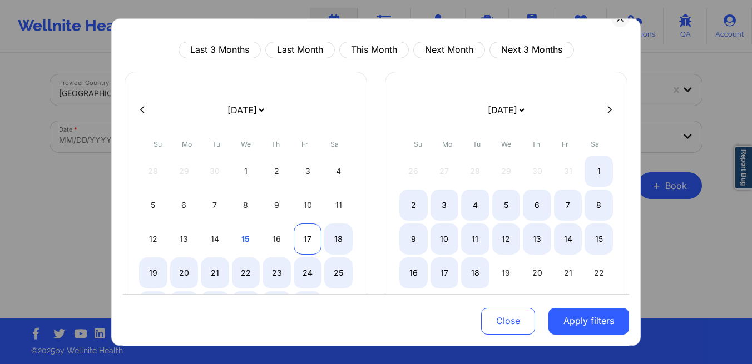
select select "2025-9"
select select "2025-10"
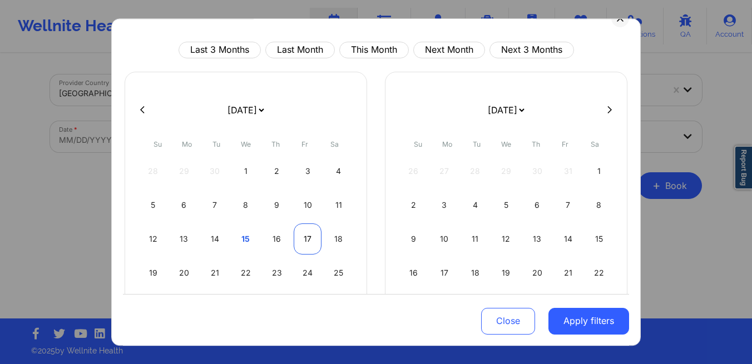
click at [306, 238] on div "17" at bounding box center [308, 238] width 28 height 31
select select "2025-9"
select select "2025-10"
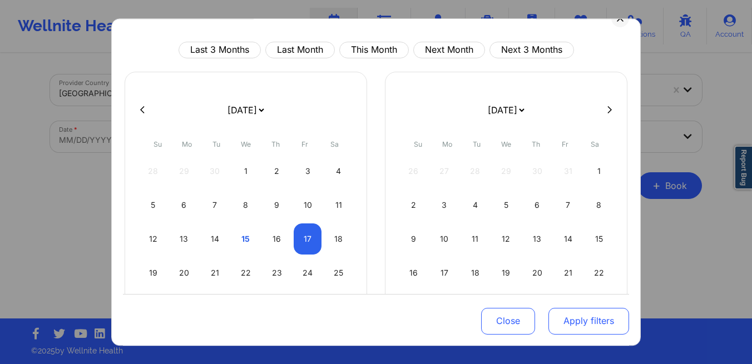
click at [568, 324] on button "Apply filters" at bounding box center [588, 320] width 81 height 27
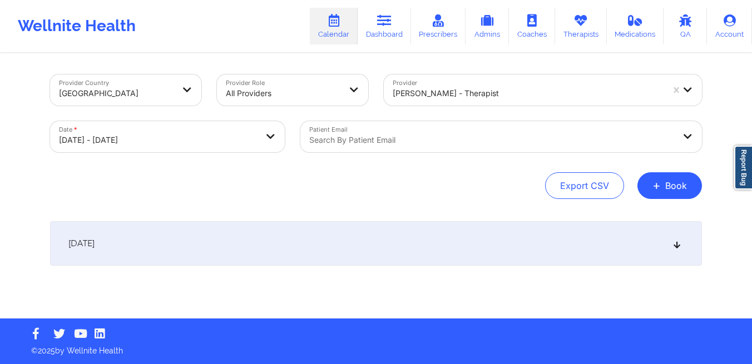
click at [479, 245] on div "[DATE]" at bounding box center [376, 243] width 652 height 44
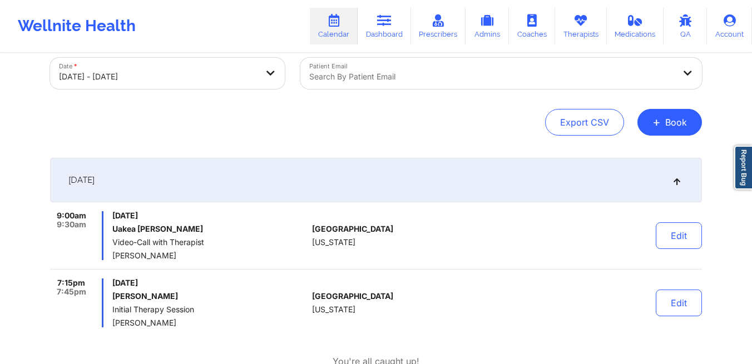
scroll to position [65, 0]
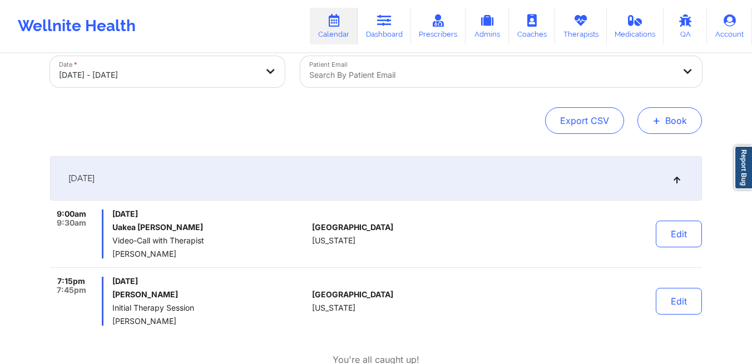
click at [668, 119] on button "+ Book" at bounding box center [669, 120] width 64 height 27
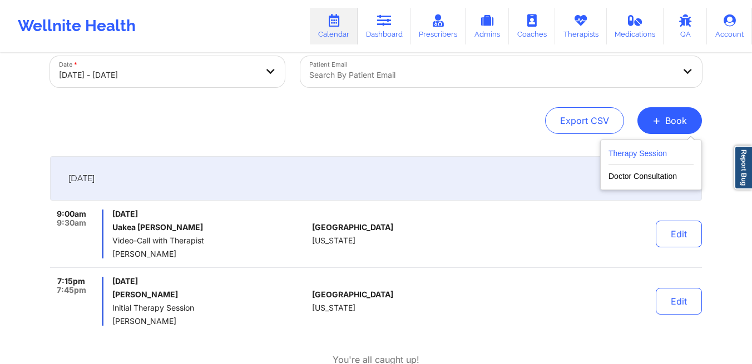
click at [635, 152] on button "Therapy Session" at bounding box center [650, 156] width 85 height 18
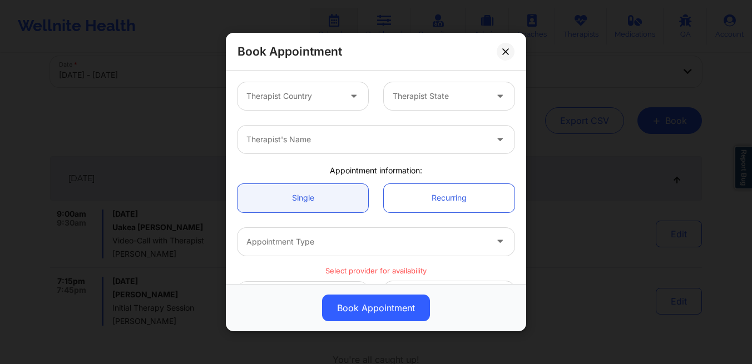
click at [312, 104] on div "Therapist Country" at bounding box center [289, 96] width 104 height 28
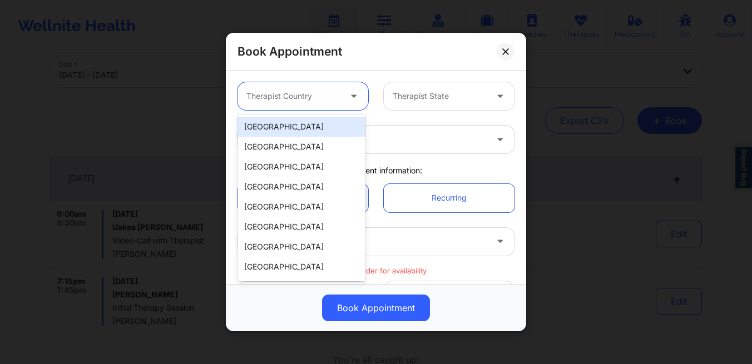
click at [302, 126] on div "[GEOGRAPHIC_DATA]" at bounding box center [301, 127] width 128 height 20
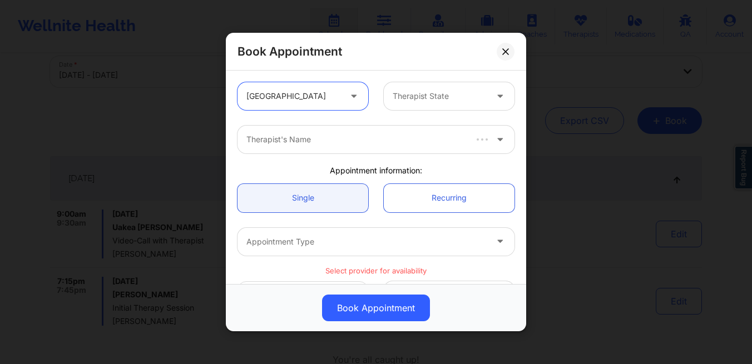
click at [424, 96] on div at bounding box center [439, 96] width 94 height 13
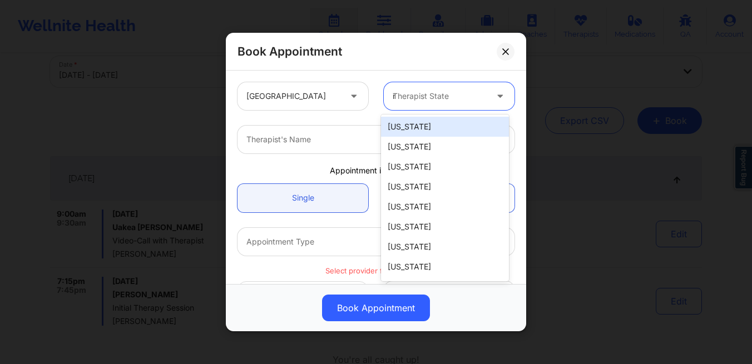
type input "new"
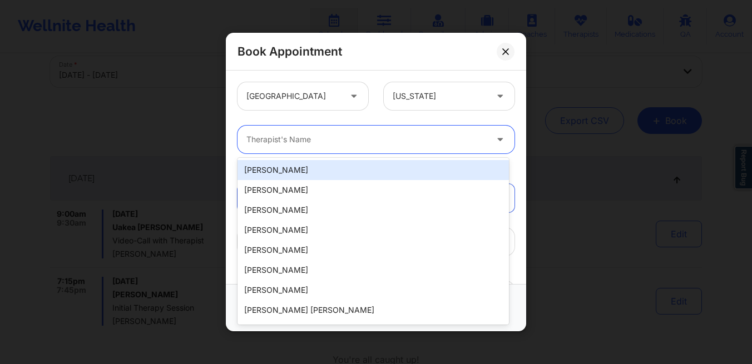
click at [354, 145] on div at bounding box center [366, 139] width 240 height 13
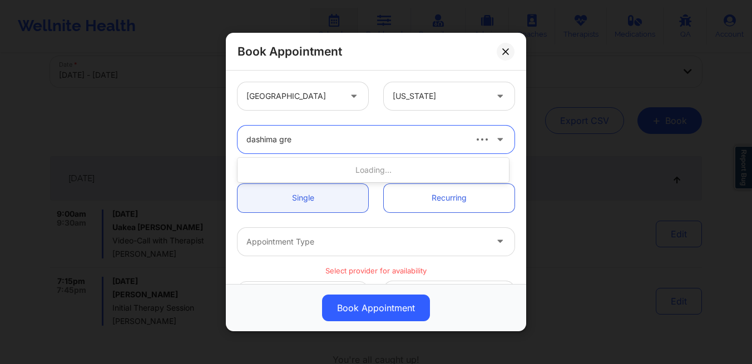
type input "dashima gree"
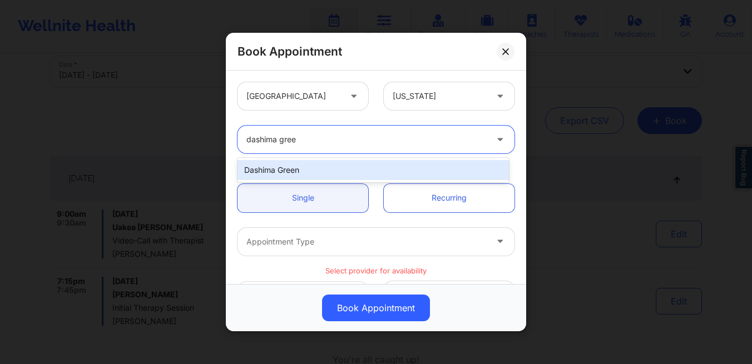
click at [349, 170] on div "Dashima Green" at bounding box center [372, 170] width 271 height 20
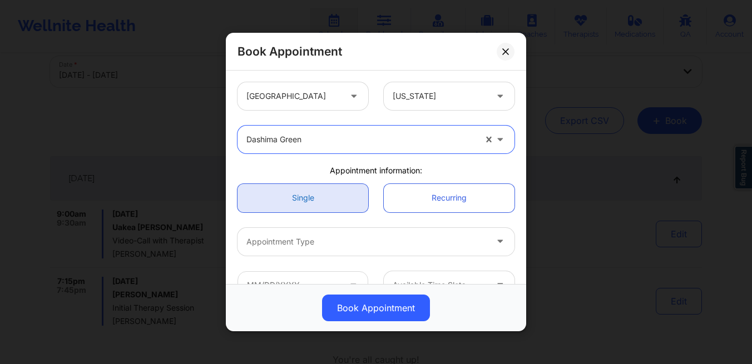
click at [325, 193] on link "Single" at bounding box center [302, 198] width 131 height 28
click at [327, 237] on div at bounding box center [366, 241] width 240 height 13
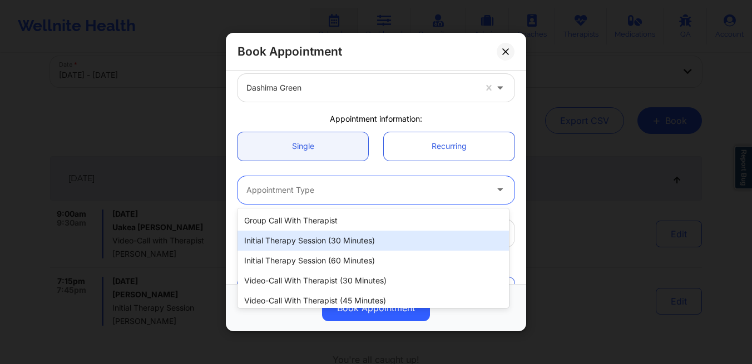
click at [326, 241] on div "Initial Therapy Session (30 minutes)" at bounding box center [372, 241] width 271 height 20
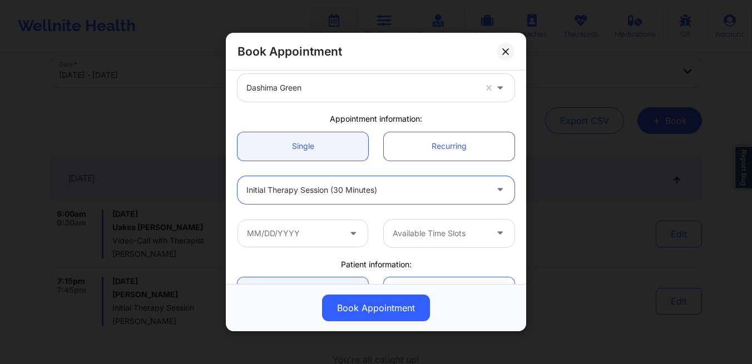
scroll to position [66, 0]
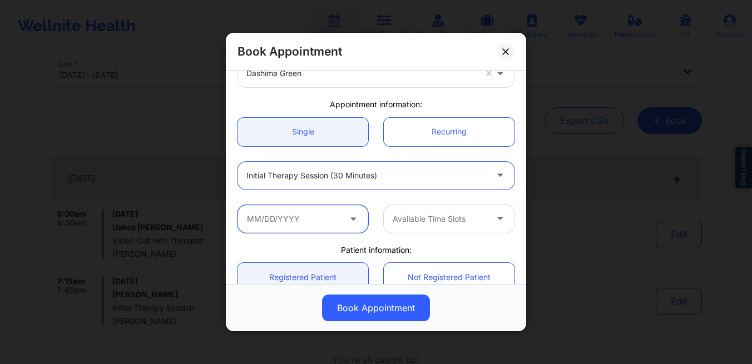
click at [303, 222] on input "text" at bounding box center [302, 219] width 131 height 28
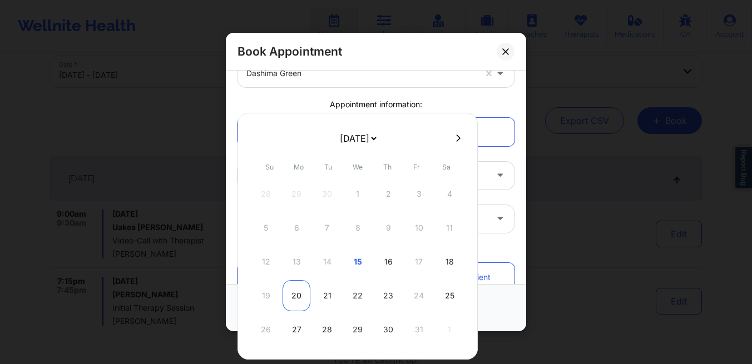
click at [299, 294] on div "20" at bounding box center [296, 295] width 28 height 31
type input "[DATE]"
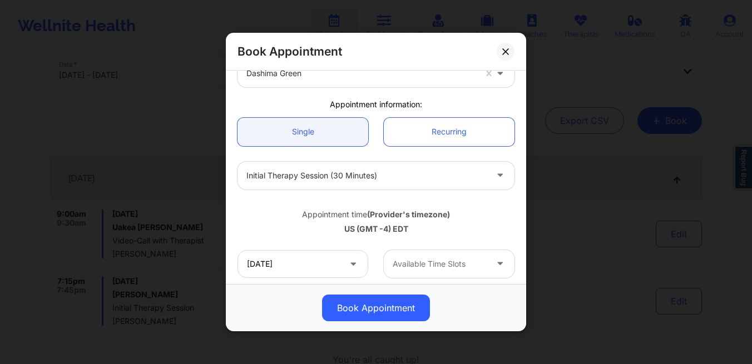
click at [439, 261] on div at bounding box center [439, 263] width 94 height 13
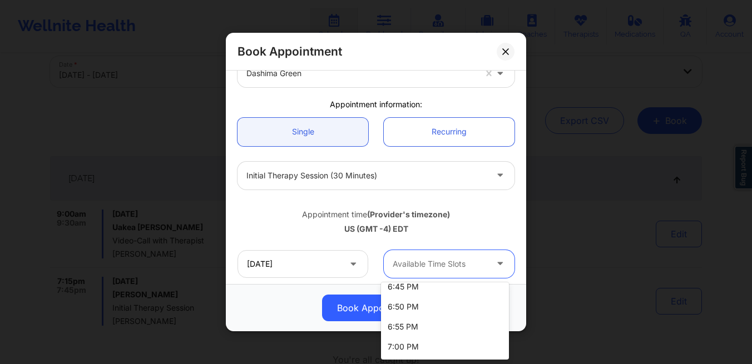
scroll to position [192, 0]
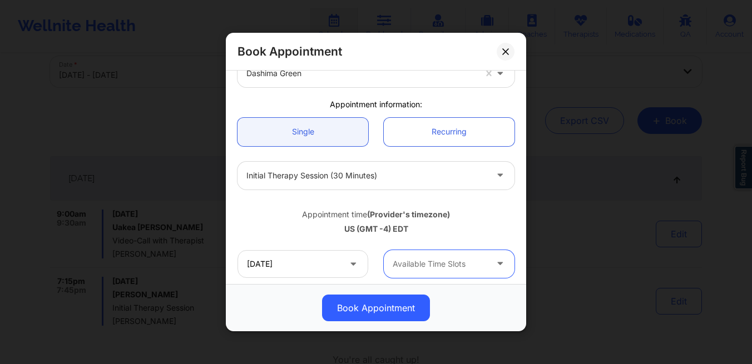
click at [22, 51] on div "Book Appointment [GEOGRAPHIC_DATA] [US_STATE] Dashima Green Appointment informa…" at bounding box center [376, 182] width 752 height 364
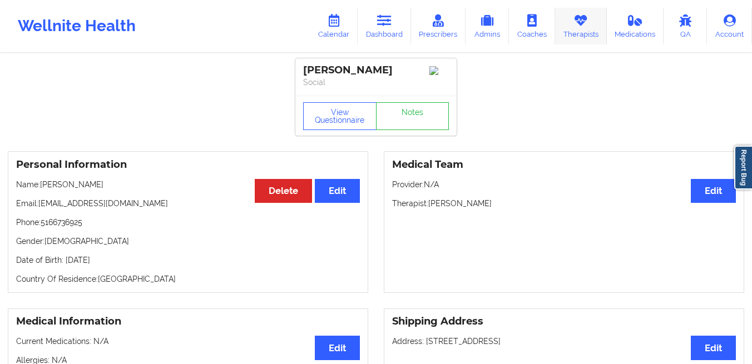
click at [583, 28] on link "Therapists" at bounding box center [581, 26] width 52 height 37
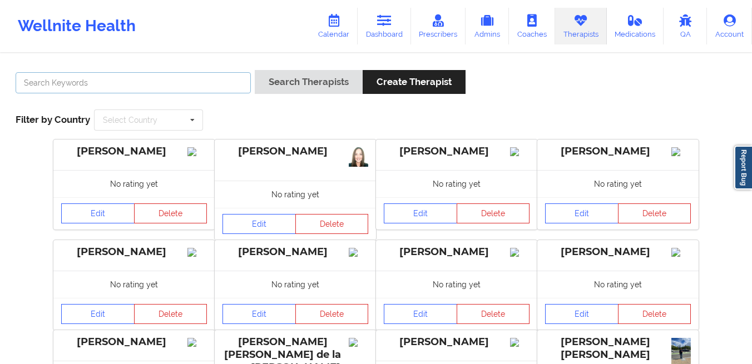
click at [93, 79] on input "text" at bounding box center [133, 82] width 235 height 21
type input "Tenecia Bullock-Funches"
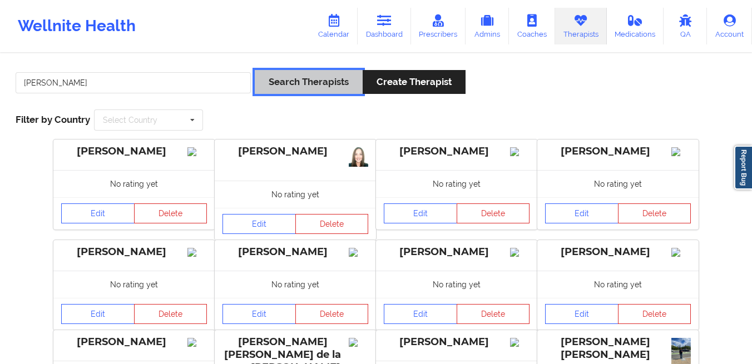
click at [264, 81] on button "Search Therapists" at bounding box center [309, 82] width 108 height 24
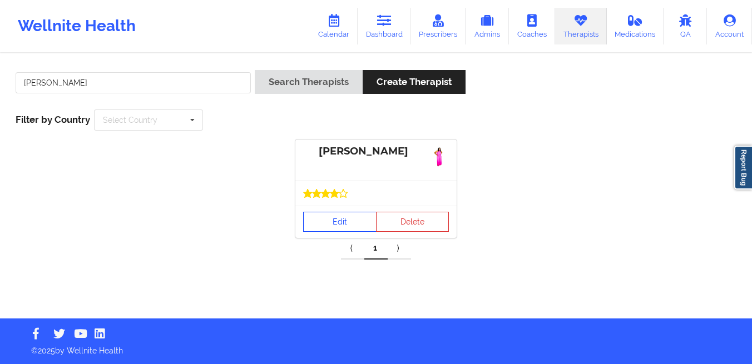
click at [331, 225] on link "Edit" at bounding box center [339, 222] width 73 height 20
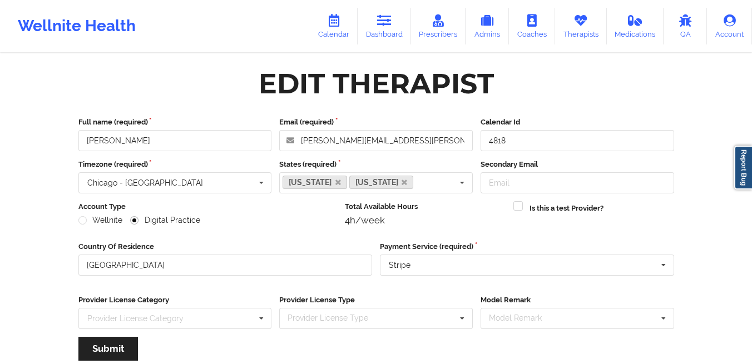
scroll to position [134, 0]
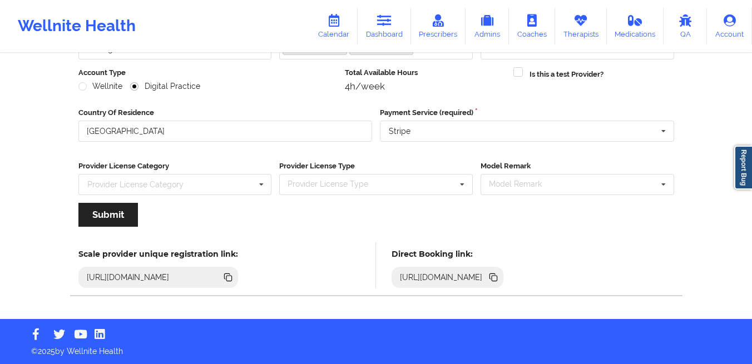
click at [497, 279] on icon at bounding box center [494, 279] width 6 height 6
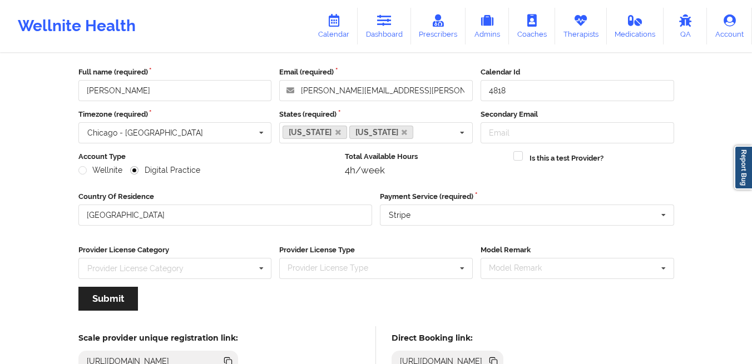
scroll to position [0, 0]
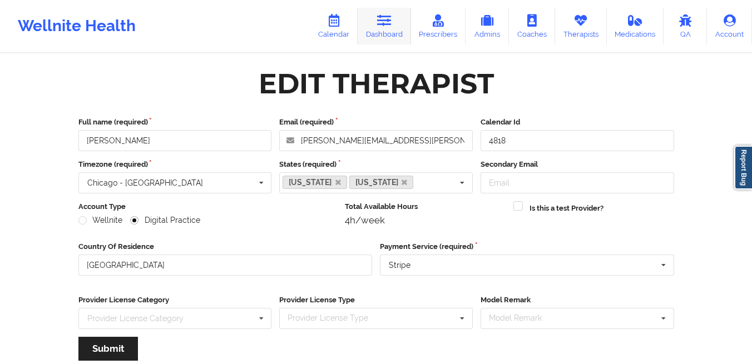
click at [387, 22] on icon at bounding box center [384, 20] width 14 height 12
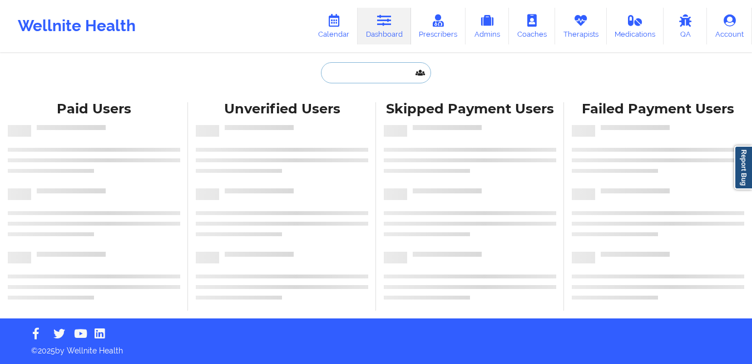
click at [349, 72] on input "text" at bounding box center [376, 72] width 110 height 21
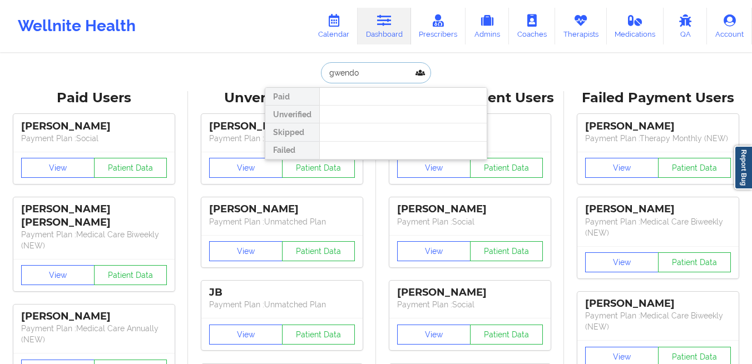
type input "gwendol"
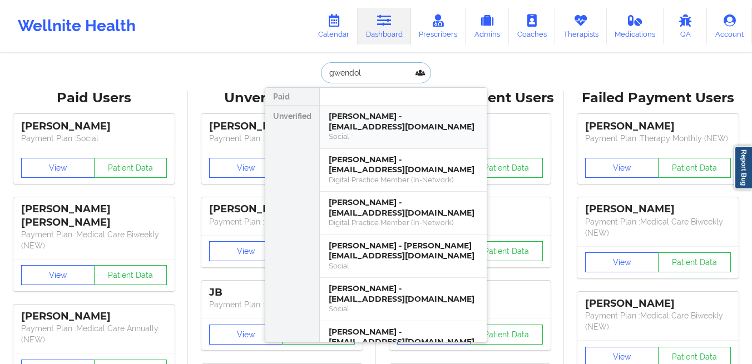
click at [348, 119] on div "Gwendolyn P Hardin - ghardin72@gmail.com" at bounding box center [403, 121] width 149 height 21
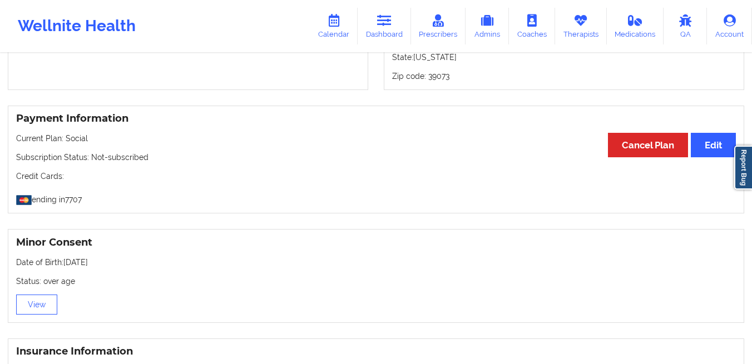
scroll to position [548, 0]
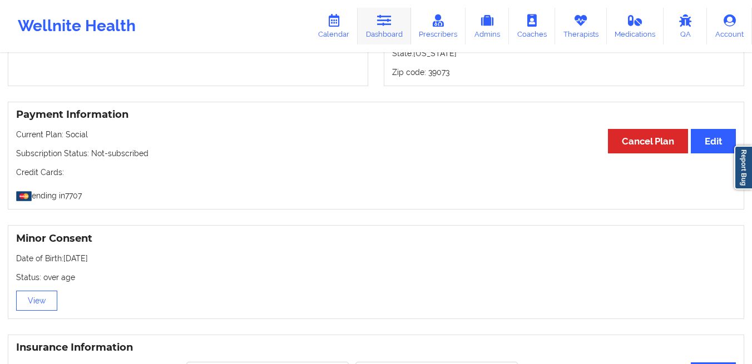
click at [383, 27] on link "Dashboard" at bounding box center [383, 26] width 53 height 37
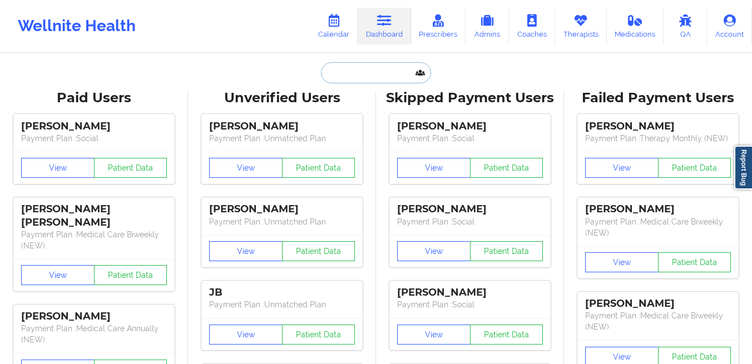
click at [351, 68] on input "text" at bounding box center [376, 72] width 110 height 21
paste input "[EMAIL_ADDRESS][DOMAIN_NAME]"
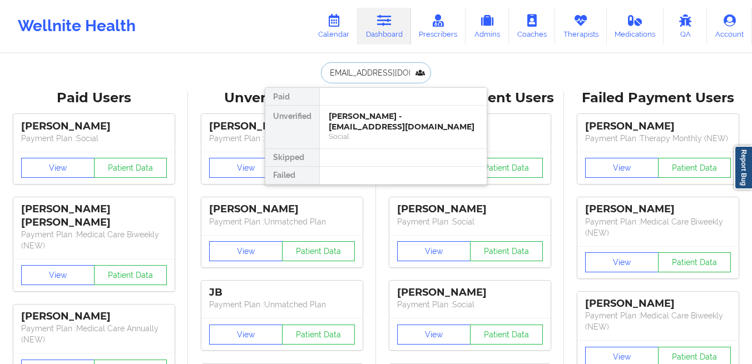
type input "[EMAIL_ADDRESS][DOMAIN_NAME]"
click at [340, 121] on div "[PERSON_NAME] - [EMAIL_ADDRESS][DOMAIN_NAME]" at bounding box center [403, 121] width 149 height 21
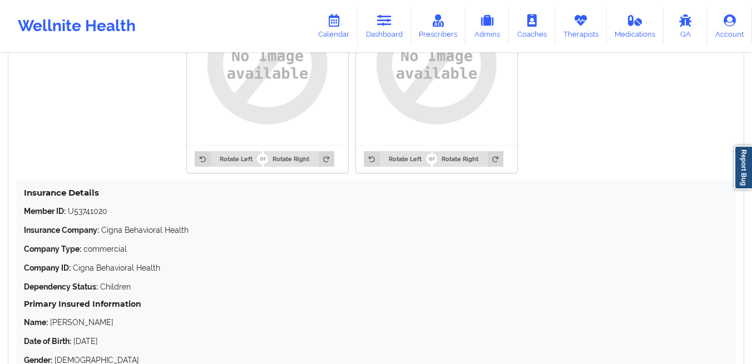
scroll to position [1020, 0]
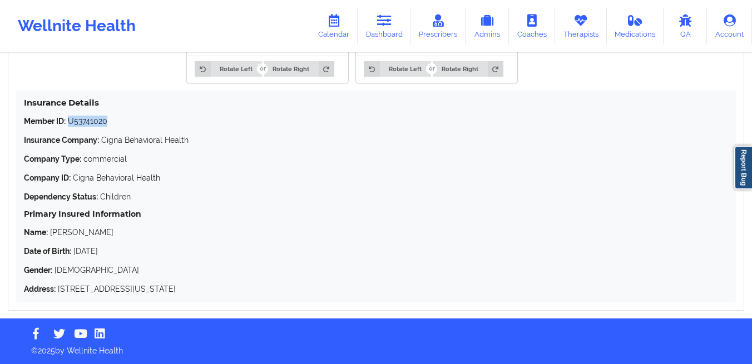
drag, startPoint x: 130, startPoint y: 126, endPoint x: 73, endPoint y: 126, distance: 57.3
click at [73, 126] on p "Member ID: U53741020" at bounding box center [376, 121] width 704 height 11
copy p "53741020"
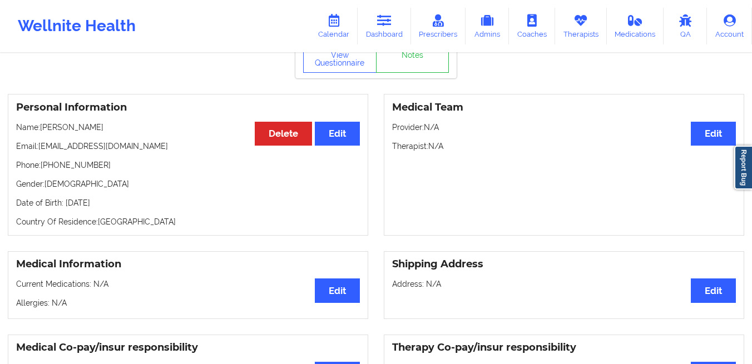
scroll to position [0, 0]
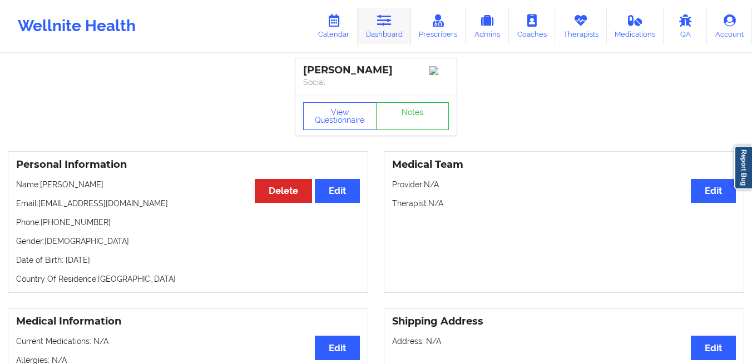
click at [381, 35] on link "Dashboard" at bounding box center [383, 26] width 53 height 37
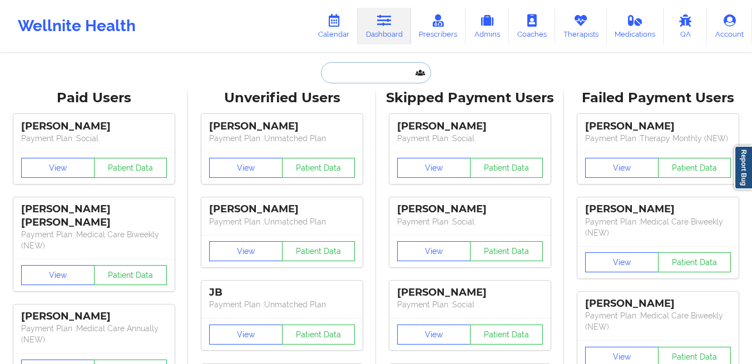
click at [359, 76] on input "text" at bounding box center [376, 72] width 110 height 21
paste input "[EMAIL_ADDRESS][DOMAIN_NAME]"
type input "[EMAIL_ADDRESS][DOMAIN_NAME]"
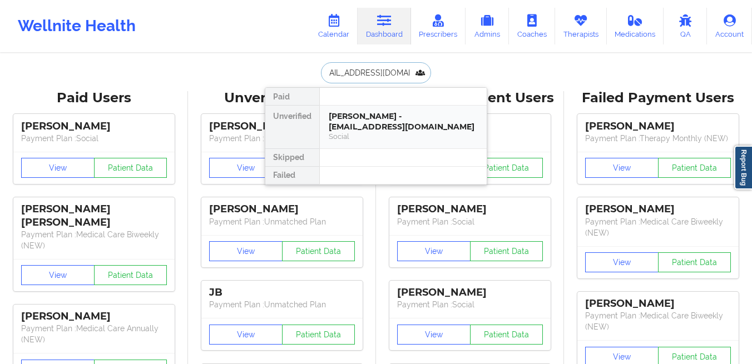
click at [350, 128] on div "Sean Keane - keanesean540@gmail.com" at bounding box center [403, 121] width 149 height 21
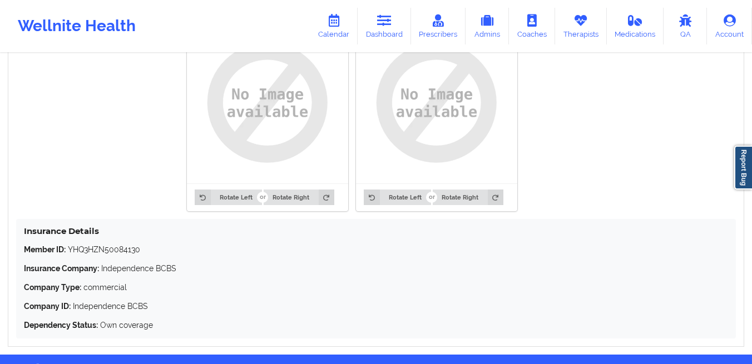
scroll to position [927, 0]
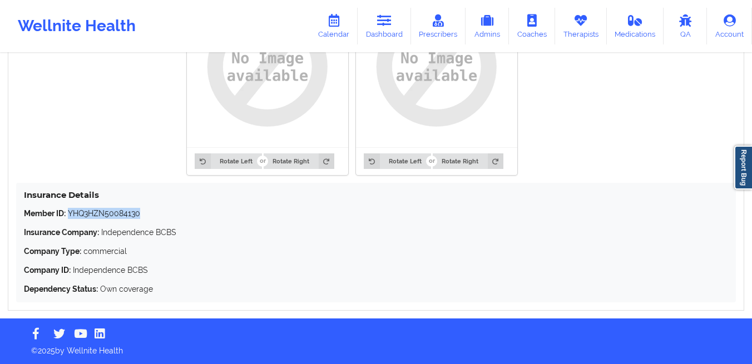
drag, startPoint x: 157, startPoint y: 212, endPoint x: 70, endPoint y: 217, distance: 86.8
click at [70, 217] on p "Member ID: YHQ3HZN50084130" at bounding box center [376, 213] width 704 height 11
copy p "YHQ3HZN50084130"
click at [388, 26] on icon at bounding box center [384, 20] width 14 height 12
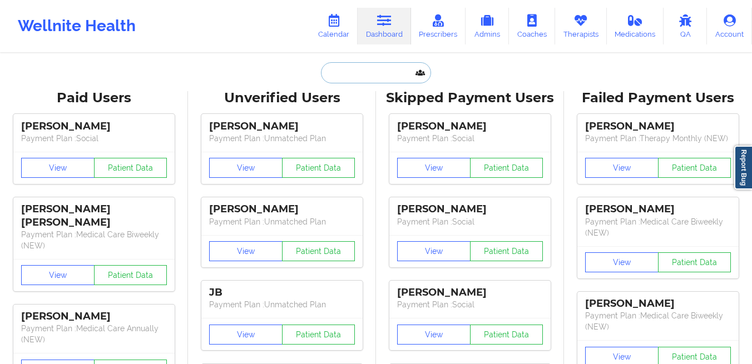
click at [361, 68] on input "text" at bounding box center [376, 72] width 110 height 21
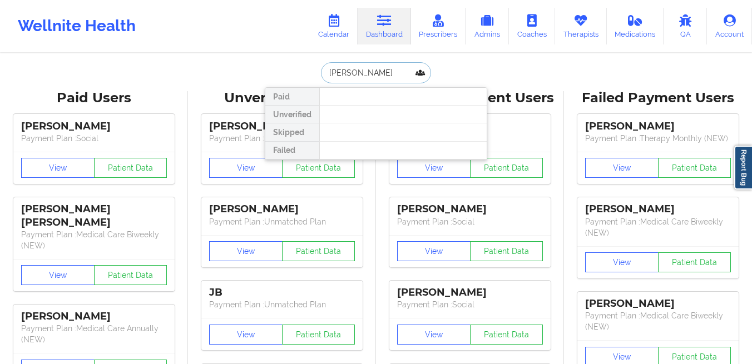
paste input "jatou_girl@yahoo.co"
paste input "jattou_girl@yahoo.com"
click at [357, 72] on input "jattou_girl@yahoo.com" at bounding box center [376, 72] width 110 height 21
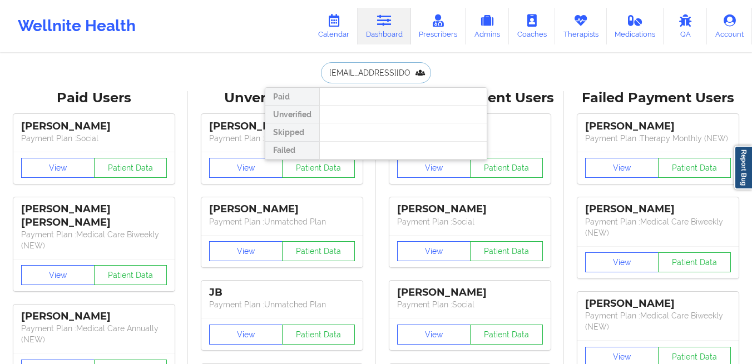
paste input "Ian Brody Farr"
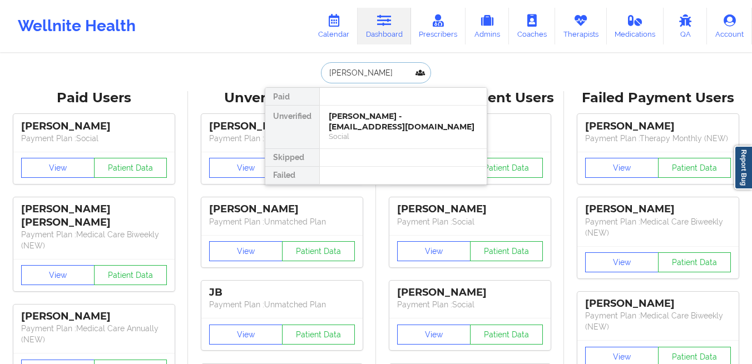
type input "Ian Farr"
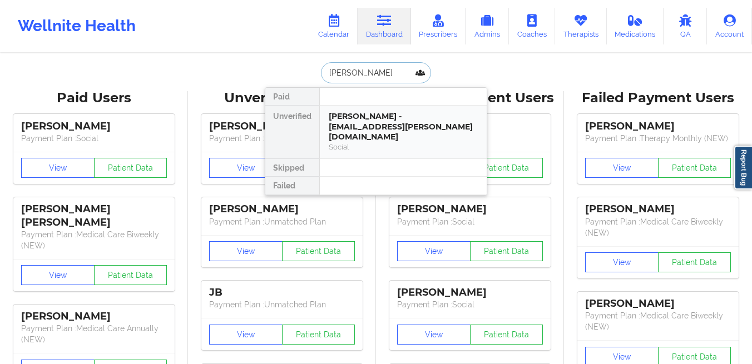
click at [398, 124] on div "Ian farr - elbone.ivey@redclassic.com" at bounding box center [403, 126] width 149 height 31
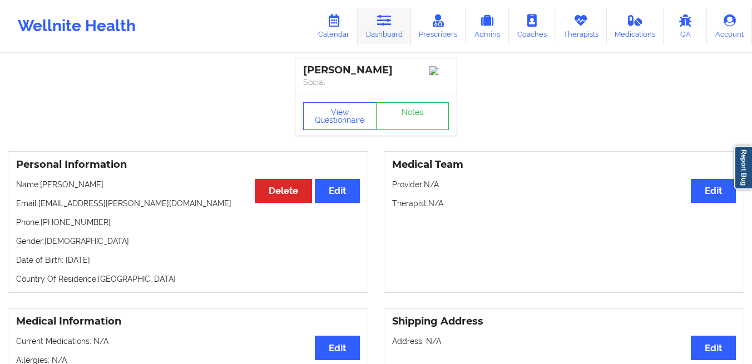
click at [379, 32] on link "Dashboard" at bounding box center [383, 26] width 53 height 37
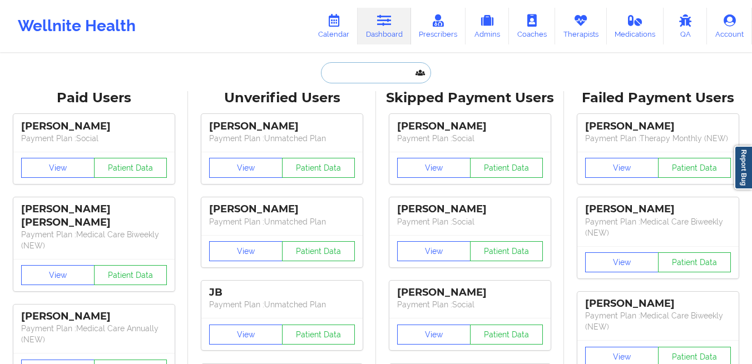
click at [369, 82] on input "text" at bounding box center [376, 72] width 110 height 21
click at [365, 80] on input "text" at bounding box center [376, 72] width 110 height 21
paste input "[EMAIL_ADDRESS][DOMAIN_NAME]"
type input "[EMAIL_ADDRESS][DOMAIN_NAME]"
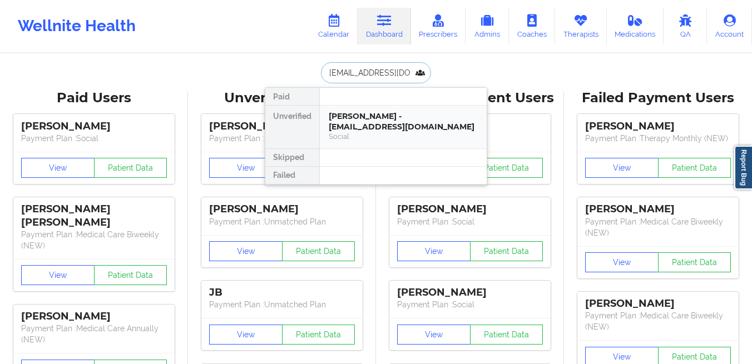
click at [357, 115] on div "Laveta Legrand - lavetalc12@gmail.com" at bounding box center [403, 121] width 149 height 21
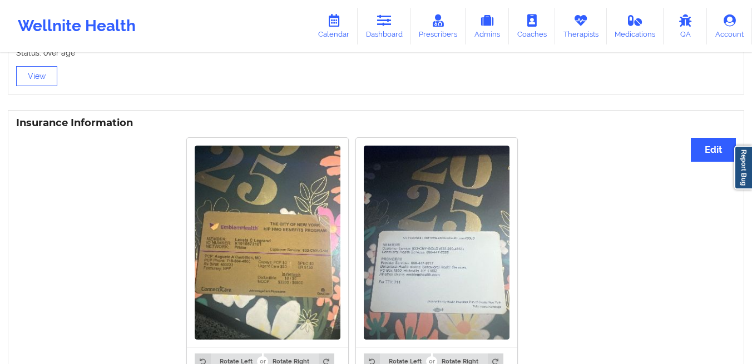
scroll to position [976, 0]
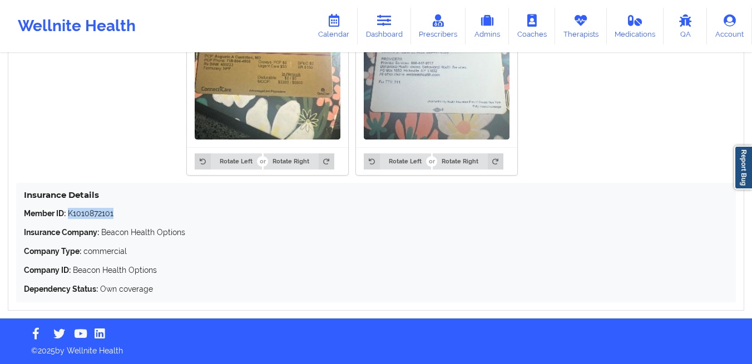
drag, startPoint x: 137, startPoint y: 216, endPoint x: 70, endPoint y: 216, distance: 67.3
click at [70, 216] on p "Member ID: K1010872101" at bounding box center [376, 213] width 704 height 11
copy p "K1010872101"
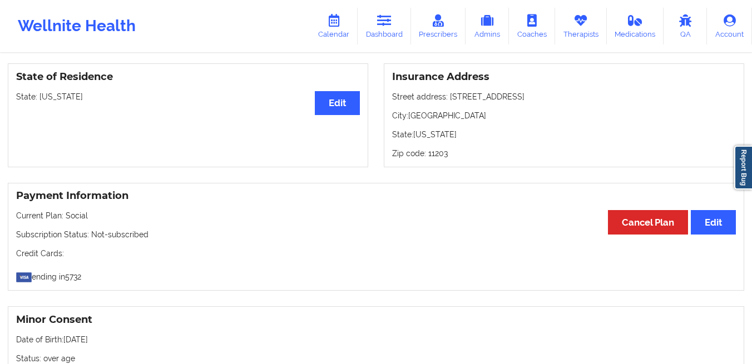
scroll to position [466, 0]
click at [392, 28] on link "Dashboard" at bounding box center [383, 26] width 53 height 37
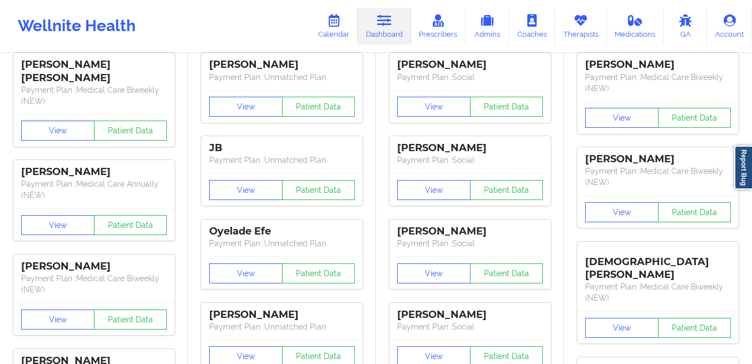
scroll to position [12, 0]
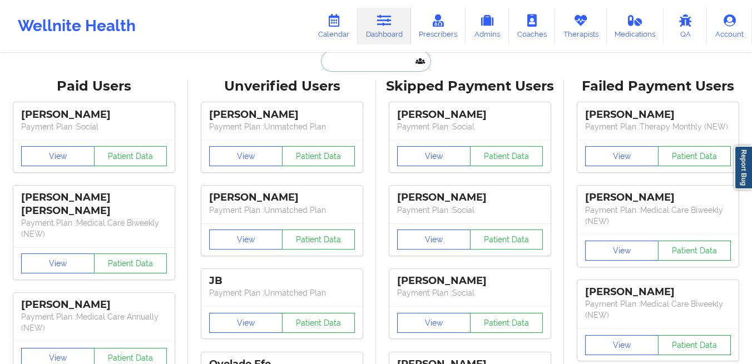
click at [360, 57] on input "text" at bounding box center [376, 61] width 110 height 21
paste input "[EMAIL_ADDRESS][DOMAIN_NAME]"
type input "[EMAIL_ADDRESS][DOMAIN_NAME]"
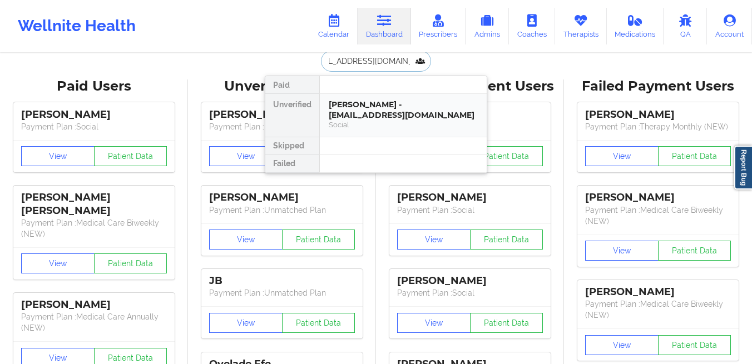
click at [356, 111] on div "Leslie Feliciano - lesliefeliciano117@gmail.com" at bounding box center [403, 110] width 149 height 21
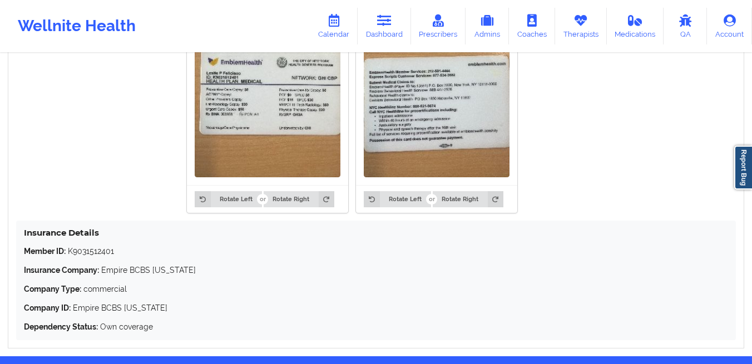
scroll to position [976, 0]
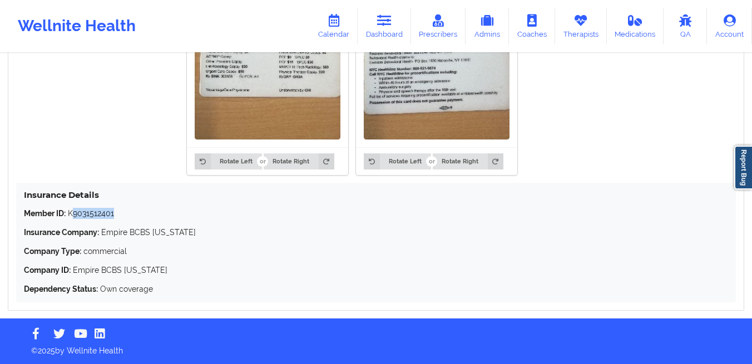
drag, startPoint x: 142, startPoint y: 217, endPoint x: 72, endPoint y: 217, distance: 70.0
click at [72, 217] on p "Member ID: K9031512401" at bounding box center [376, 213] width 704 height 11
copy p "K9031512401"
click at [394, 29] on link "Dashboard" at bounding box center [383, 26] width 53 height 37
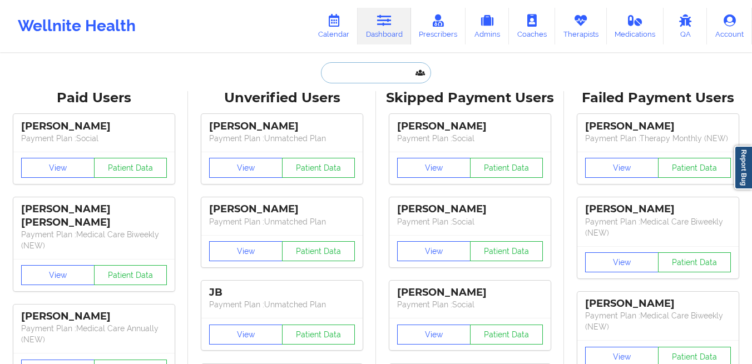
click at [366, 79] on input "text" at bounding box center [376, 72] width 110 height 21
paste input "Teiyah Shaw"
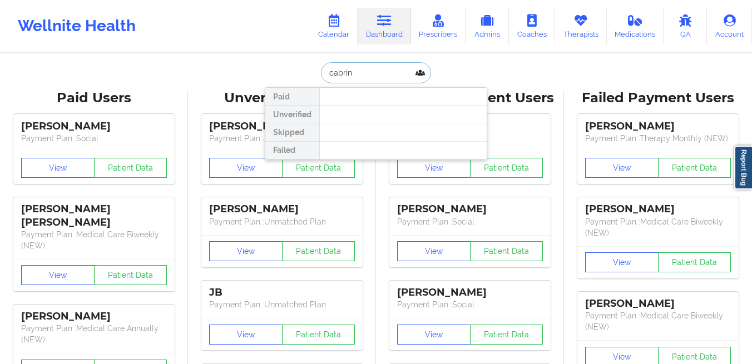
type input "cabrini"
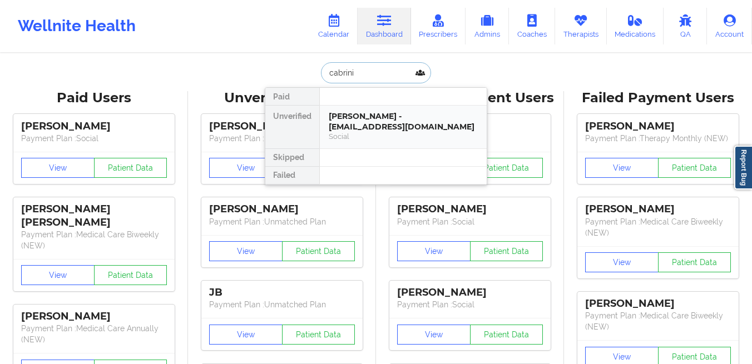
click at [341, 111] on div "Cabrini Shaw - cabrinibv@gmail.com Social" at bounding box center [403, 127] width 167 height 43
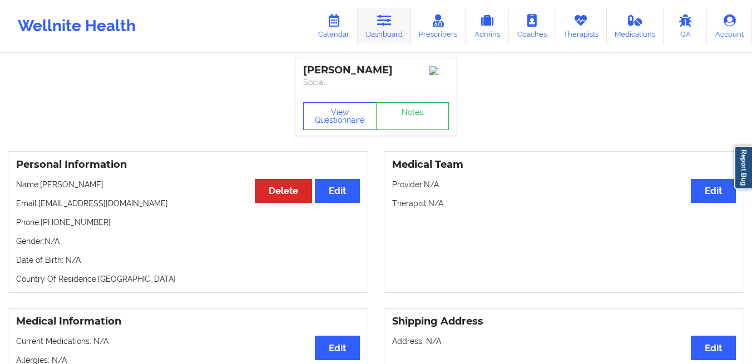
click at [392, 34] on link "Dashboard" at bounding box center [383, 26] width 53 height 37
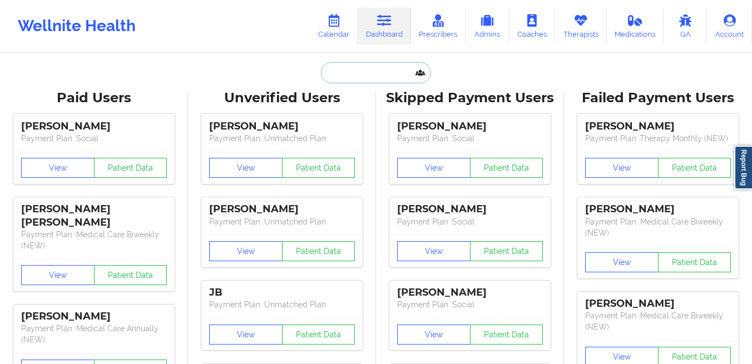
click at [354, 72] on input "text" at bounding box center [376, 72] width 110 height 21
paste input "[EMAIL_ADDRESS][DOMAIN_NAME]"
type input "[EMAIL_ADDRESS][DOMAIN_NAME]"
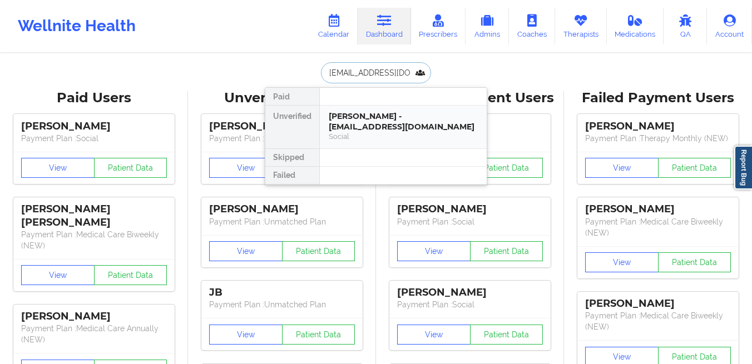
click at [350, 117] on div "Cabrini Shaw - cabrinibv@gmail.com" at bounding box center [403, 121] width 149 height 21
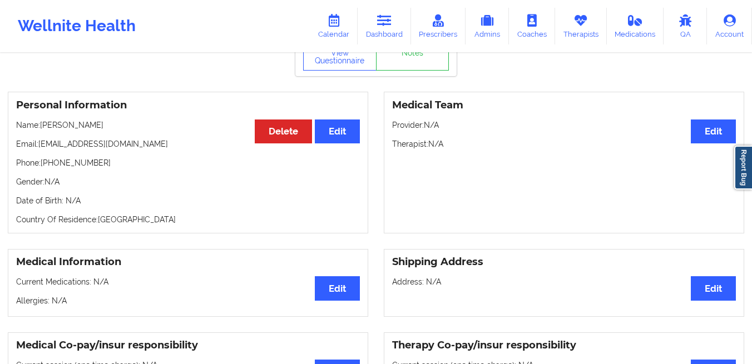
scroll to position [39, 0]
